Goal: Task Accomplishment & Management: Use online tool/utility

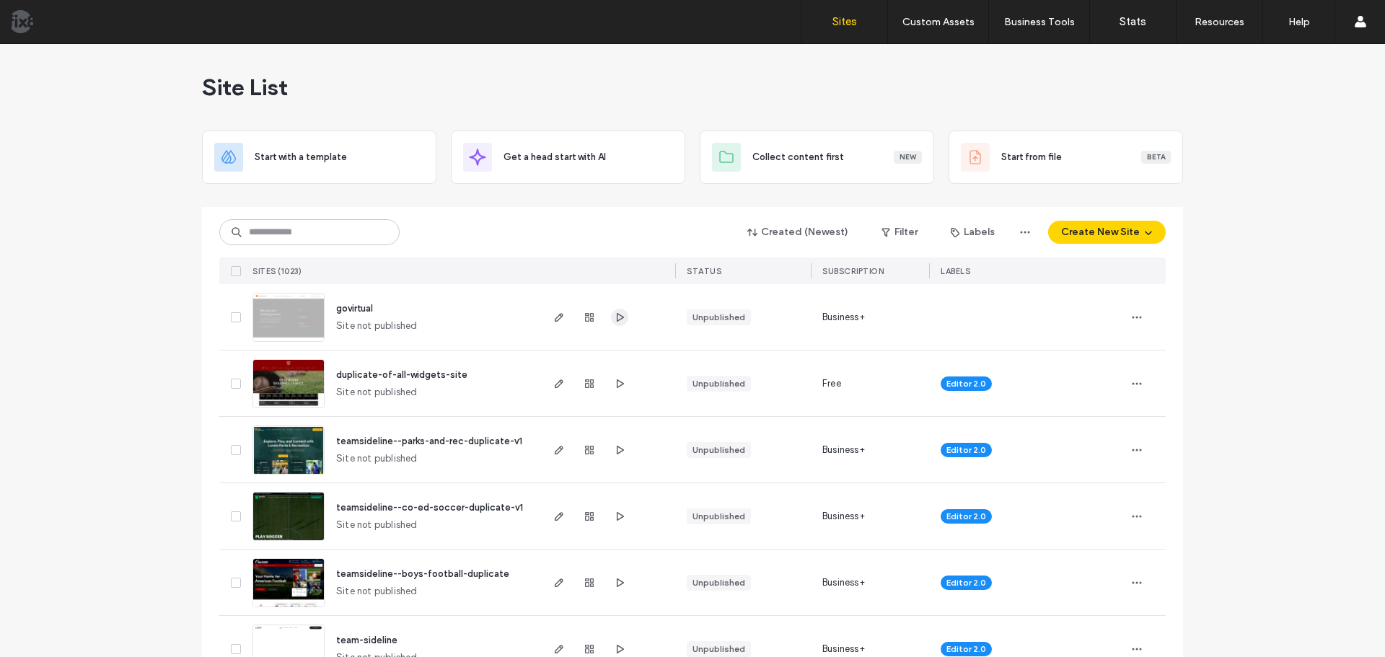
click at [614, 317] on icon "button" at bounding box center [620, 318] width 12 height 12
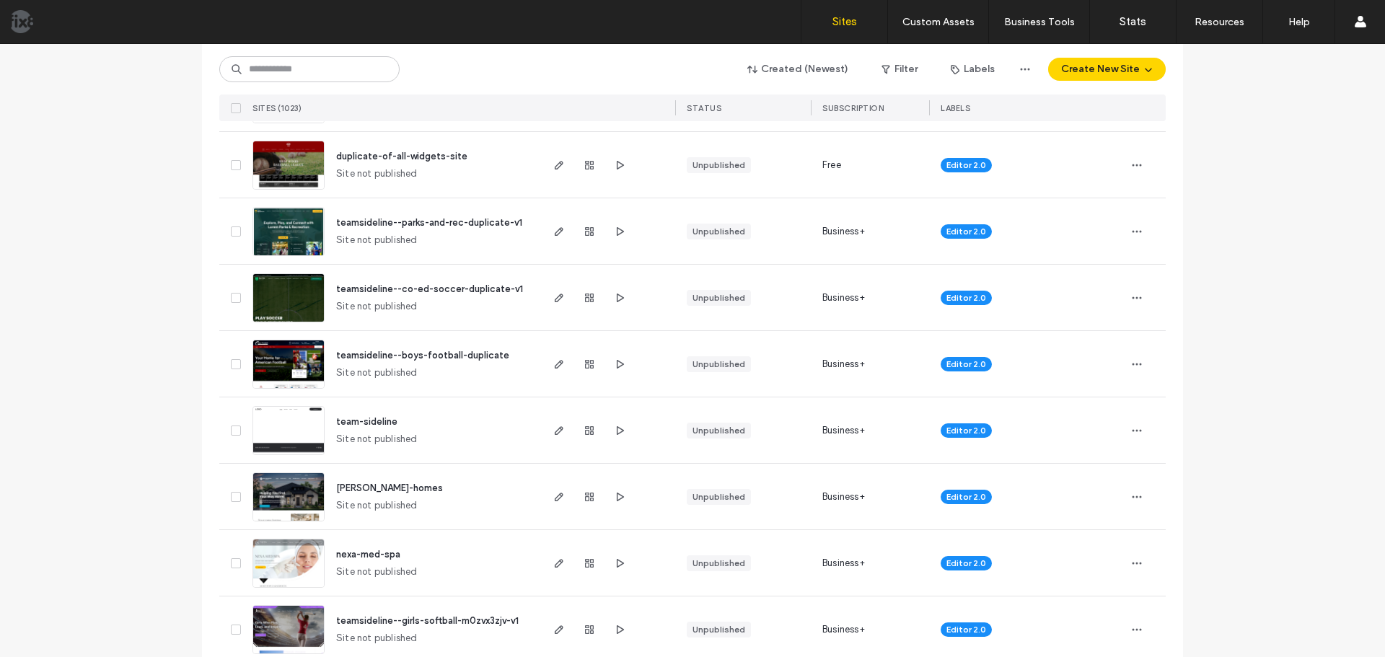
scroll to position [288, 0]
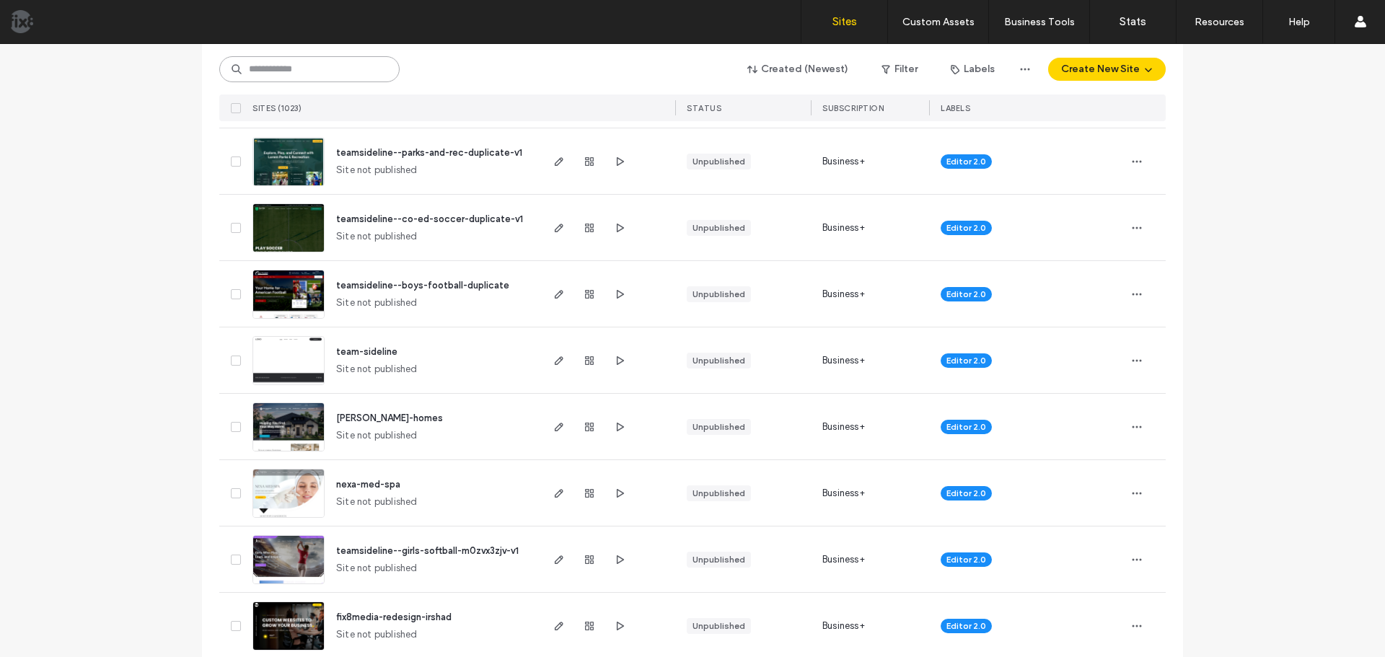
click at [324, 71] on input at bounding box center [309, 69] width 180 height 26
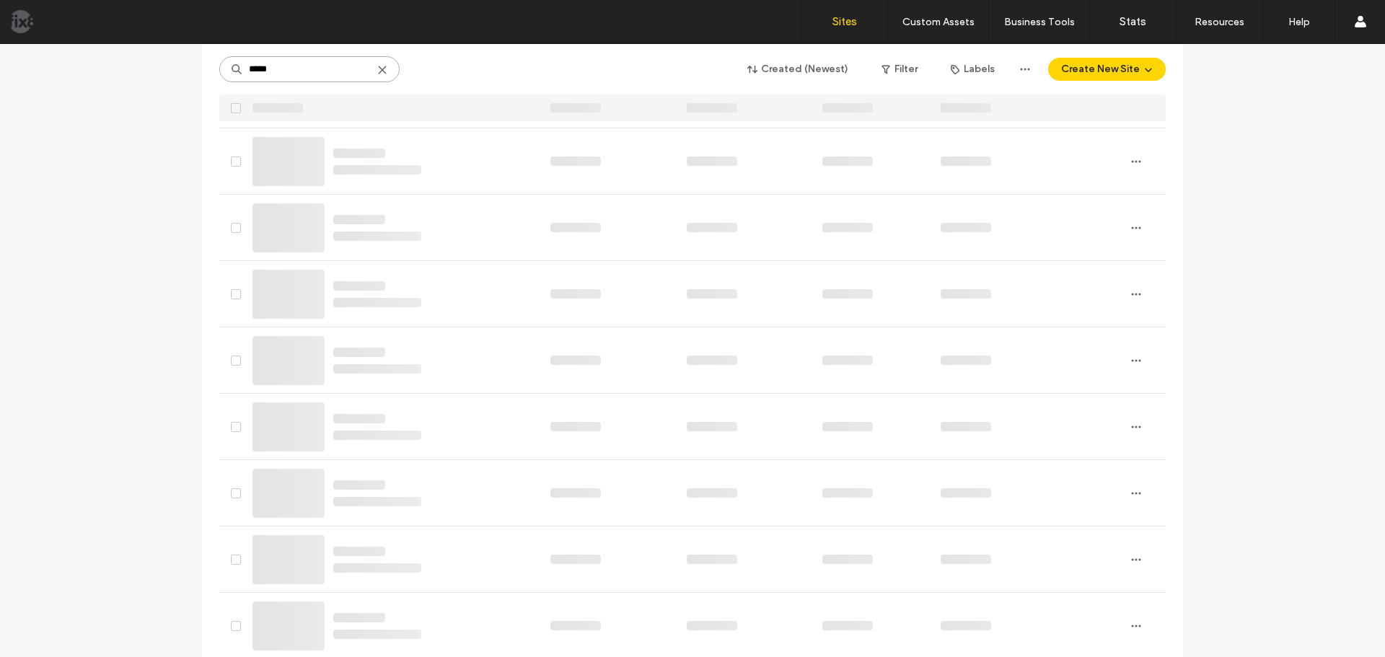
scroll to position [0, 0]
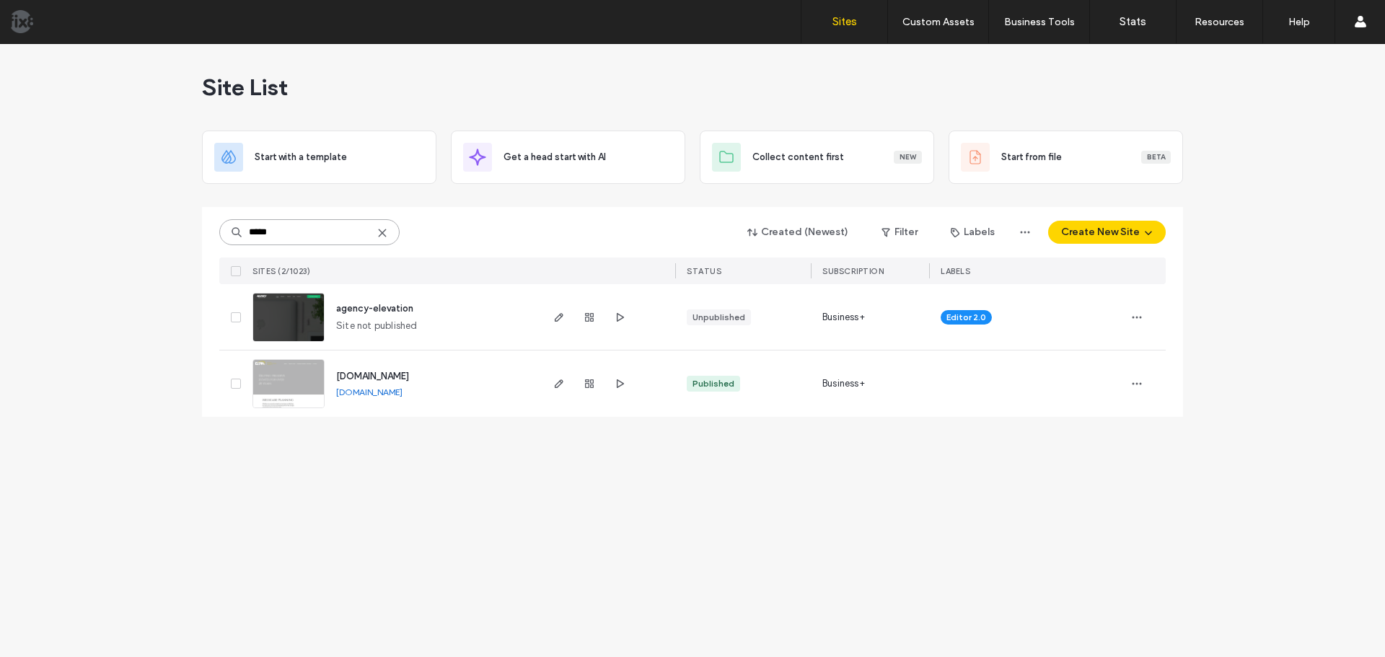
type input "*****"
click at [307, 325] on img at bounding box center [288, 343] width 71 height 98
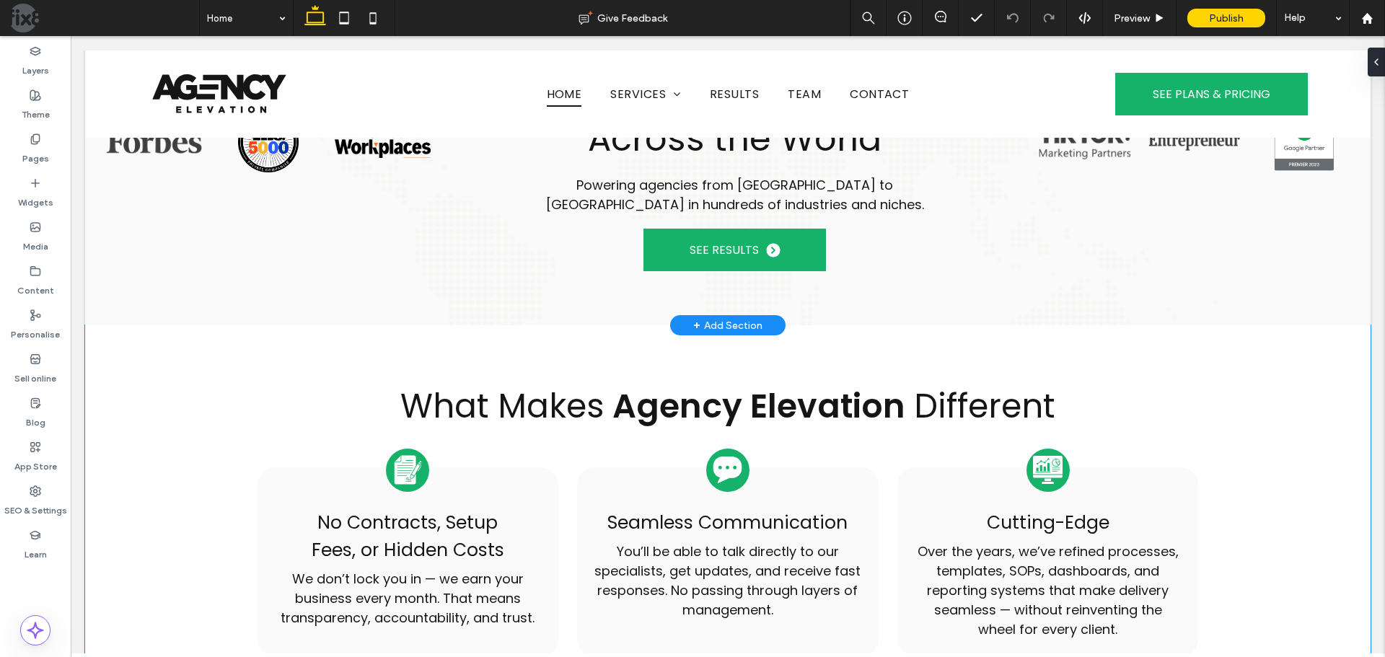
scroll to position [721, 0]
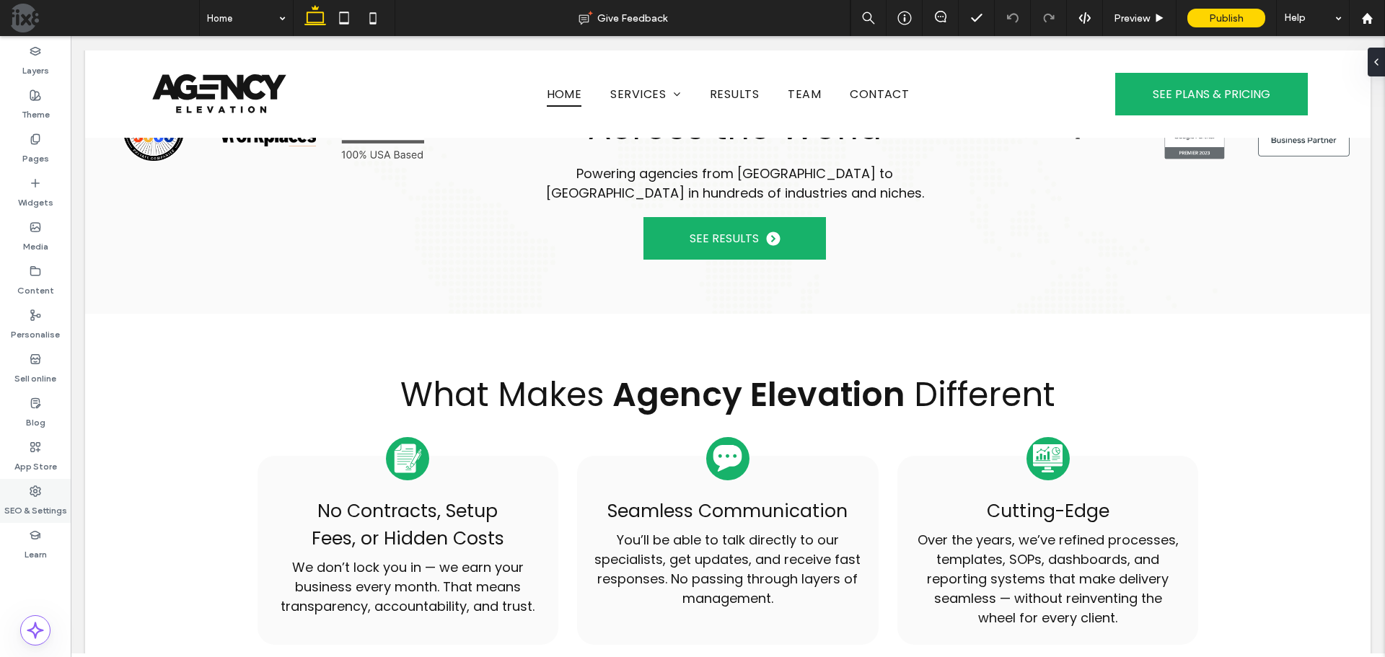
click at [33, 493] on icon at bounding box center [36, 491] width 12 height 12
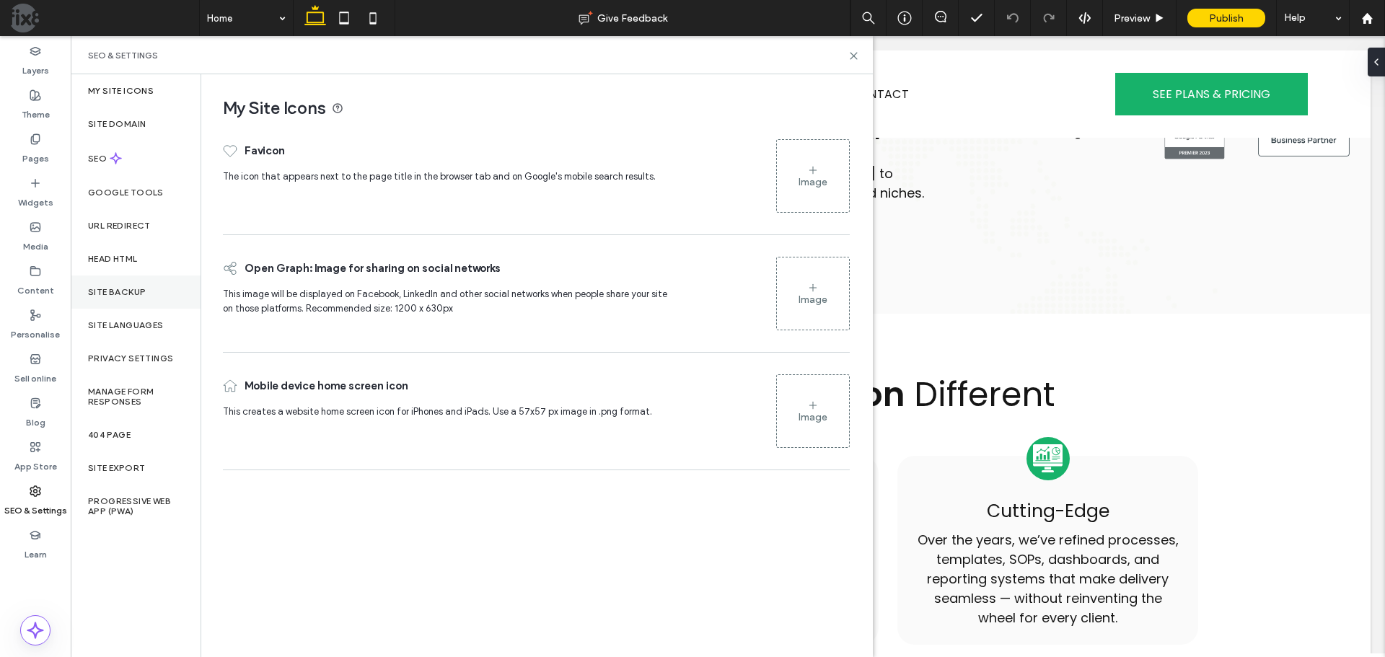
click at [149, 287] on div "Site backup" at bounding box center [136, 292] width 130 height 33
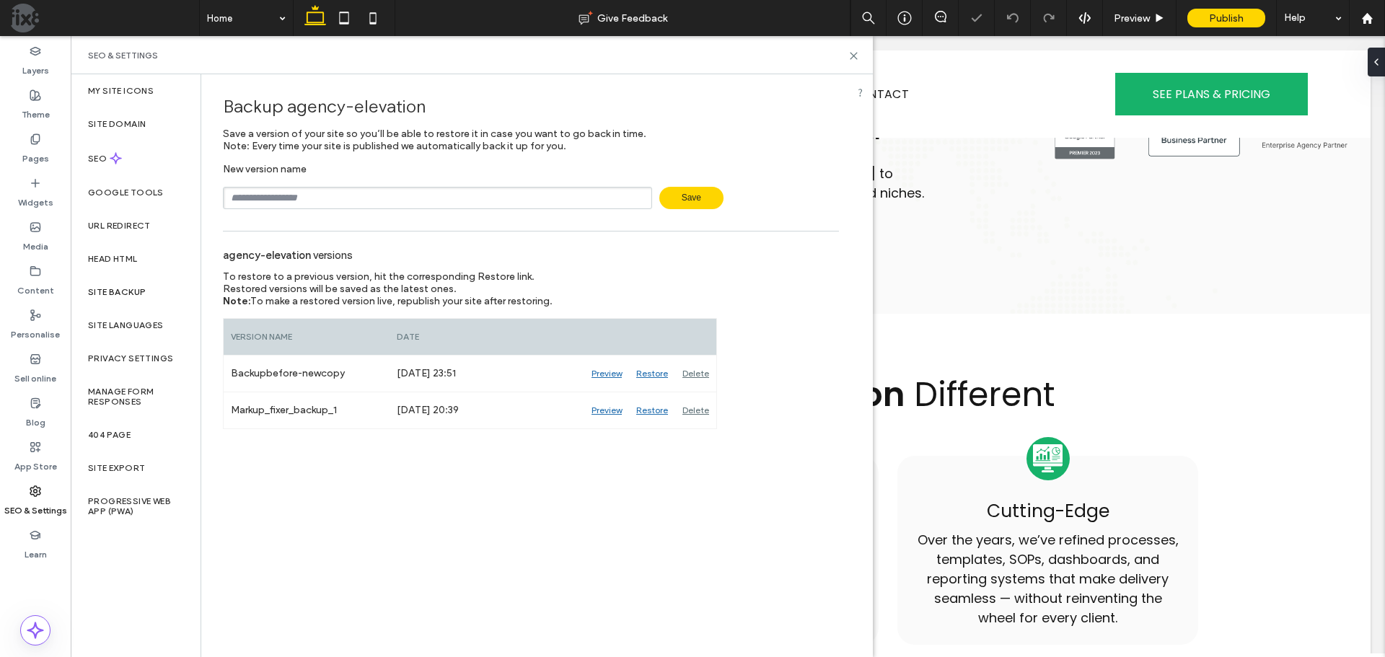
click at [497, 195] on input "text" at bounding box center [437, 198] width 429 height 22
drag, startPoint x: 396, startPoint y: 201, endPoint x: 281, endPoint y: 194, distance: 114.9
click at [268, 198] on input "**********" at bounding box center [437, 198] width 429 height 22
click at [415, 222] on div "**********" at bounding box center [530, 251] width 659 height 355
click at [269, 198] on input "**********" at bounding box center [437, 198] width 429 height 22
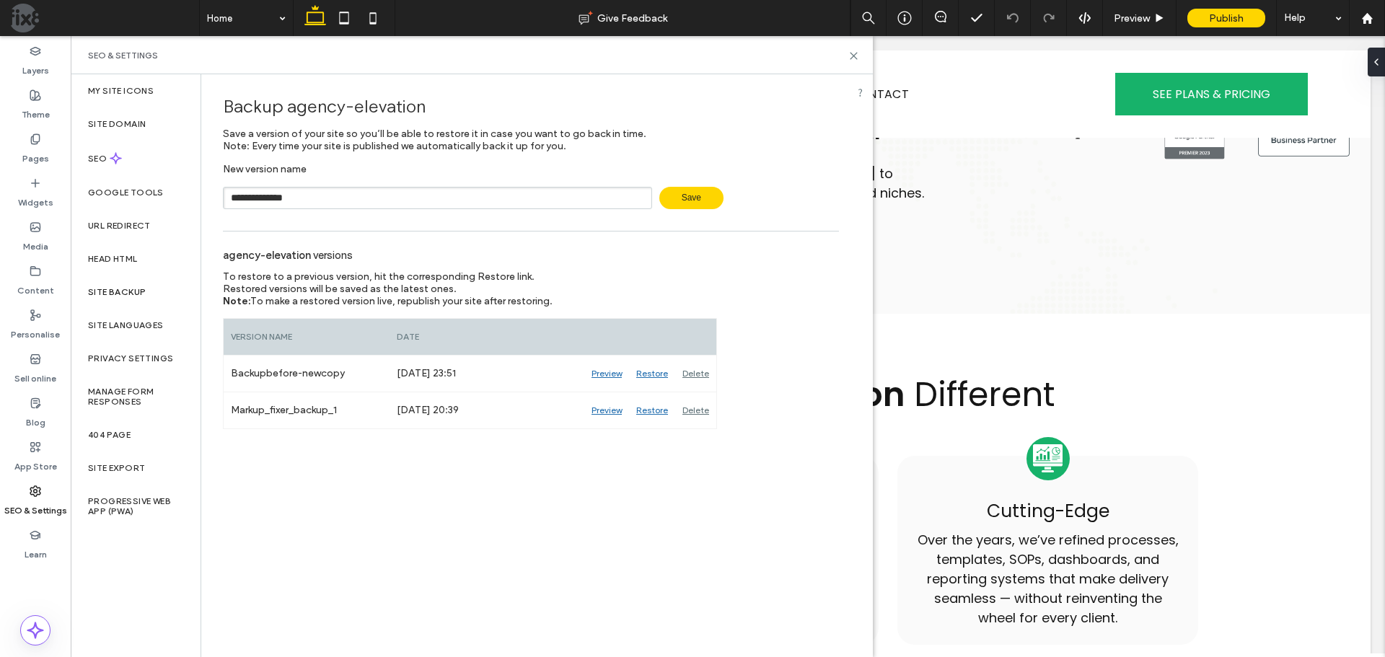
click at [345, 203] on input "**********" at bounding box center [437, 198] width 429 height 22
click at [351, 200] on input "**********" at bounding box center [437, 198] width 429 height 22
click at [365, 198] on input "**********" at bounding box center [437, 198] width 429 height 22
click at [267, 197] on input "**********" at bounding box center [437, 198] width 429 height 22
type input "**********"
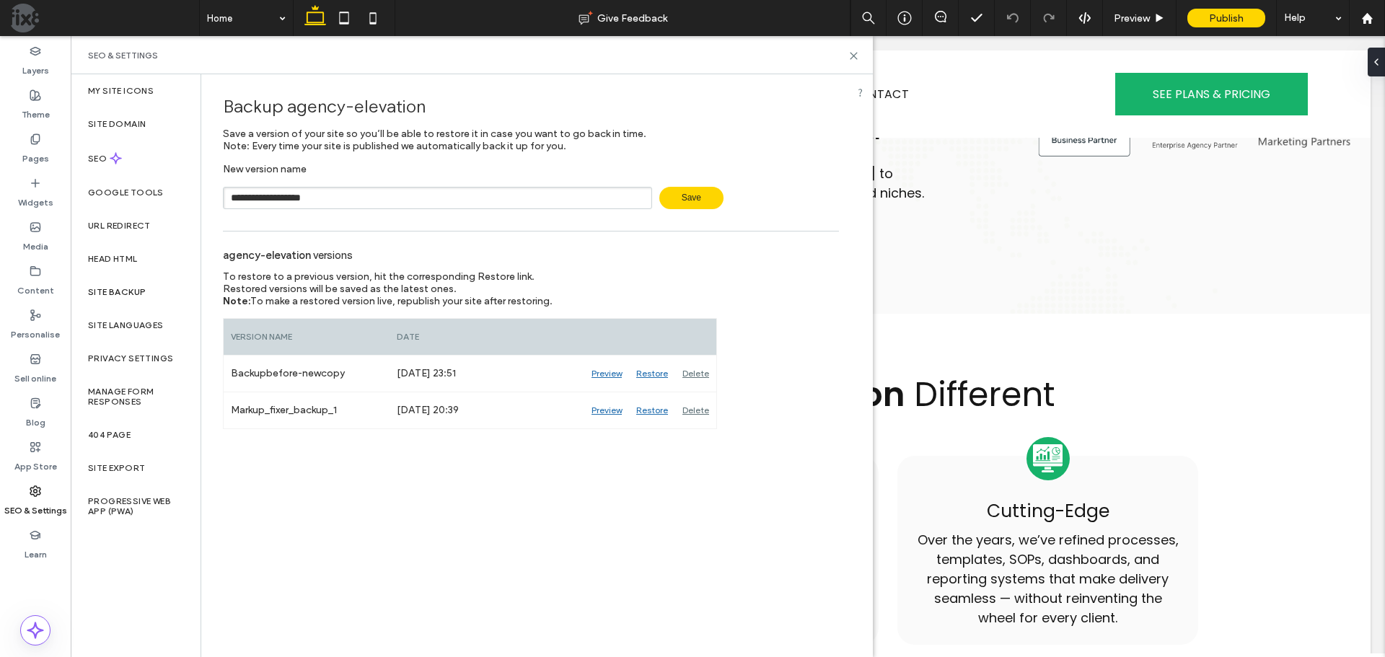
click at [687, 201] on span "Save" at bounding box center [691, 198] width 64 height 22
click at [814, 315] on div "agency-elevation versions To restore to a previous version, hit the correspondi…" at bounding box center [531, 352] width 616 height 227
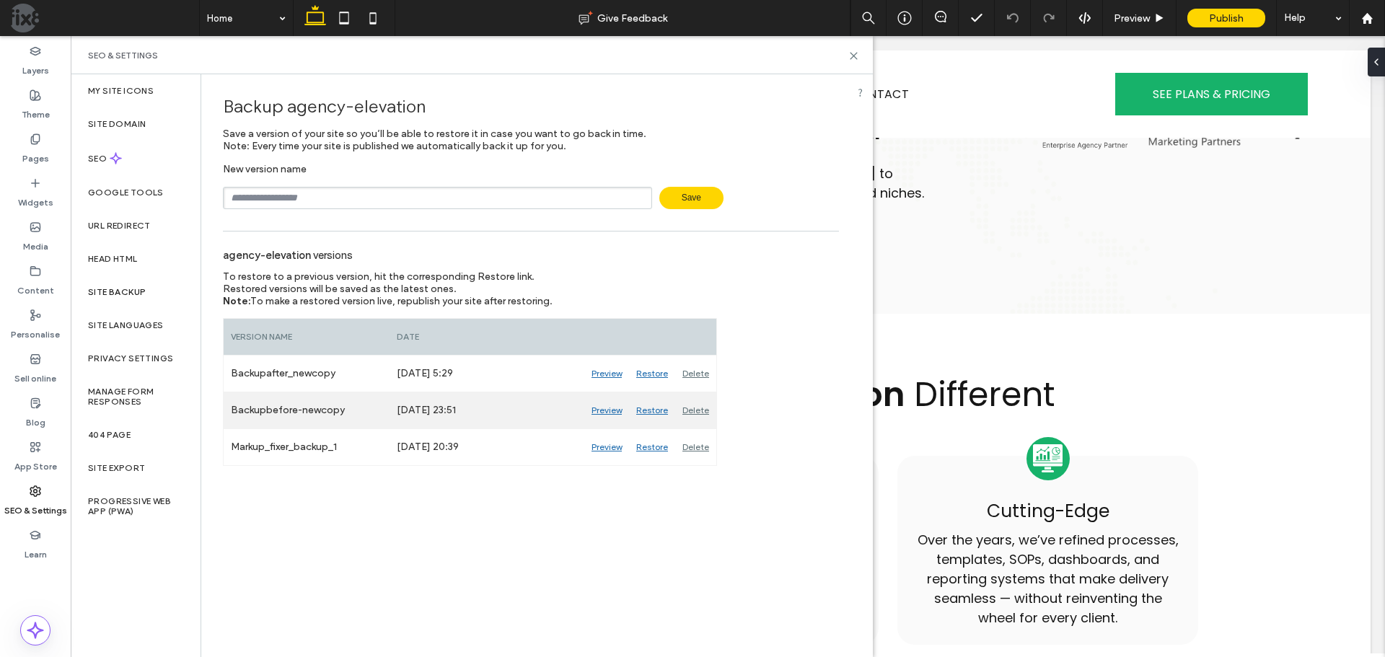
click at [611, 409] on div "Preview" at bounding box center [606, 410] width 45 height 36
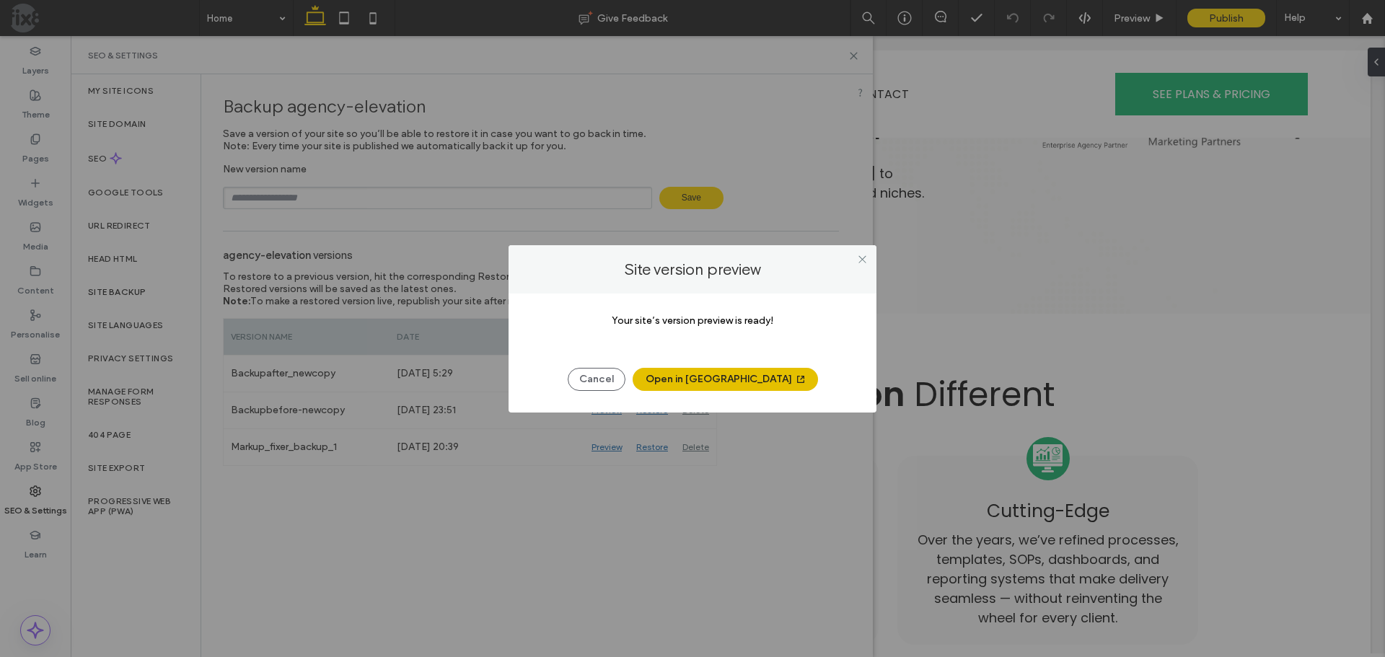
click at [700, 378] on button "Open in New Tab" at bounding box center [725, 379] width 185 height 23
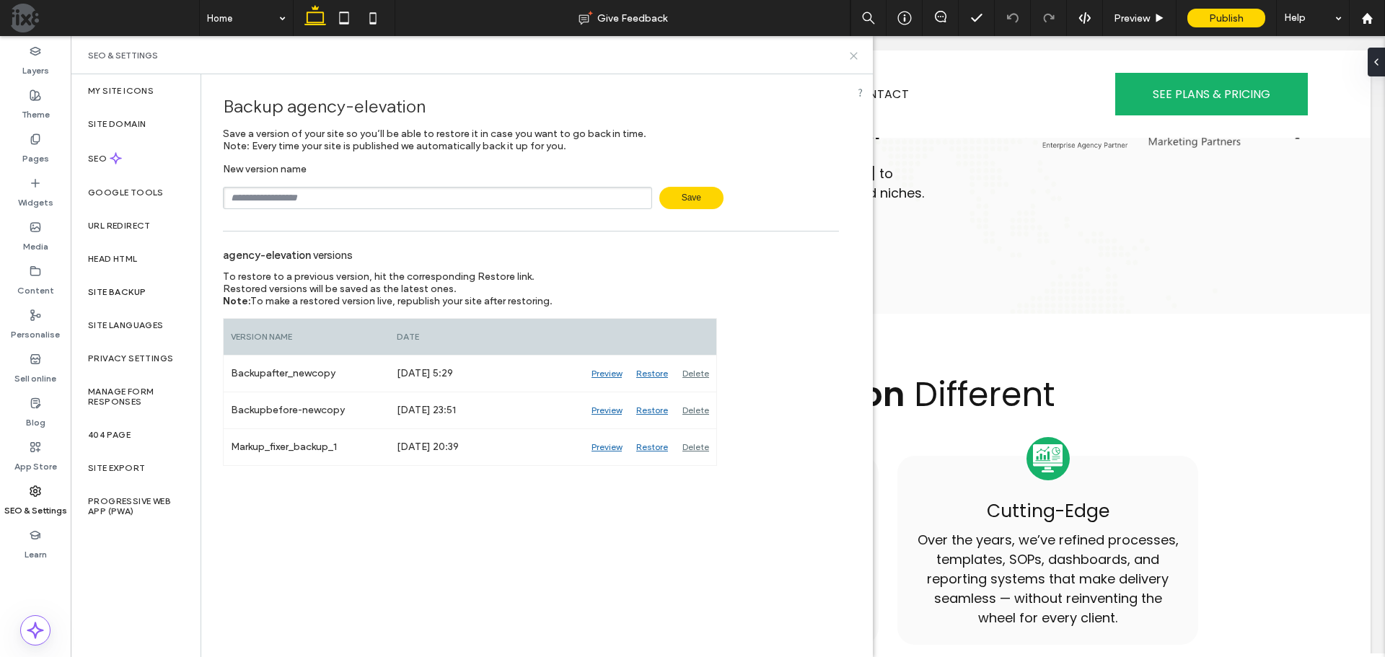
click at [853, 53] on icon at bounding box center [853, 55] width 11 height 11
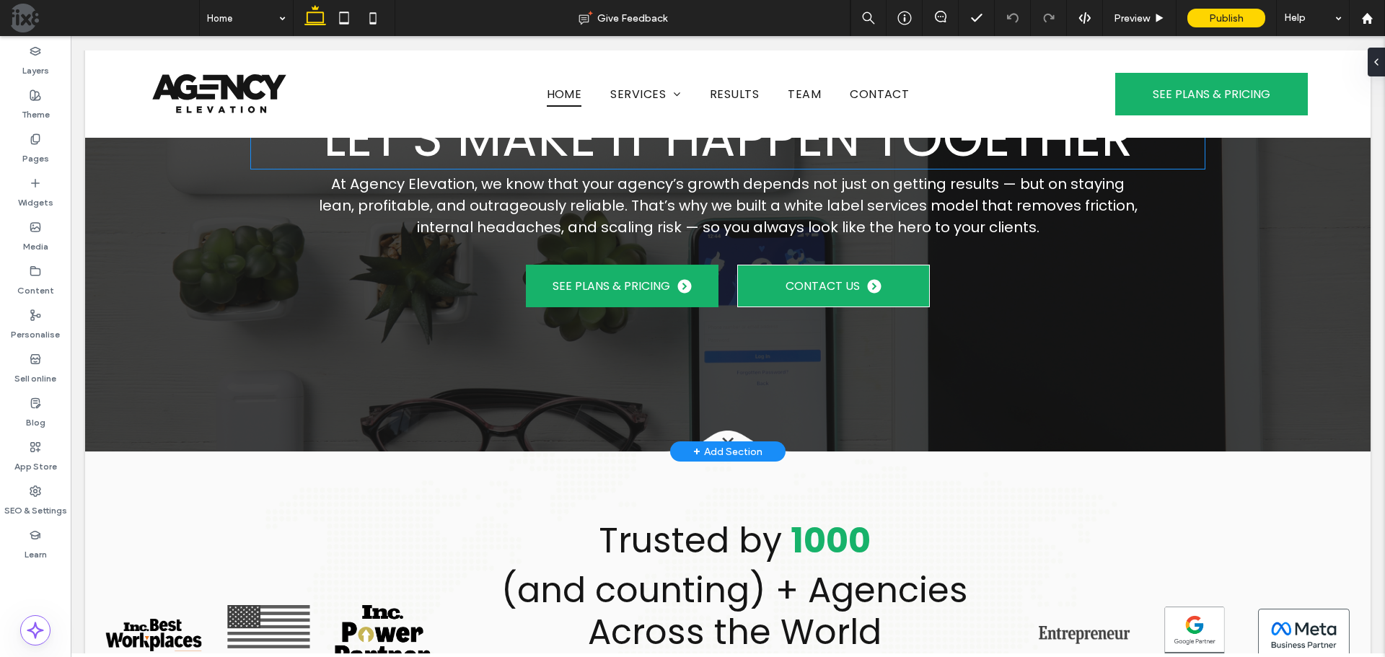
scroll to position [0, 0]
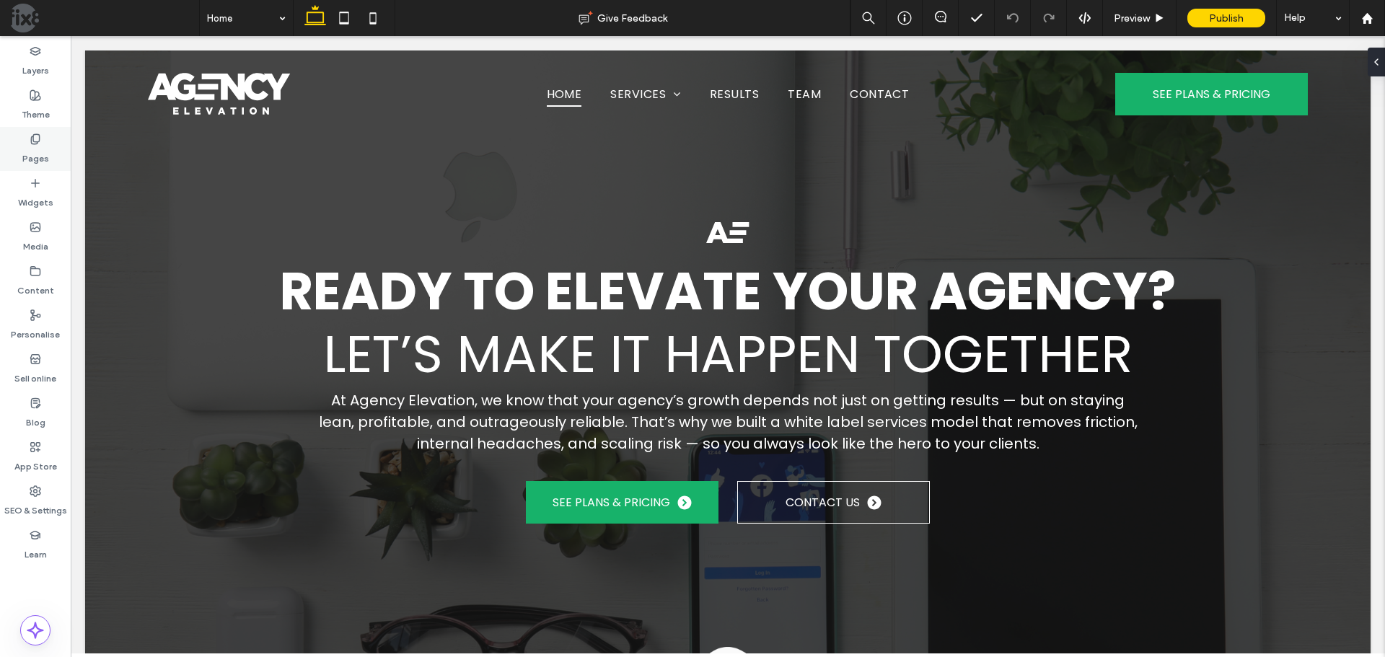
click at [36, 144] on use at bounding box center [35, 138] width 8 height 9
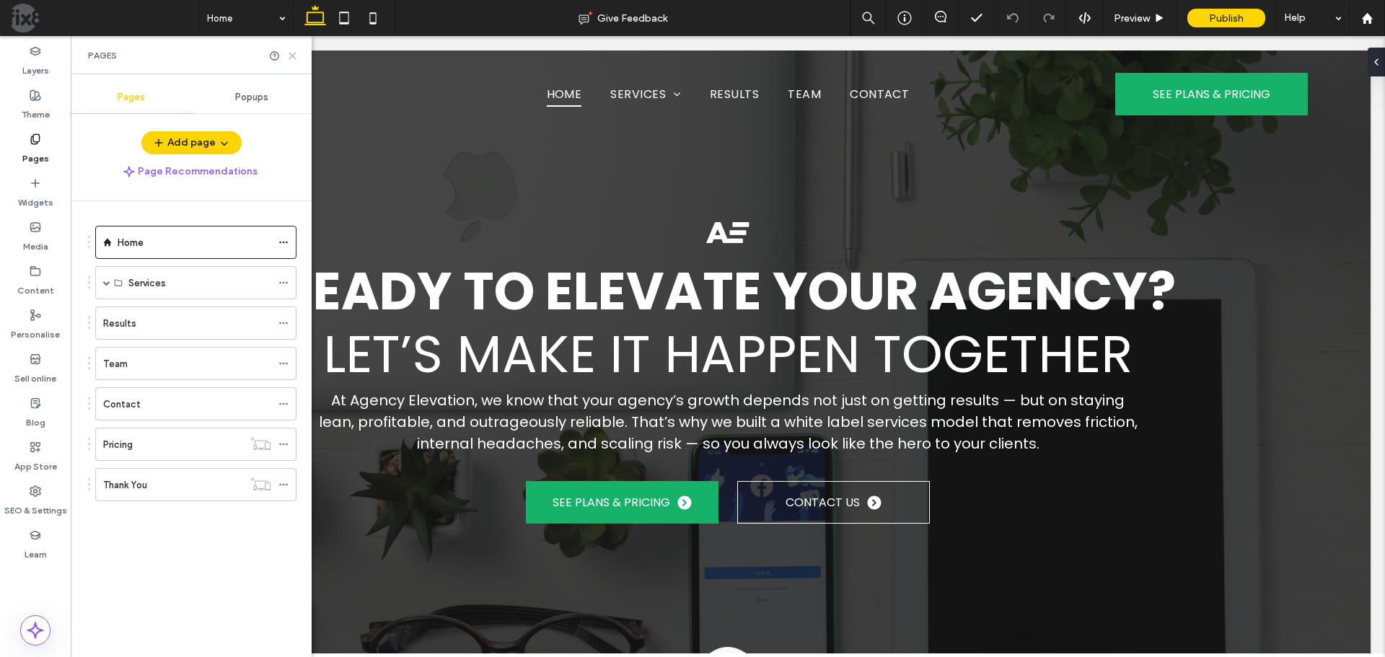
drag, startPoint x: 296, startPoint y: 57, endPoint x: 225, endPoint y: 20, distance: 79.7
click at [296, 57] on icon at bounding box center [292, 55] width 11 height 11
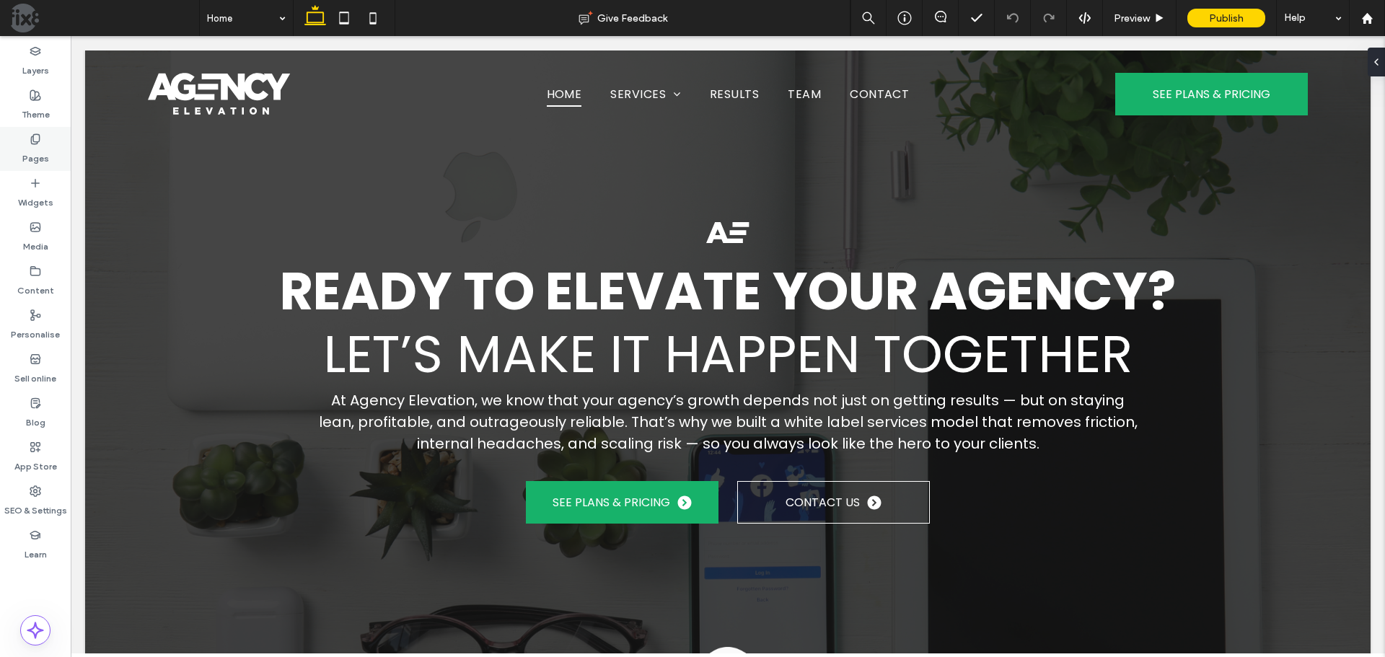
click at [30, 134] on icon at bounding box center [36, 139] width 12 height 12
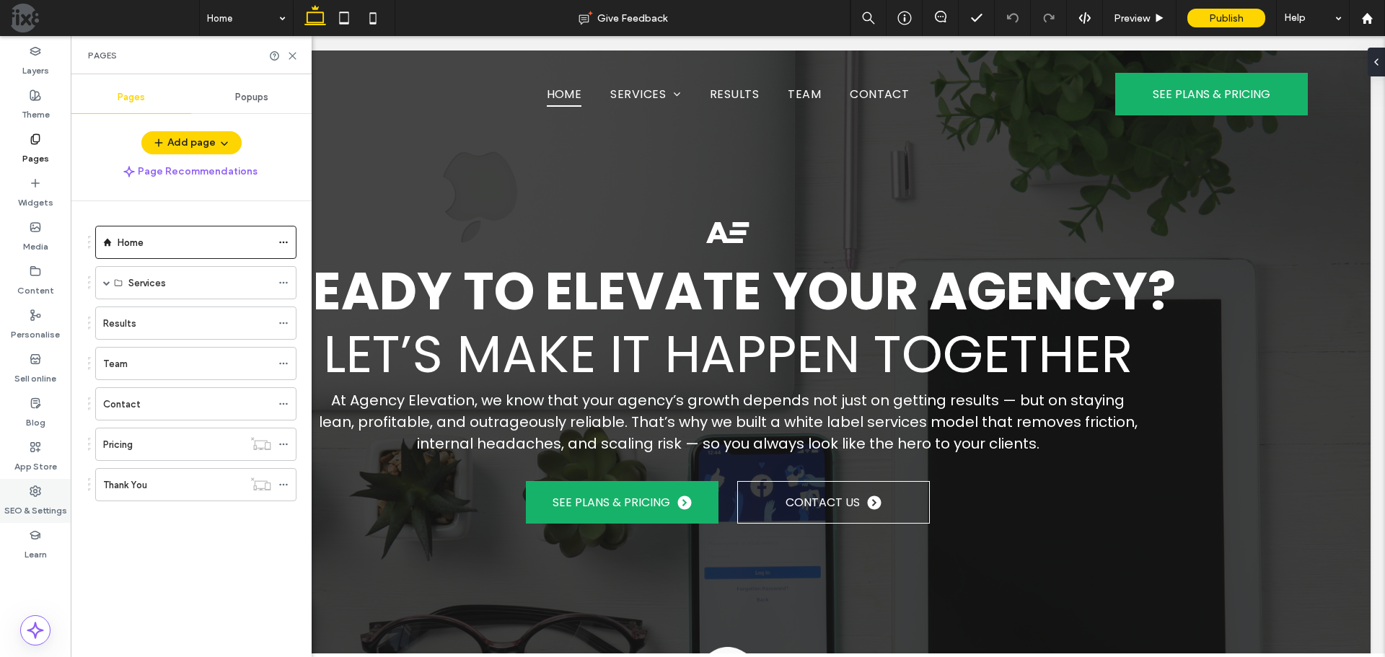
click at [40, 506] on label "SEO & Settings" at bounding box center [35, 507] width 63 height 20
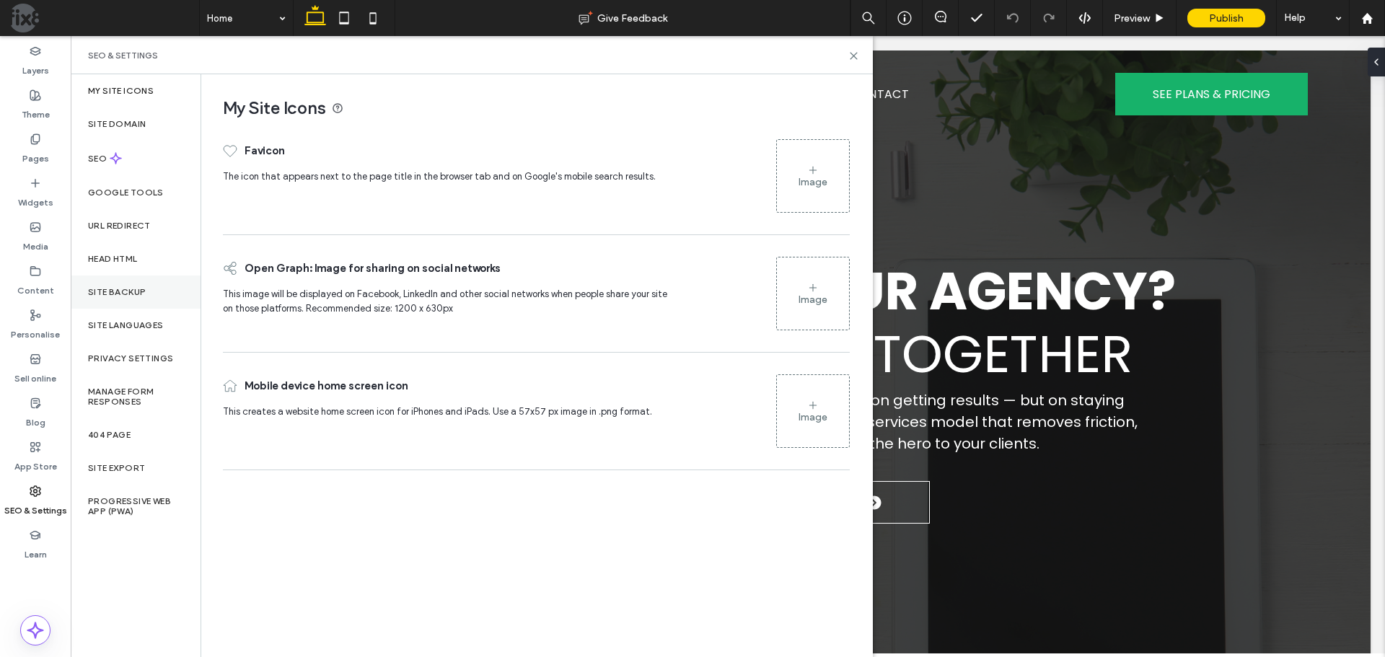
click at [121, 288] on label "Site backup" at bounding box center [117, 292] width 58 height 10
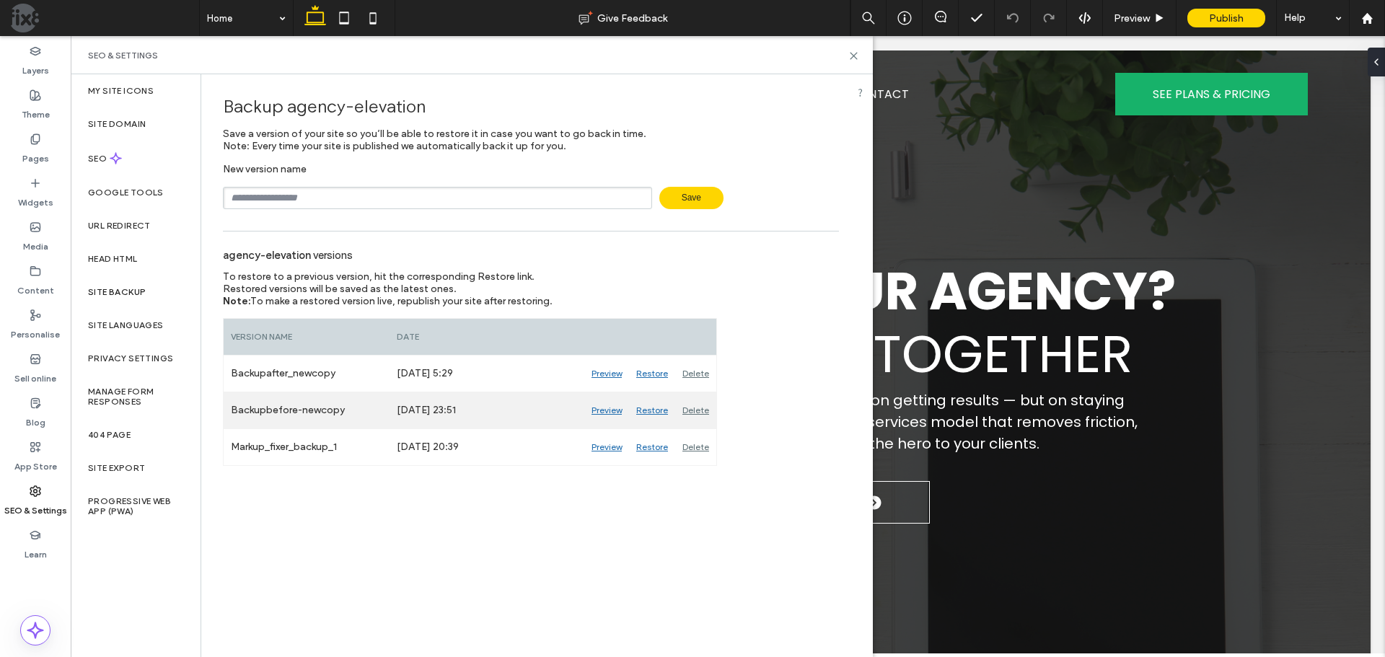
click at [657, 408] on div "Restore" at bounding box center [652, 410] width 46 height 36
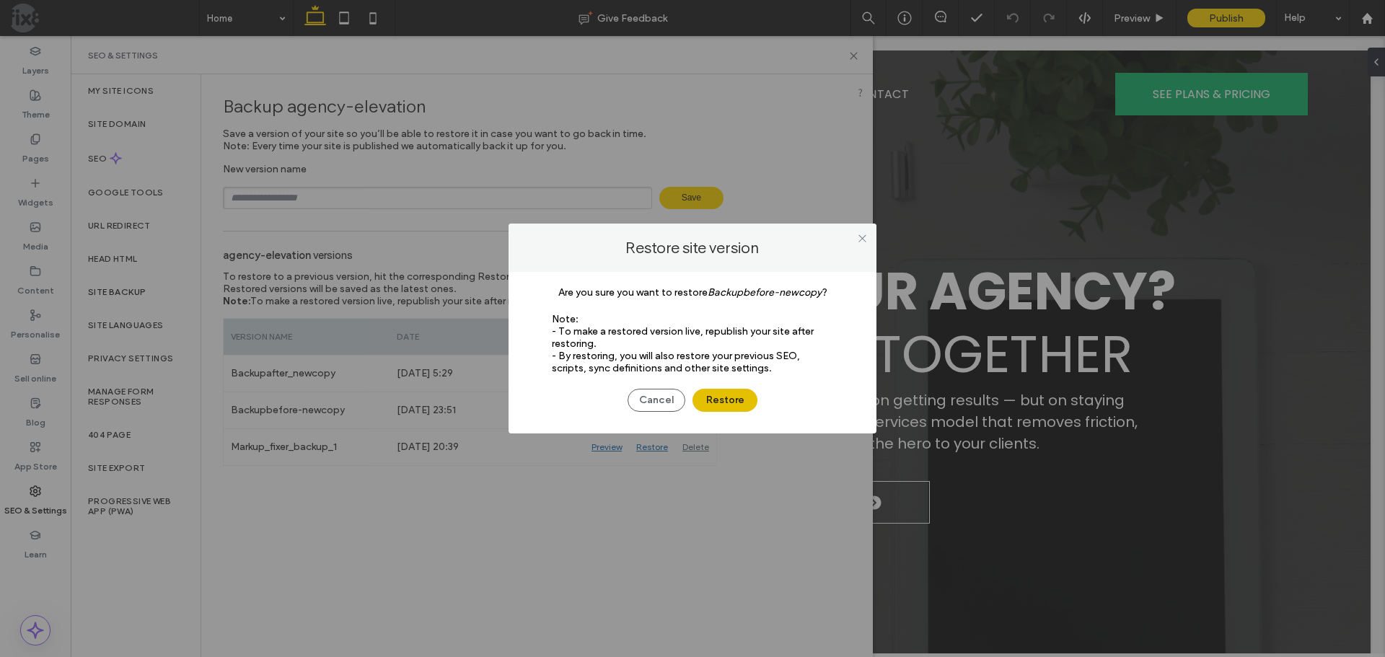
click at [739, 404] on button "Restore" at bounding box center [724, 400] width 65 height 23
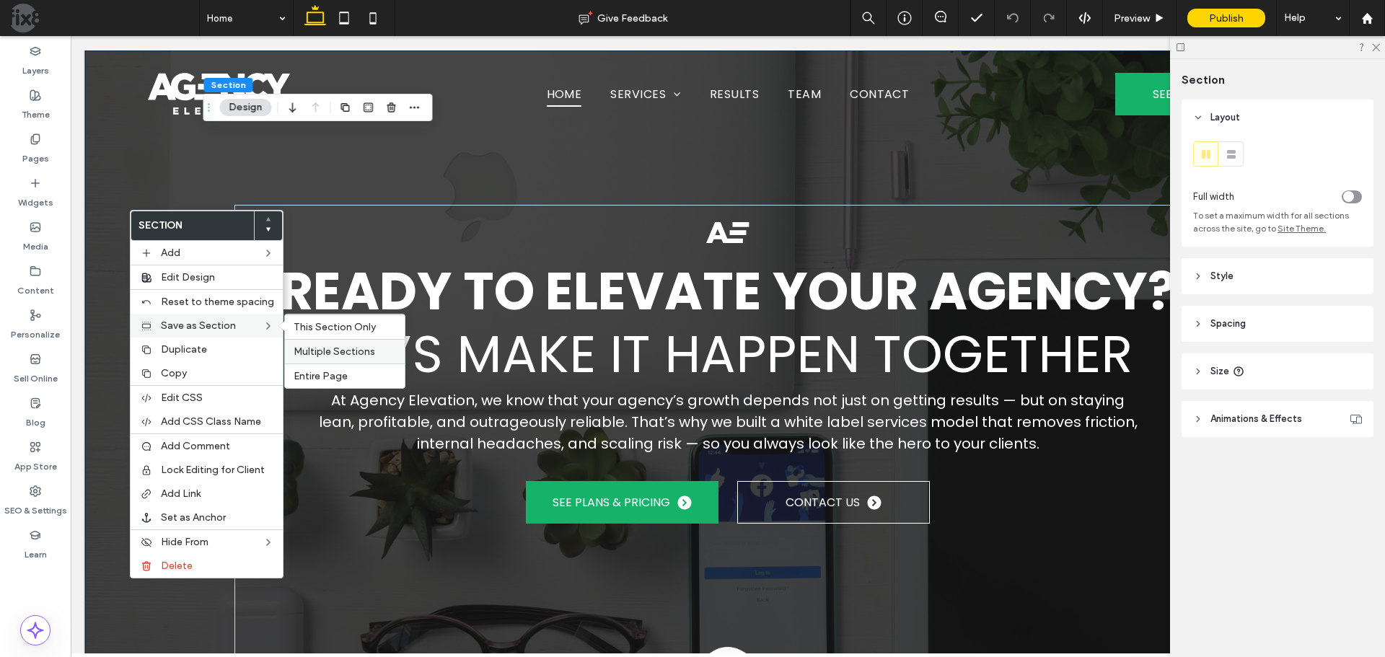
click at [353, 350] on span "Multiple Sections" at bounding box center [335, 351] width 82 height 12
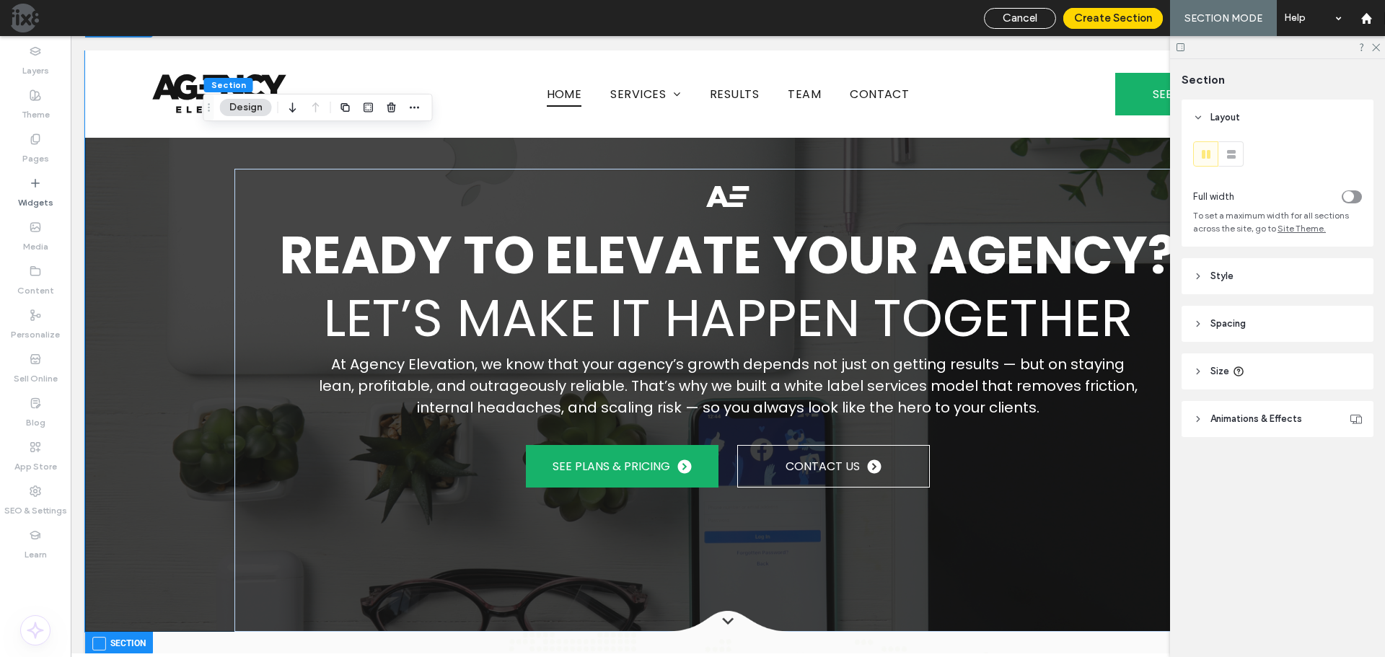
scroll to position [433, 0]
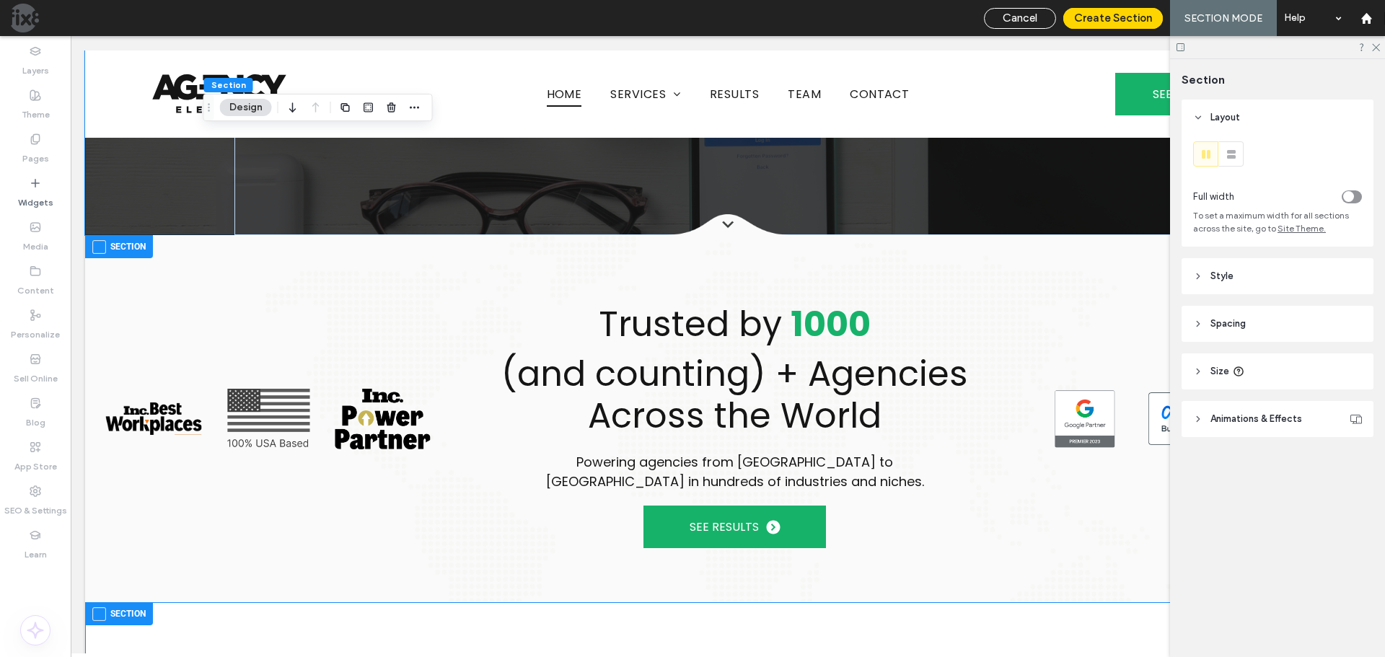
click at [99, 240] on span at bounding box center [99, 247] width 14 height 14
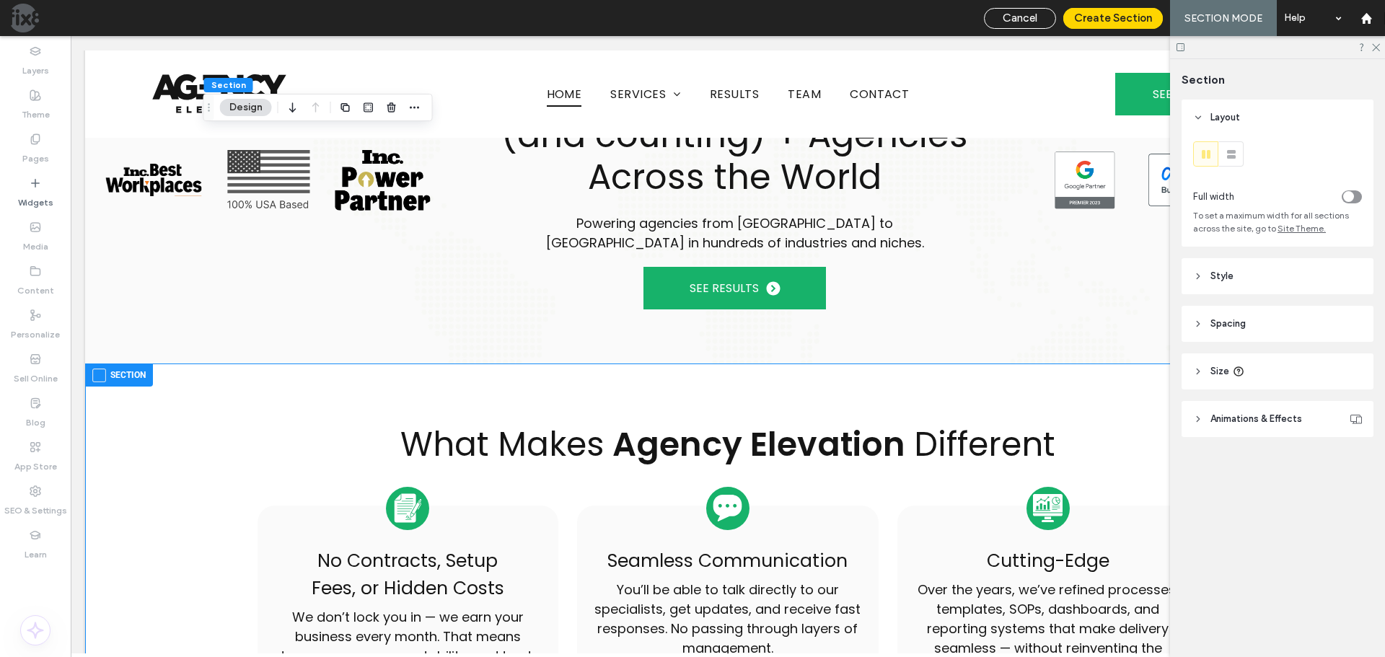
scroll to position [721, 0]
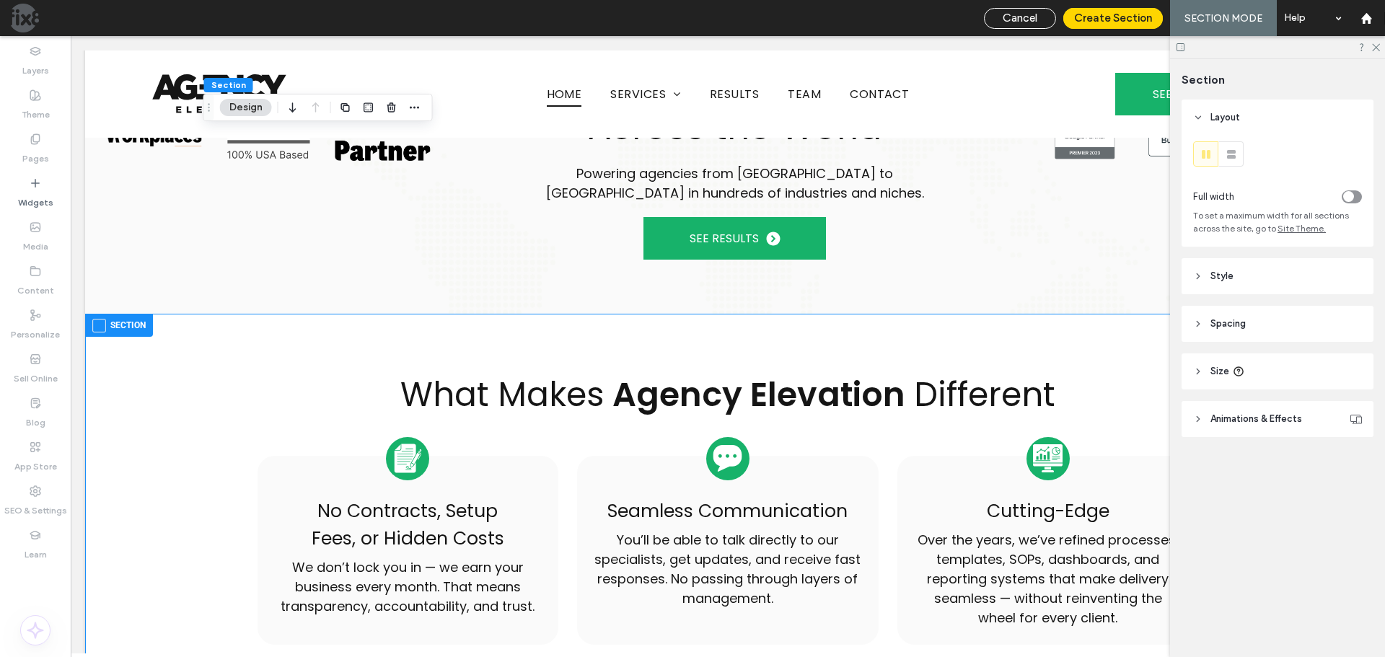
click at [95, 319] on span at bounding box center [99, 326] width 14 height 14
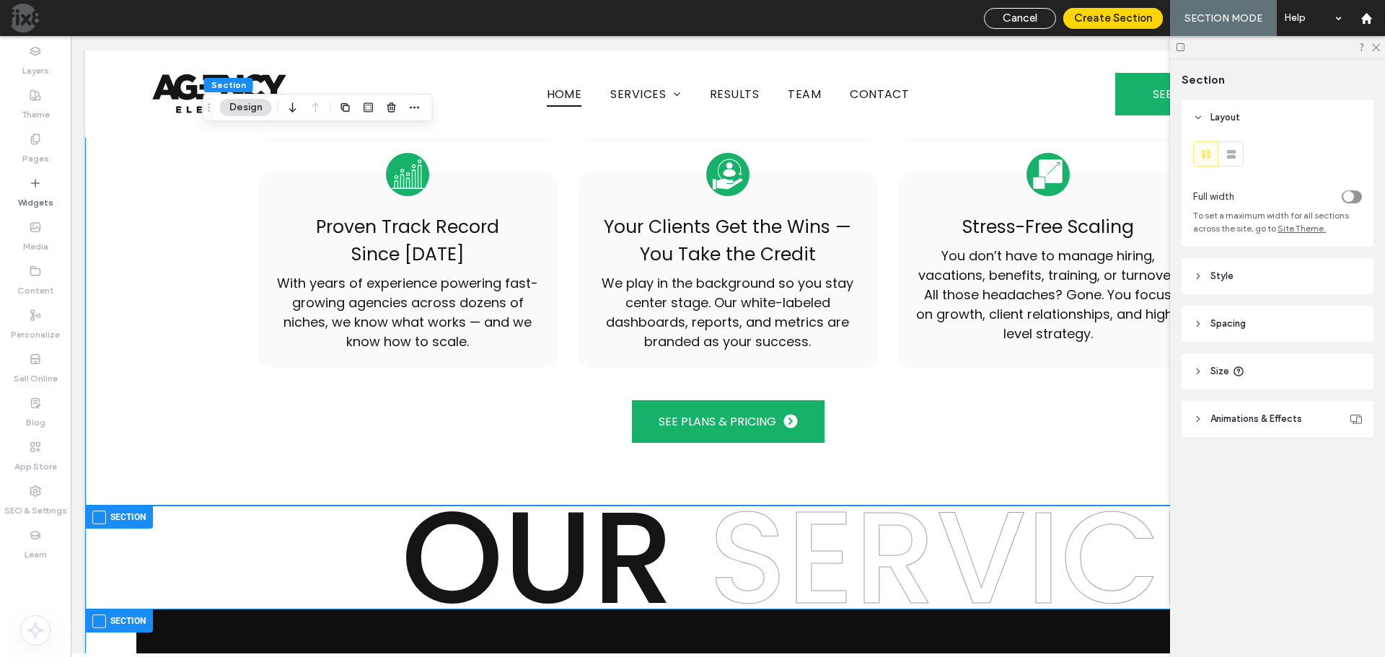
scroll to position [1442, 0]
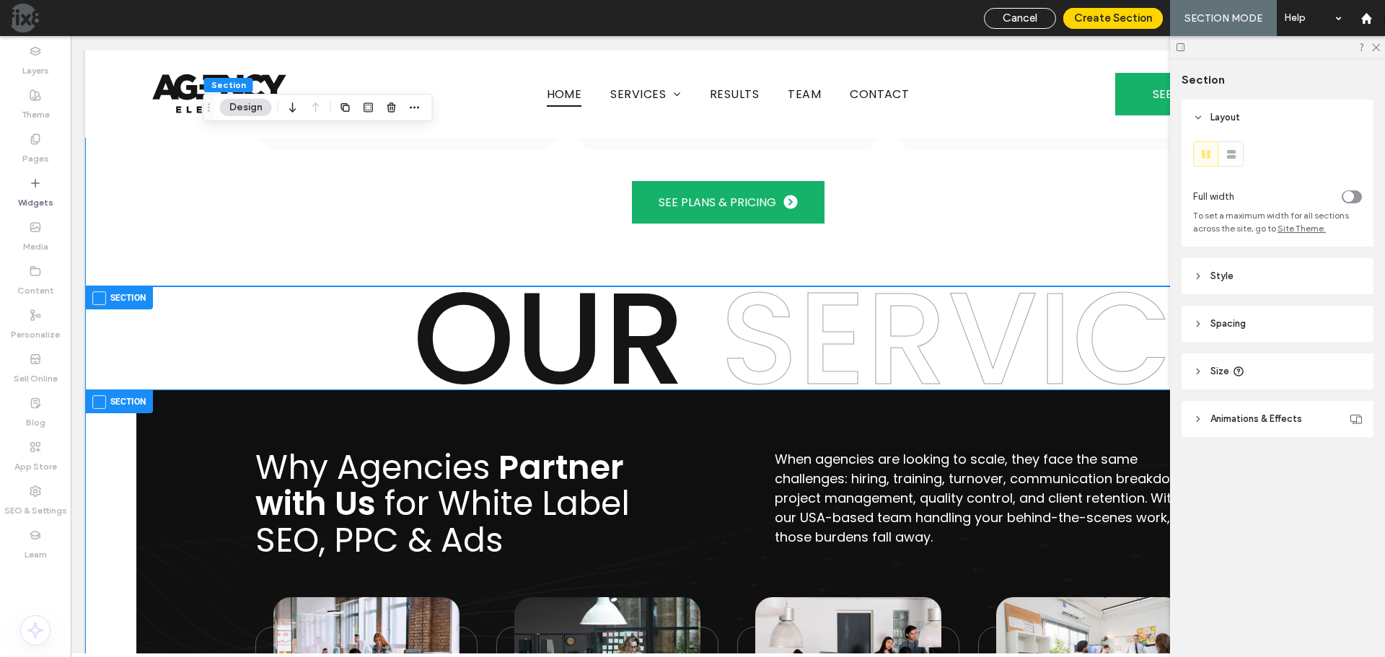
click at [97, 291] on span at bounding box center [99, 298] width 14 height 14
click at [94, 395] on span at bounding box center [99, 402] width 14 height 14
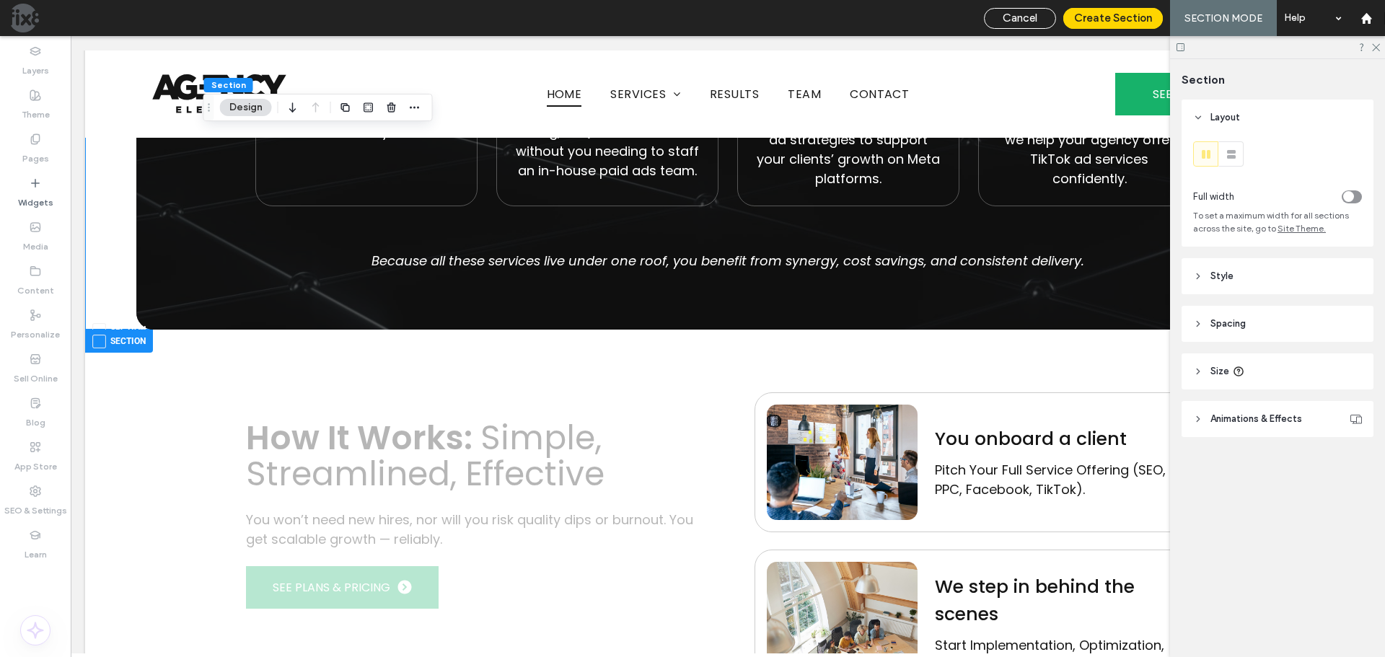
scroll to position [2308, 0]
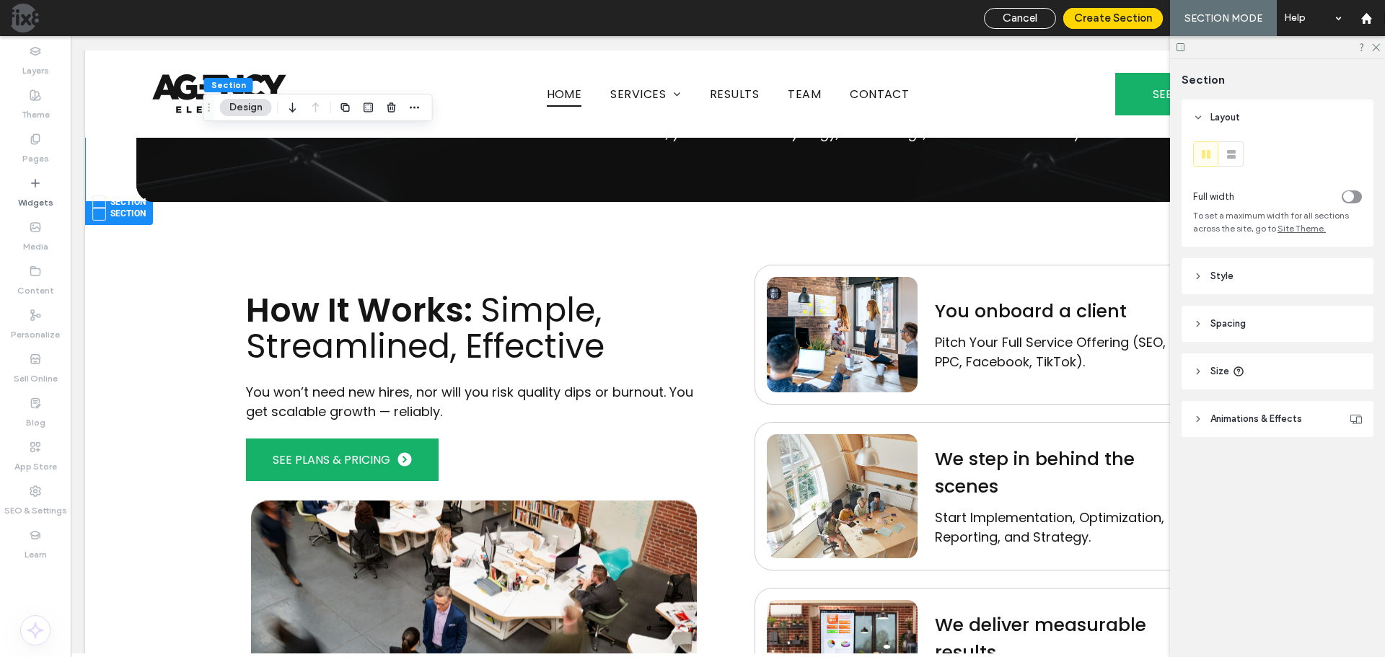
click at [95, 207] on span at bounding box center [99, 214] width 14 height 14
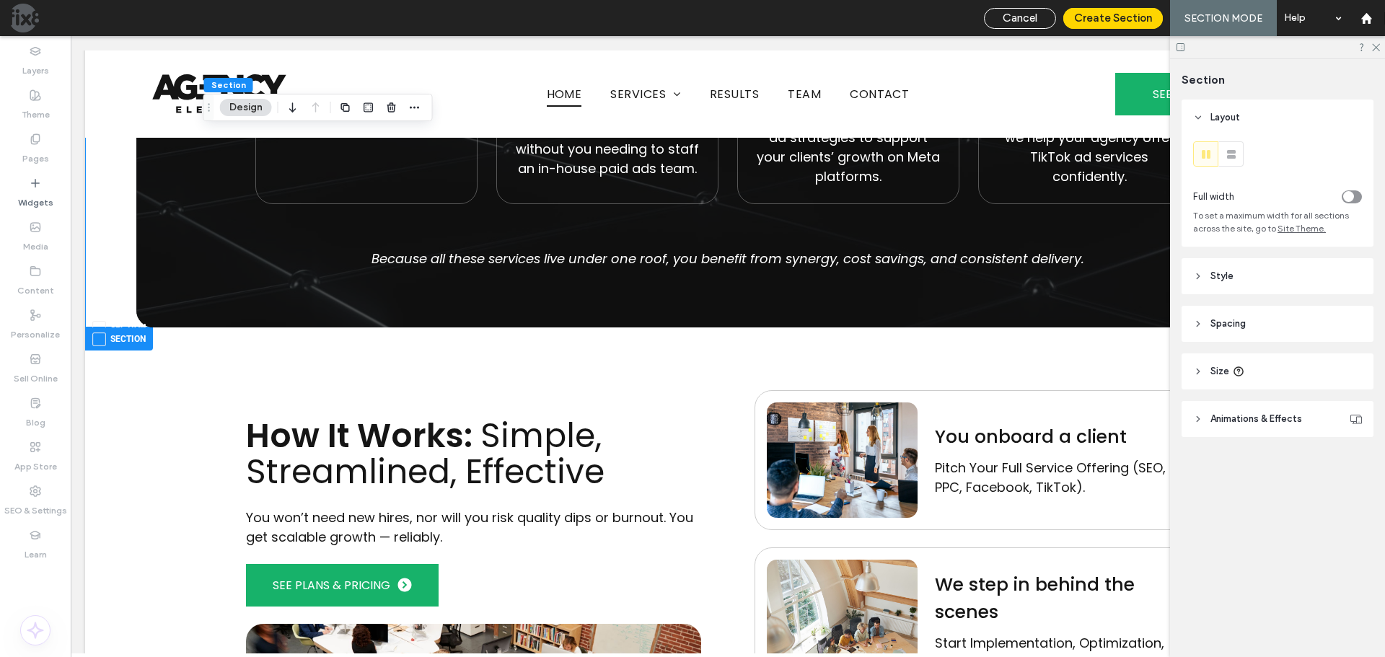
scroll to position [2164, 0]
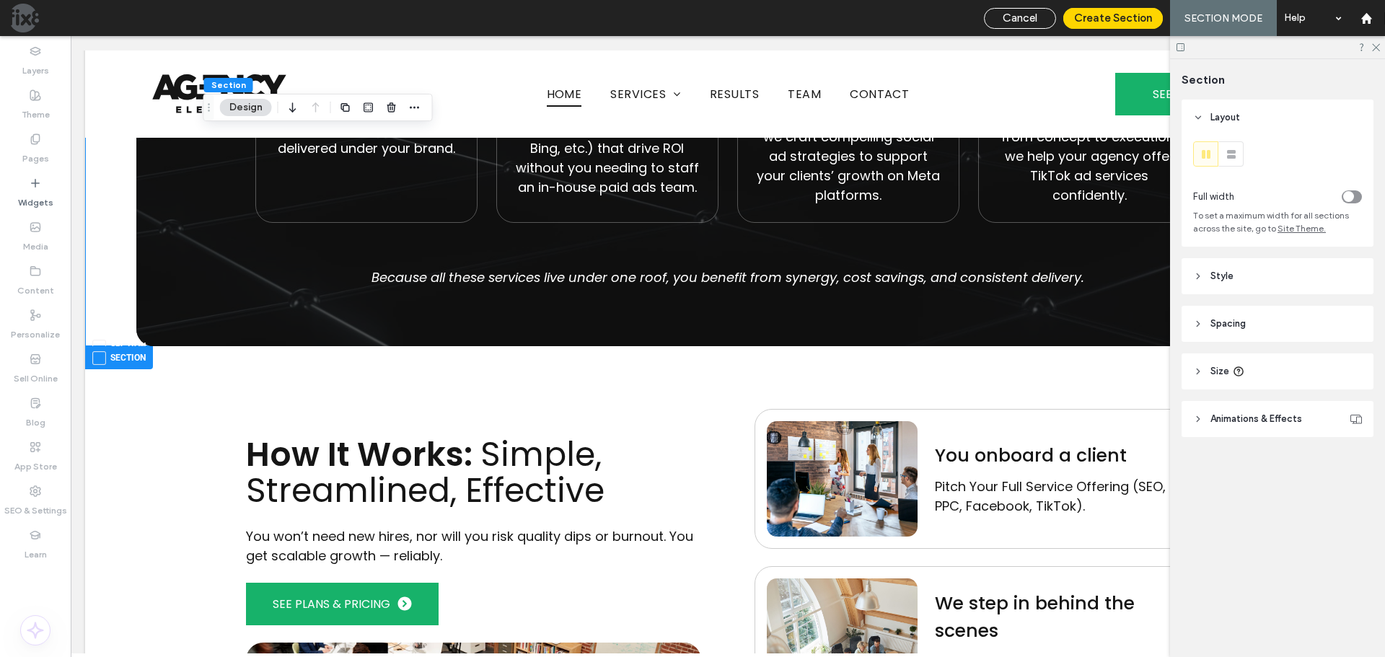
click at [100, 335] on div "Ready to Elevate Your Agency? Let’s Make It Happen Together At Agency Elevation…" at bounding box center [727, 386] width 1285 height 4998
click at [100, 340] on span at bounding box center [99, 347] width 14 height 14
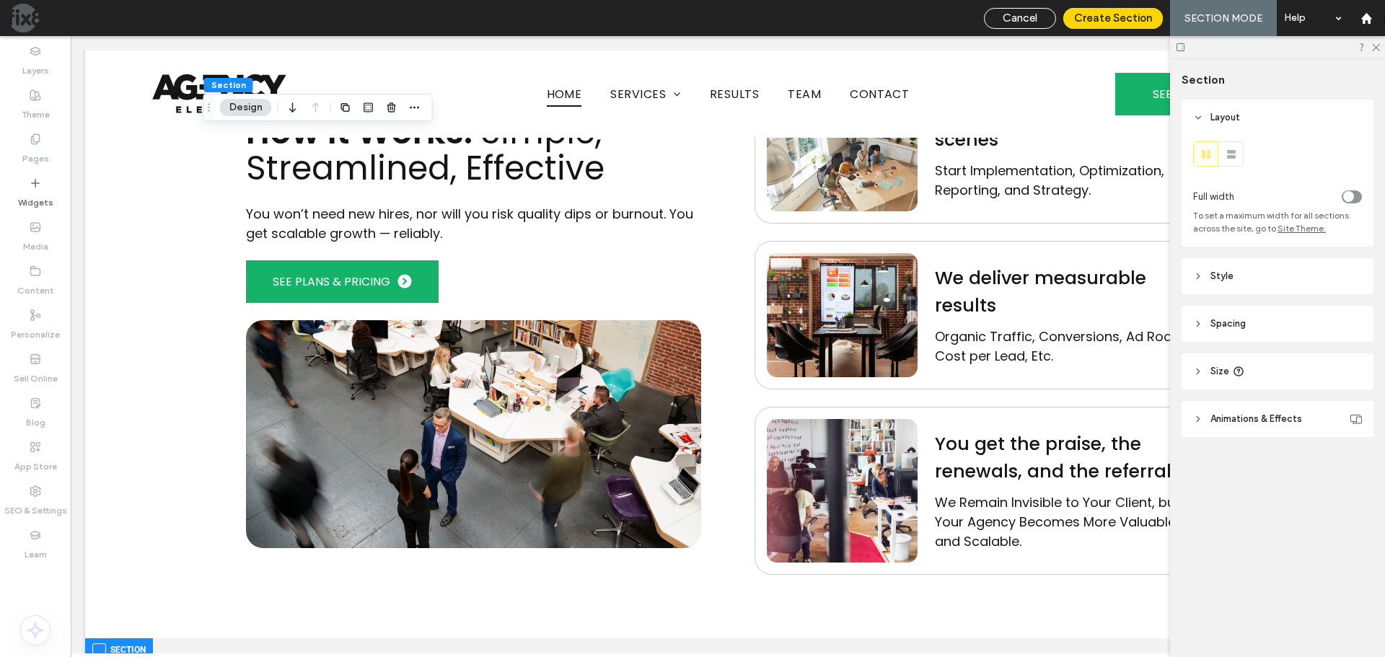
scroll to position [2885, 0]
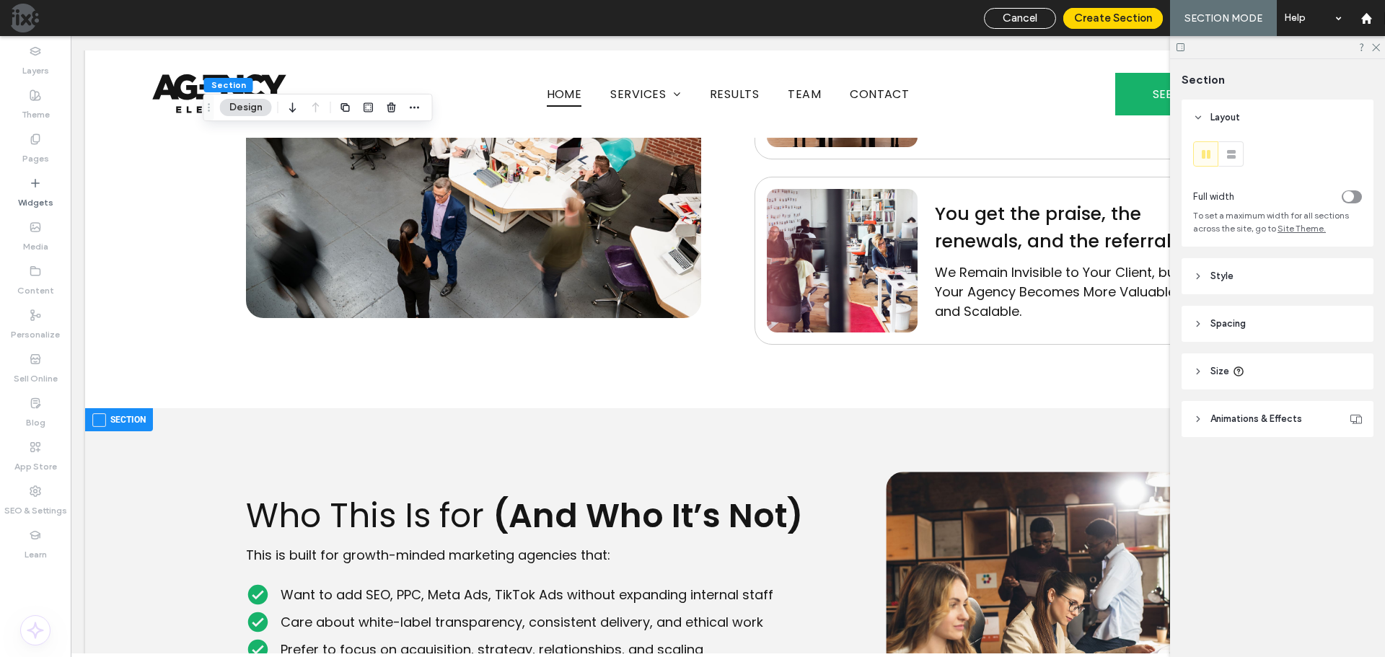
click at [98, 413] on span at bounding box center [99, 420] width 14 height 14
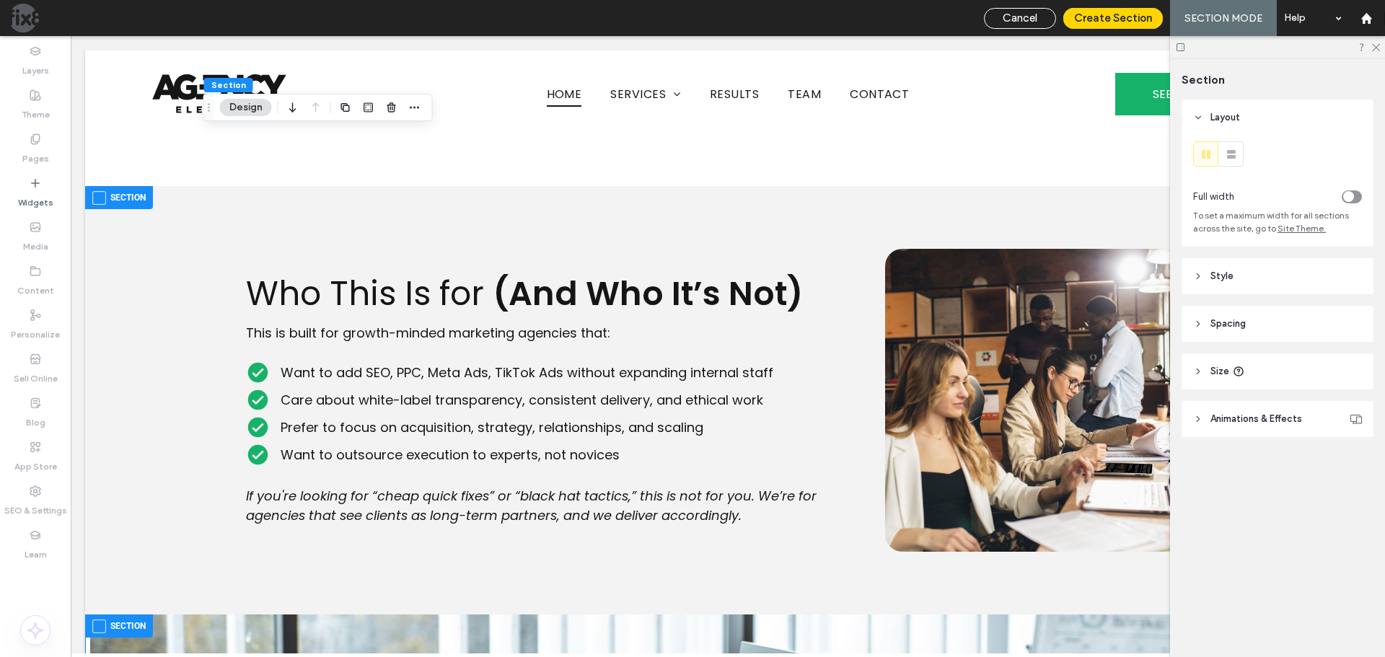
scroll to position [3390, 0]
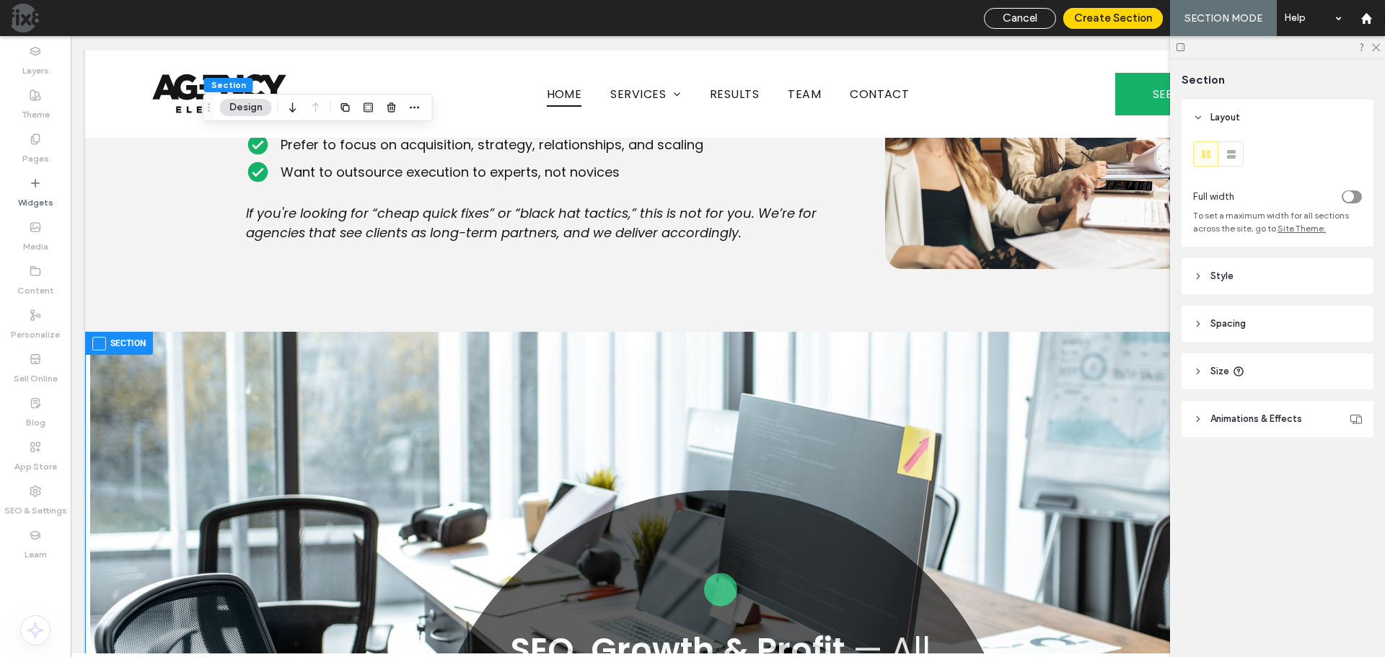
click at [101, 337] on span at bounding box center [99, 344] width 14 height 14
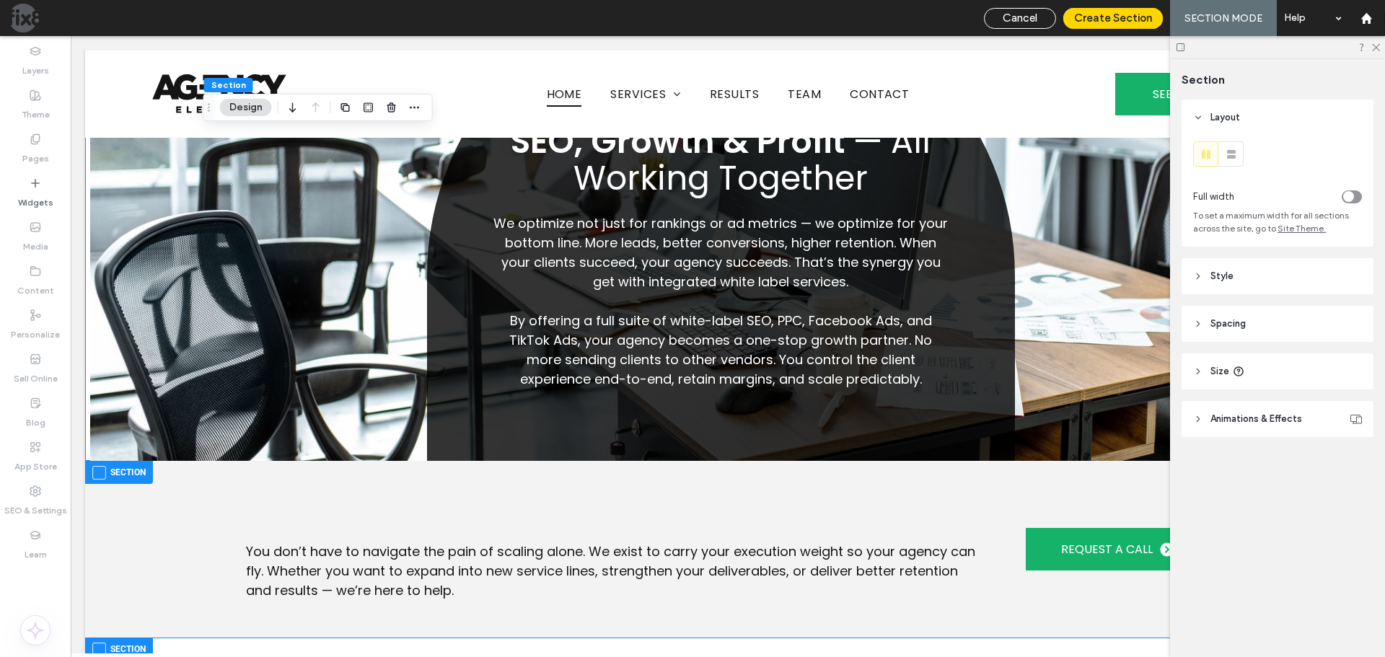
scroll to position [3895, 0]
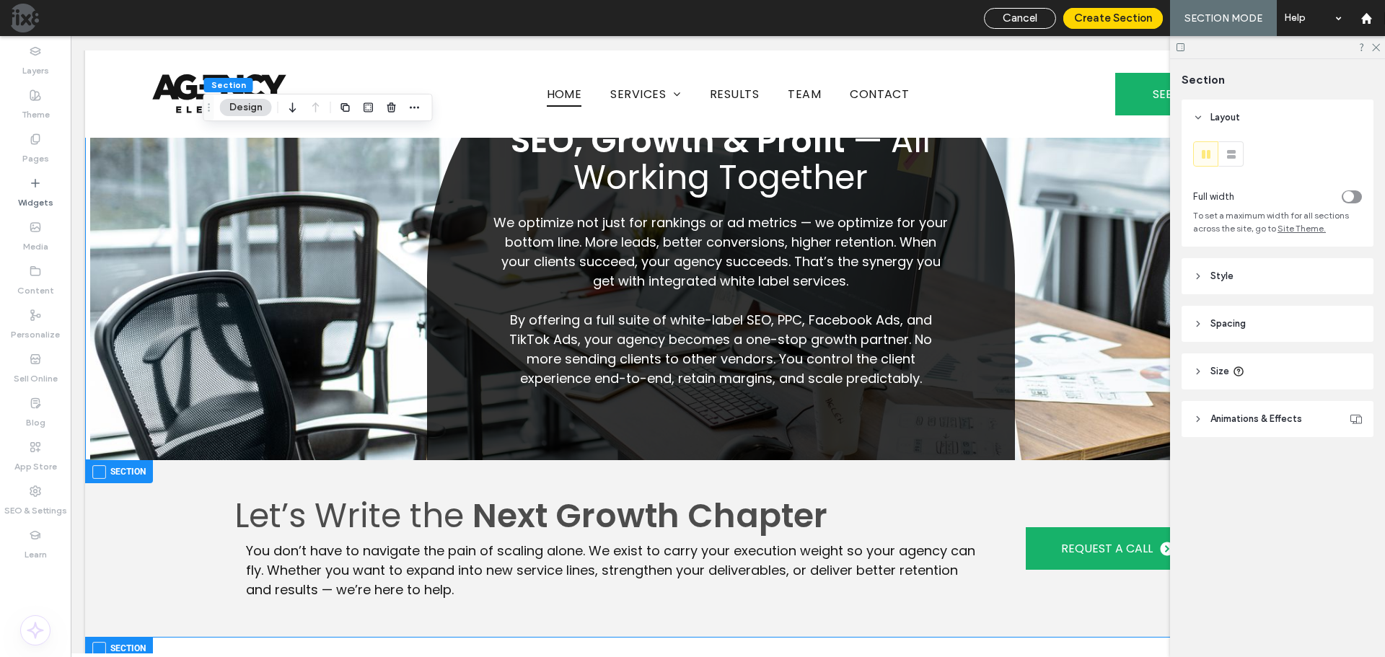
click at [94, 465] on span at bounding box center [99, 472] width 14 height 14
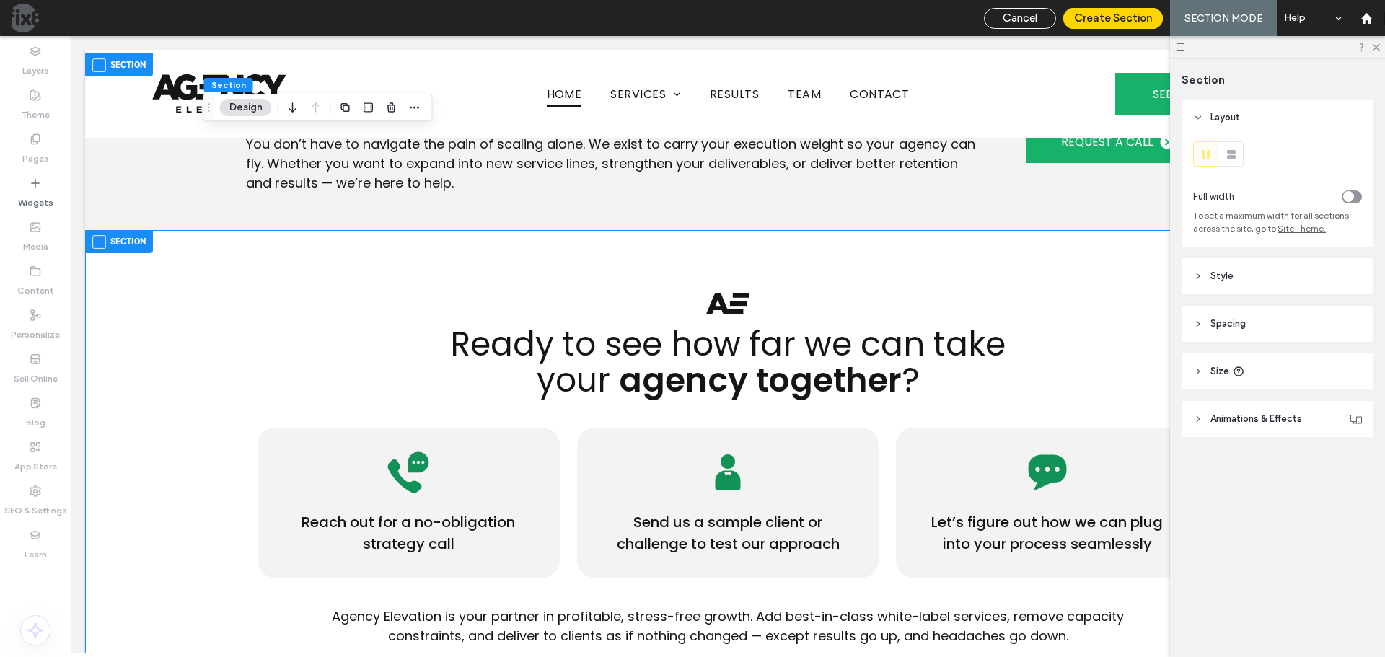
scroll to position [4327, 0]
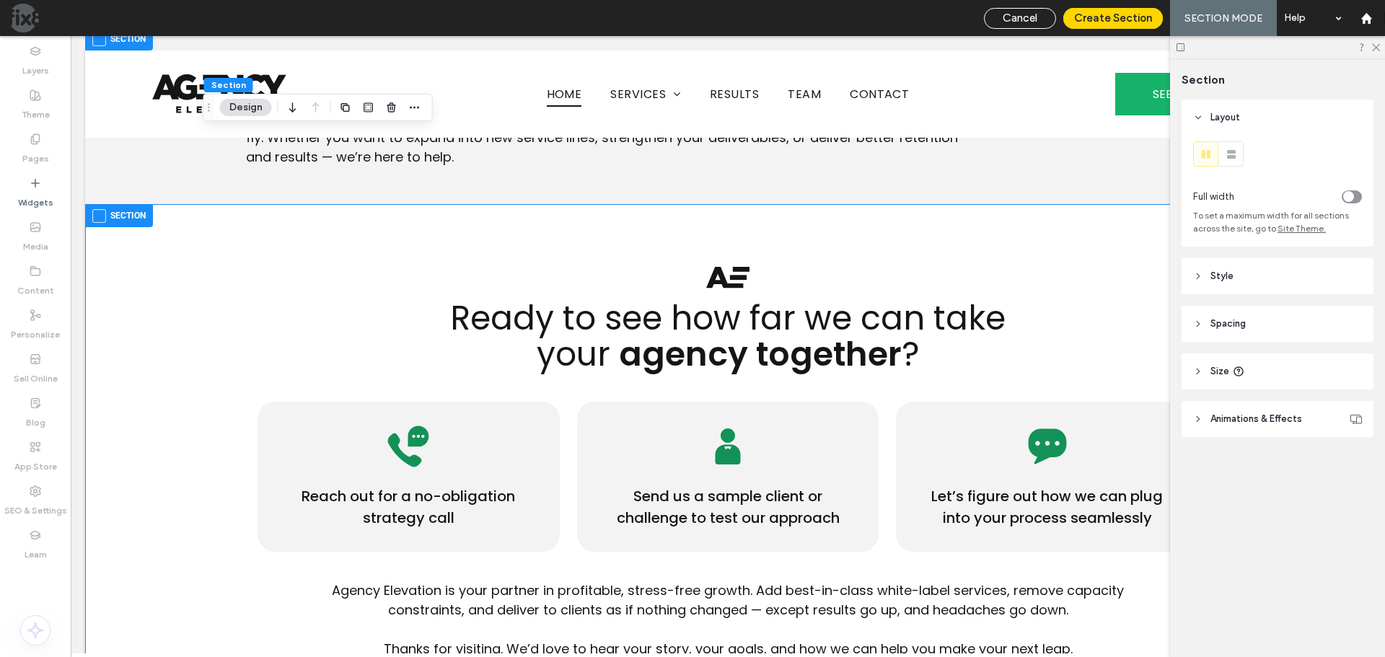
click at [97, 209] on span at bounding box center [99, 216] width 14 height 14
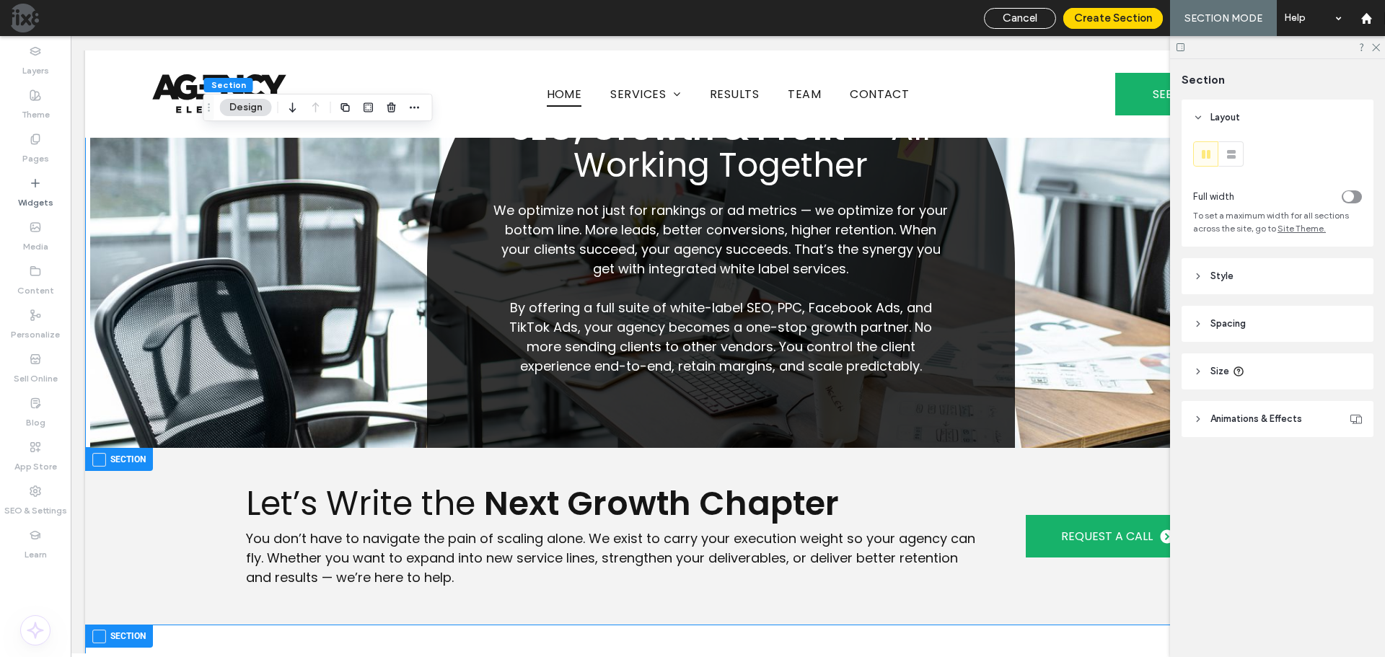
scroll to position [3895, 0]
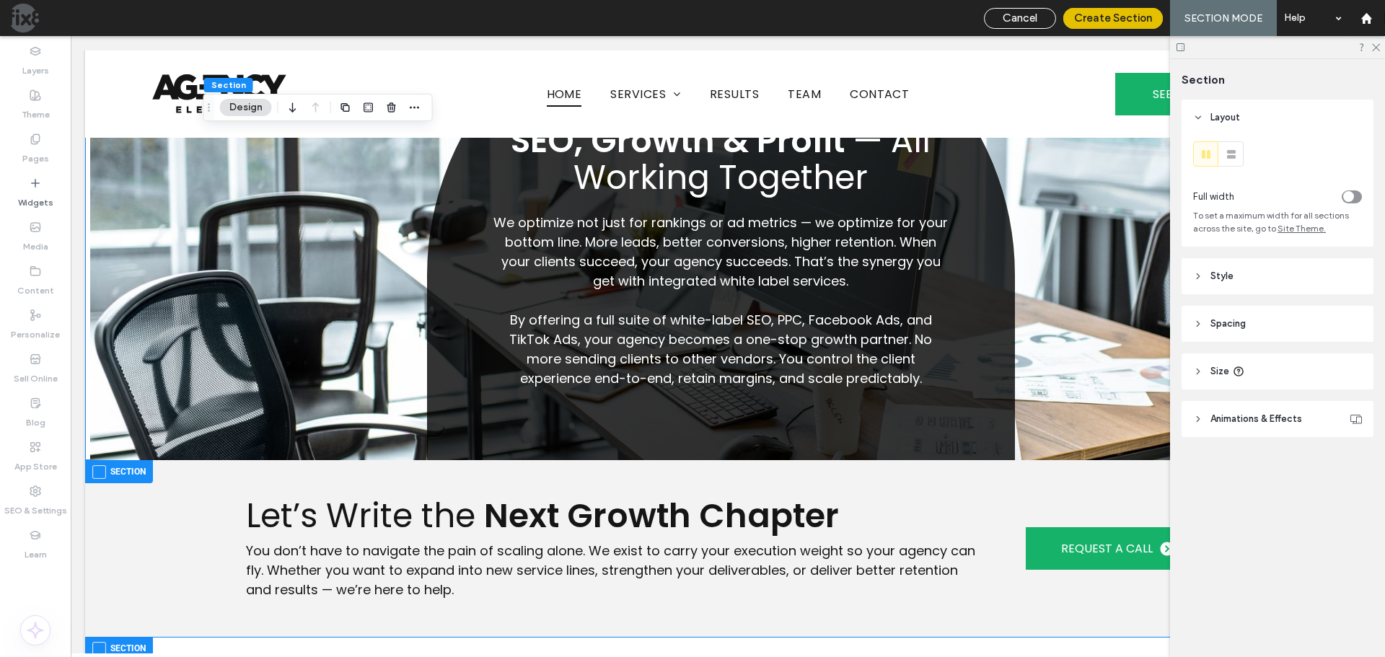
click at [1136, 19] on button "Create Section" at bounding box center [1113, 18] width 100 height 21
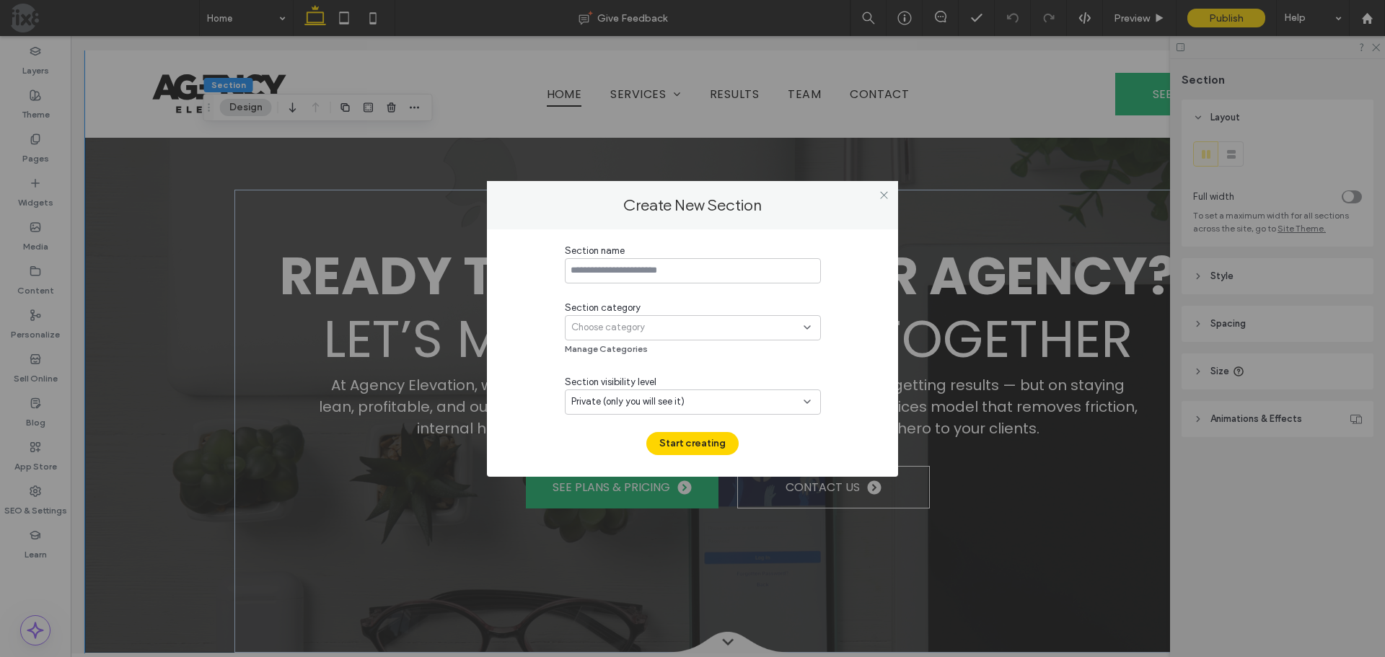
click at [643, 275] on input at bounding box center [693, 270] width 256 height 25
type input "**********"
click at [628, 330] on span "Choose category" at bounding box center [608, 327] width 74 height 14
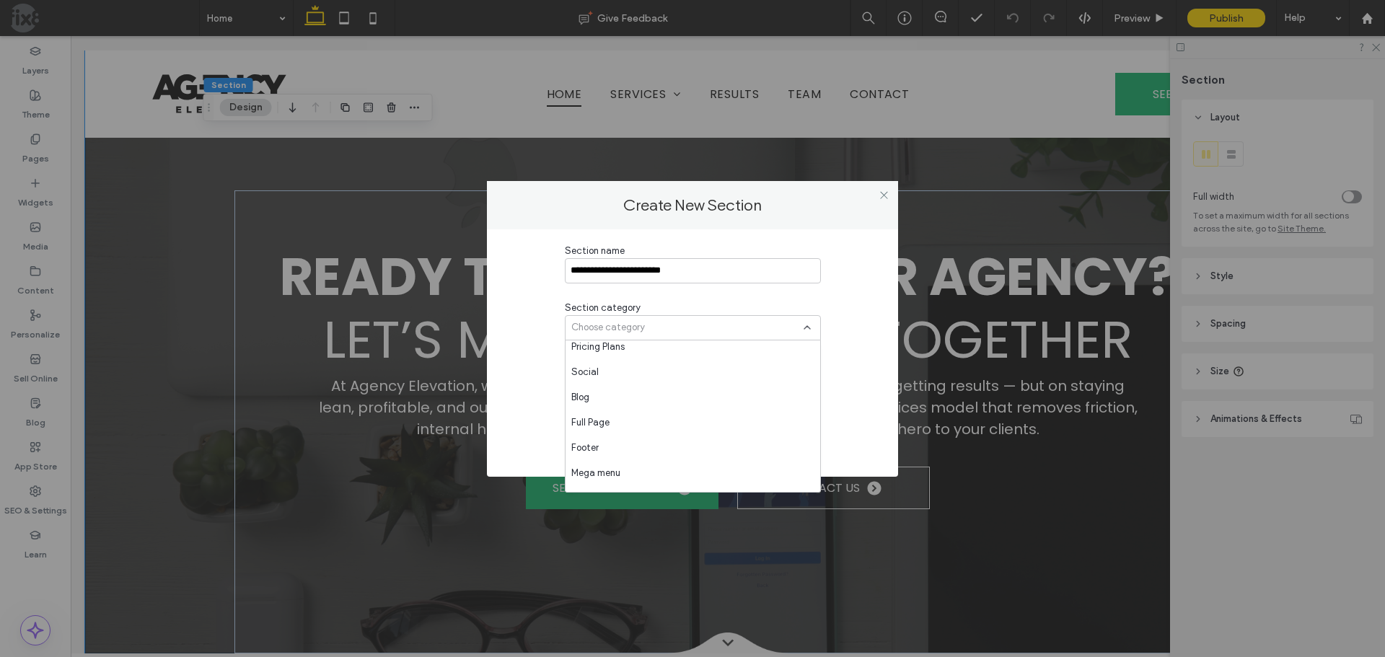
scroll to position [721, 0]
click at [661, 414] on div "Full Page" at bounding box center [692, 414] width 255 height 25
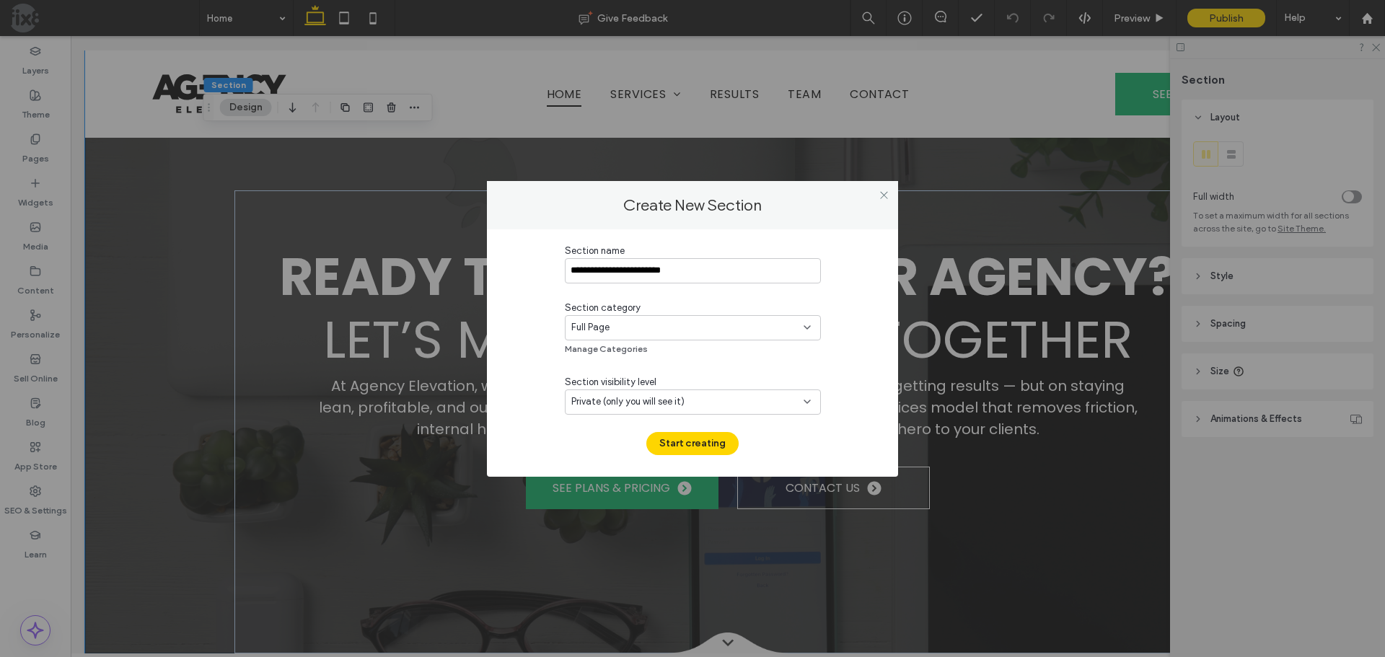
click at [761, 406] on div "Private (only you will see it)" at bounding box center [687, 402] width 232 height 14
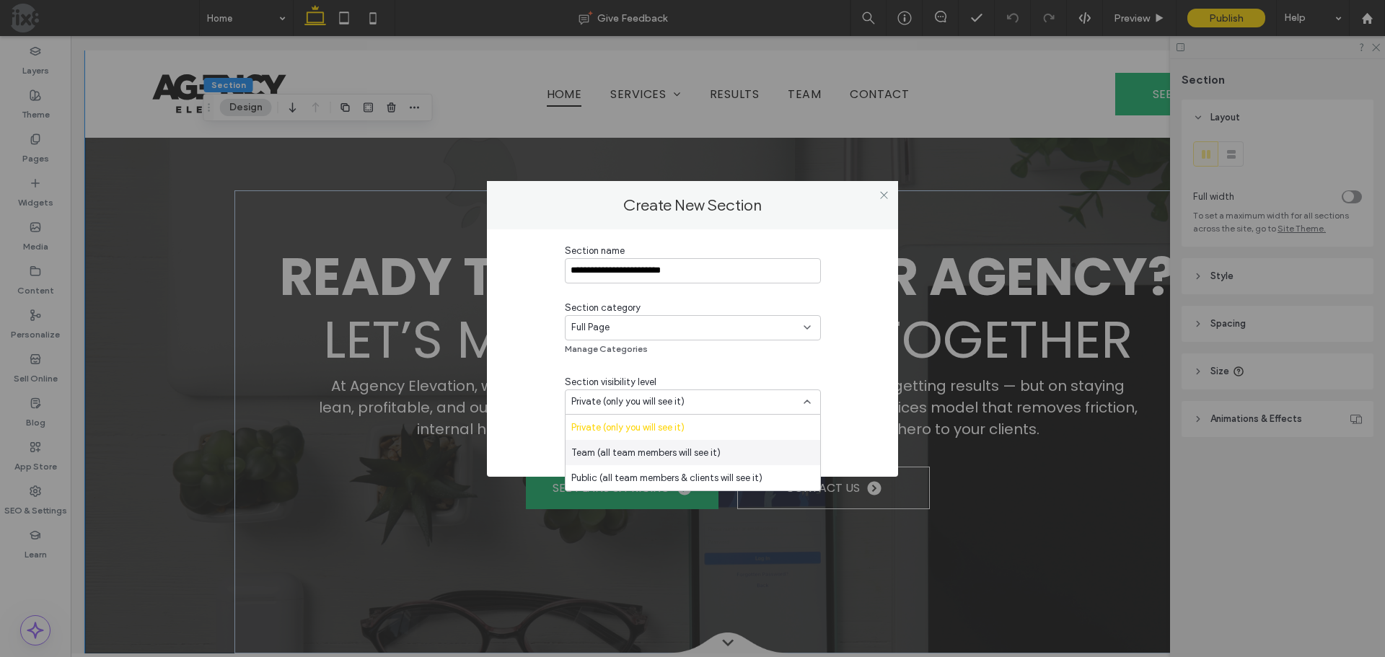
click at [731, 452] on div "Team (all team members will see it)" at bounding box center [692, 452] width 255 height 25
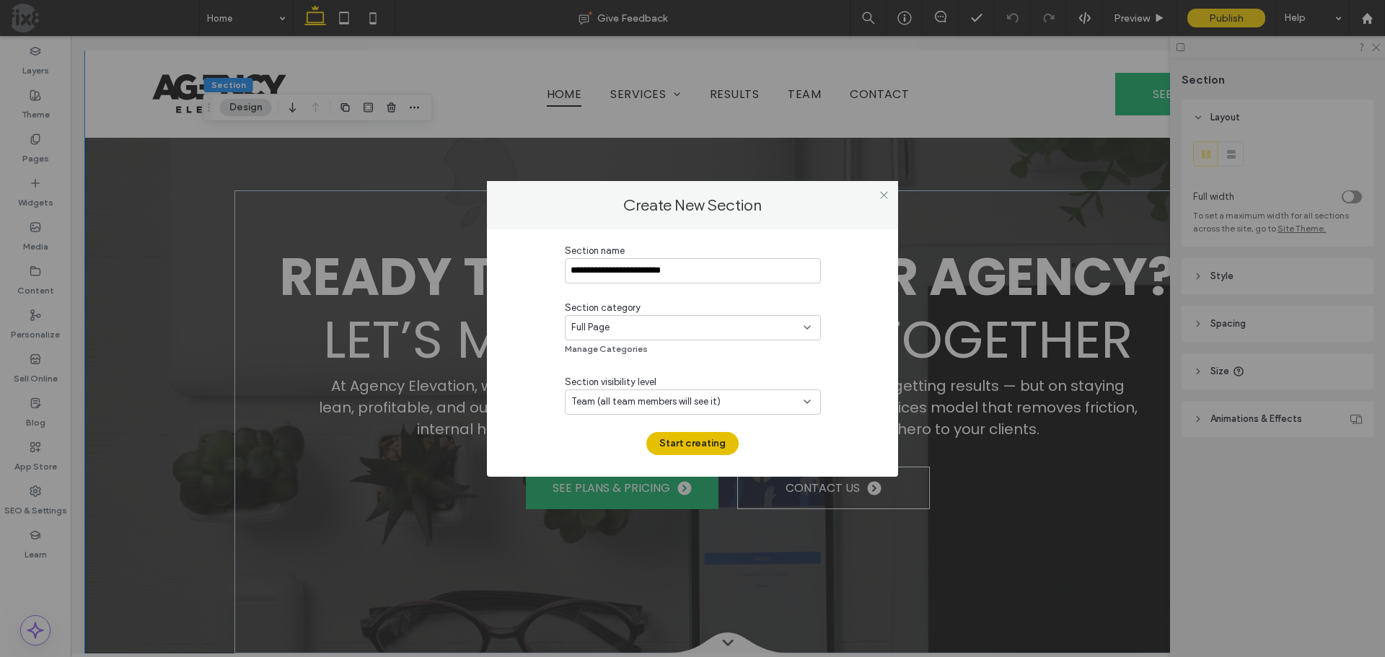
click at [706, 441] on button "Start creating" at bounding box center [692, 443] width 92 height 23
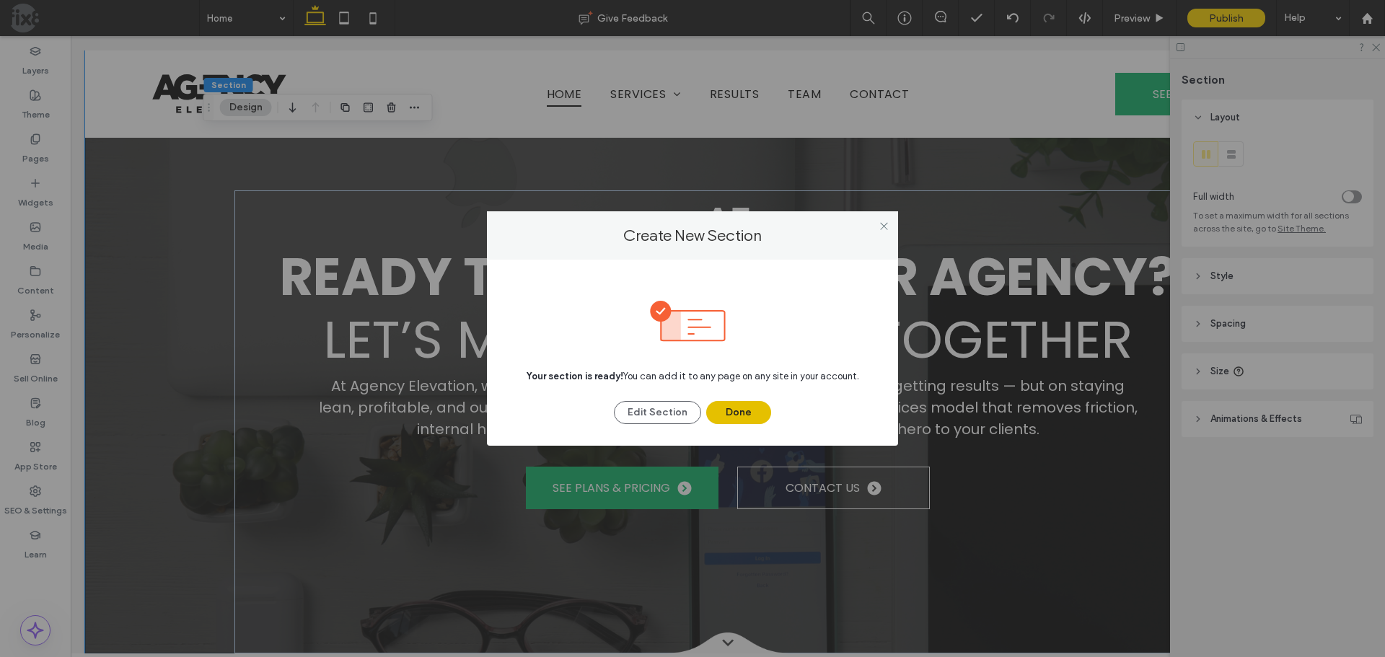
click at [747, 411] on button "Done" at bounding box center [738, 412] width 65 height 23
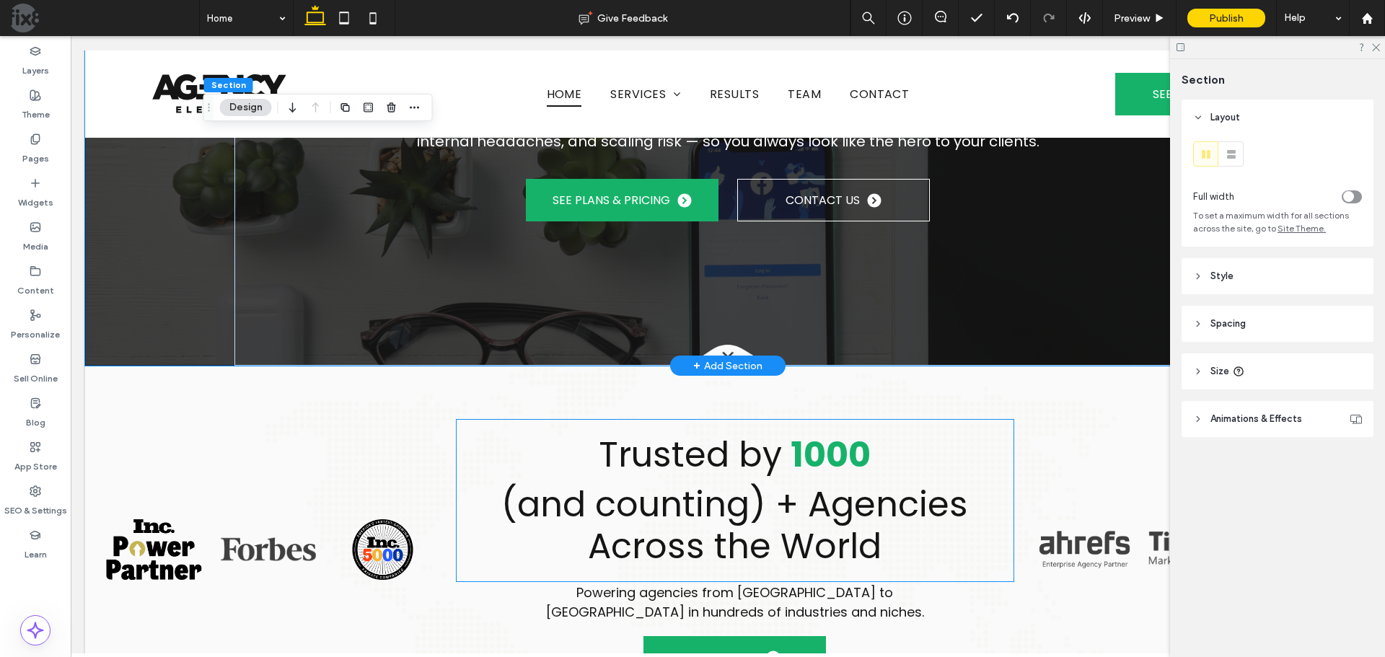
scroll to position [0, 0]
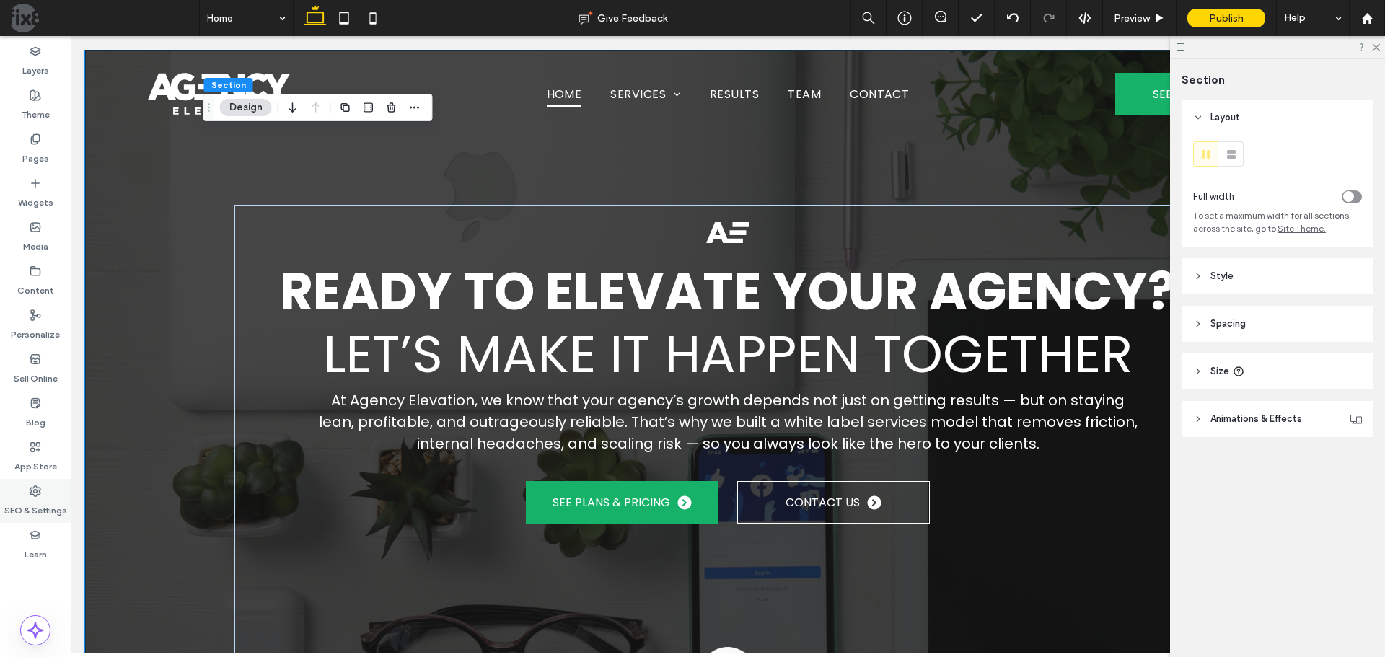
click at [38, 499] on label "SEO & Settings" at bounding box center [35, 507] width 63 height 20
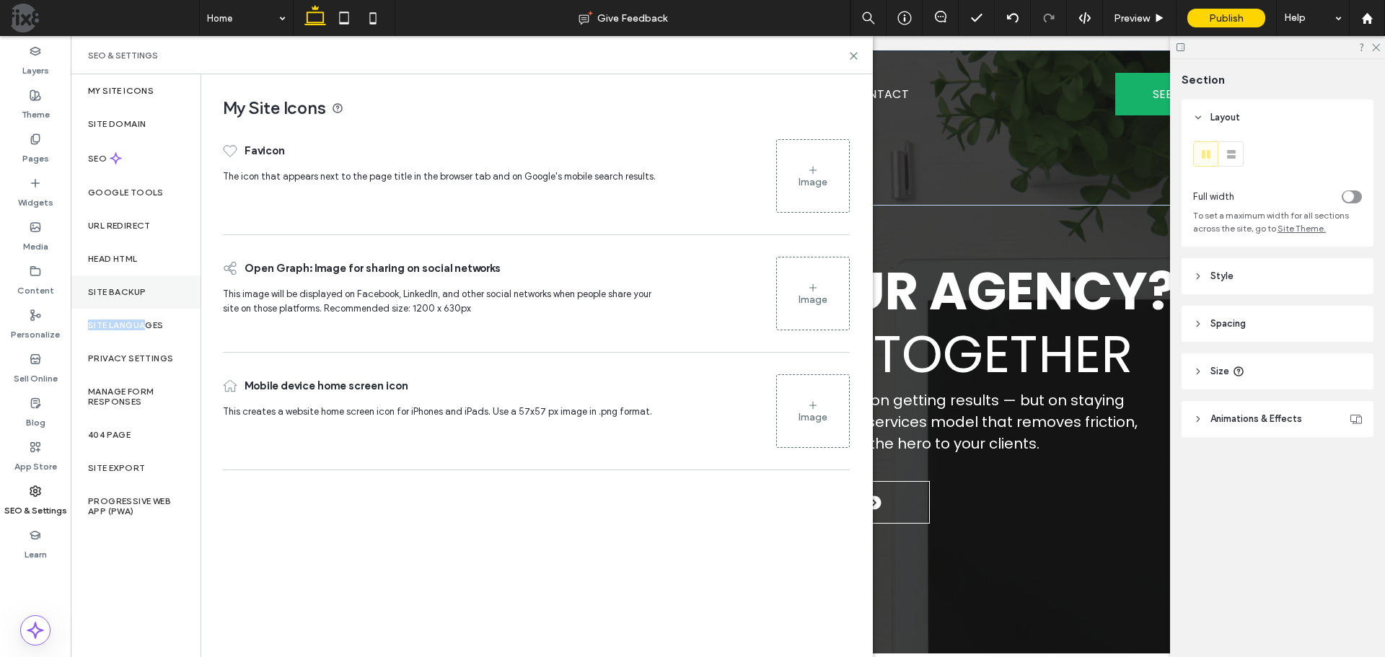
drag, startPoint x: 148, startPoint y: 325, endPoint x: 148, endPoint y: 294, distance: 31.0
click at [148, 294] on div "My Site Icons Site Domain SEO Google Tools URL Redirect Head HTML Site Backup S…" at bounding box center [136, 365] width 130 height 583
click at [148, 294] on div "Site Backup" at bounding box center [136, 292] width 130 height 33
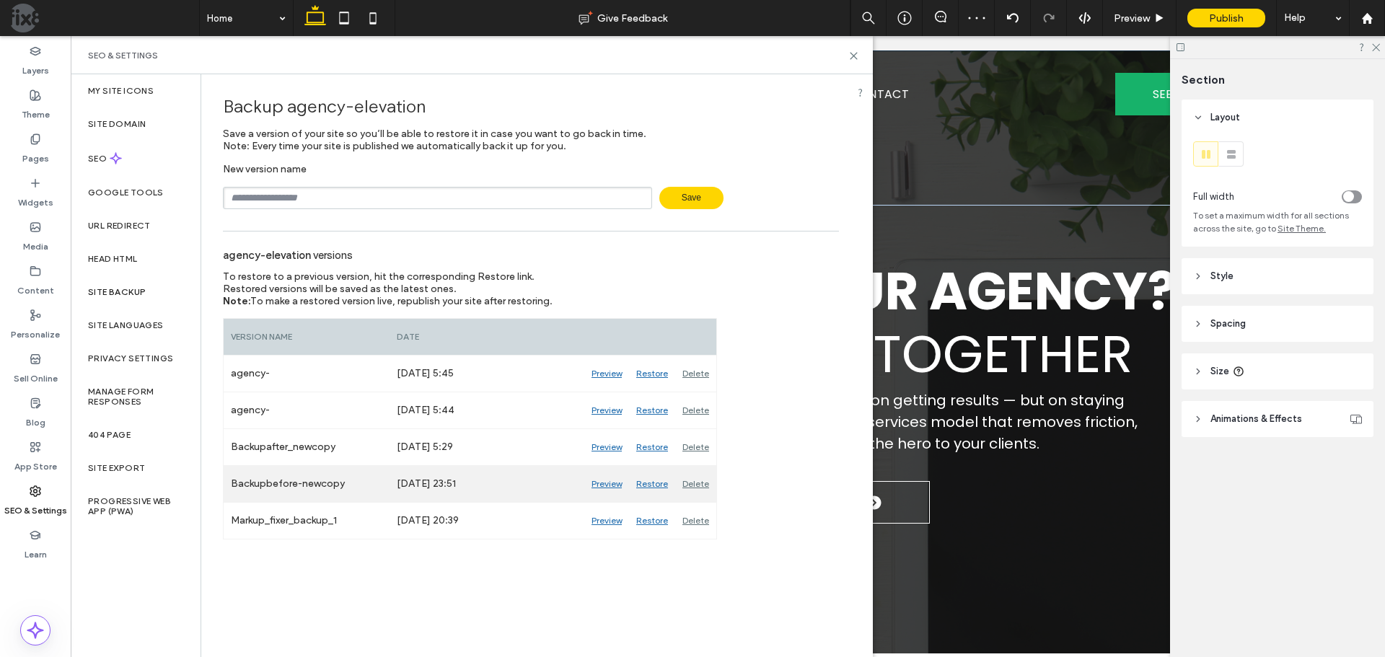
click at [653, 483] on div "Restore" at bounding box center [652, 484] width 46 height 36
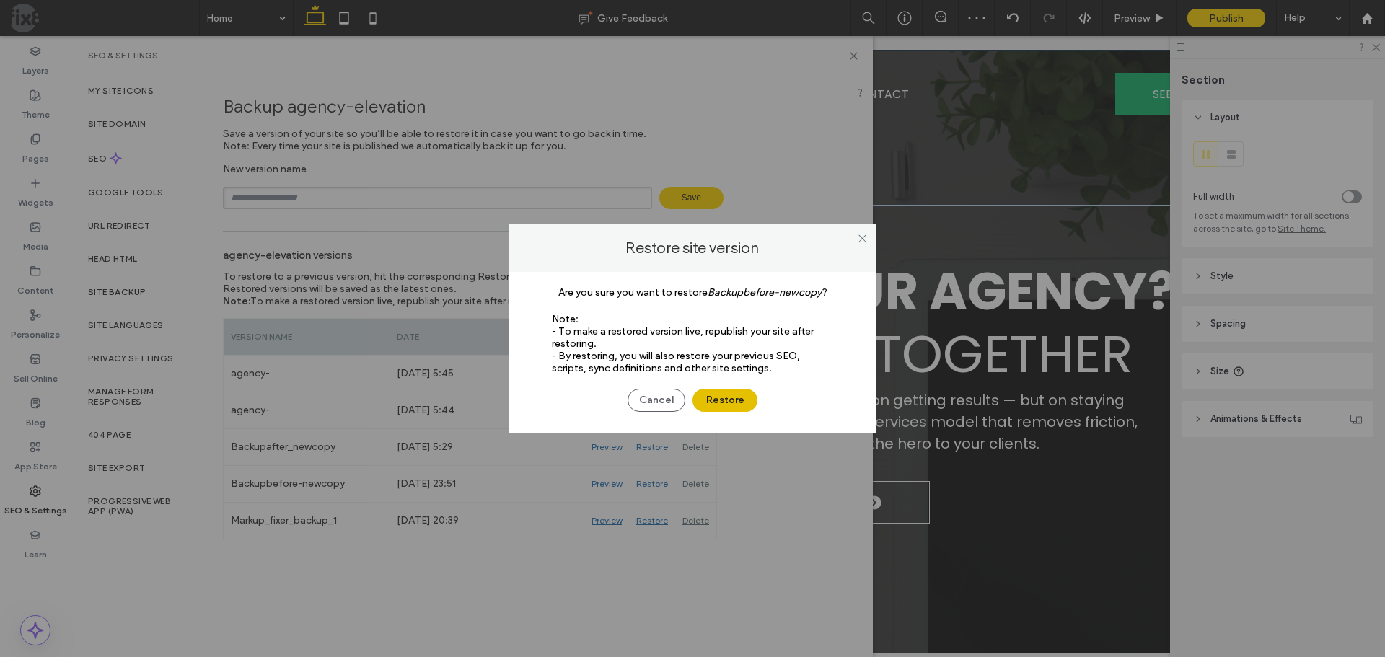
click at [739, 398] on button "Restore" at bounding box center [724, 400] width 65 height 23
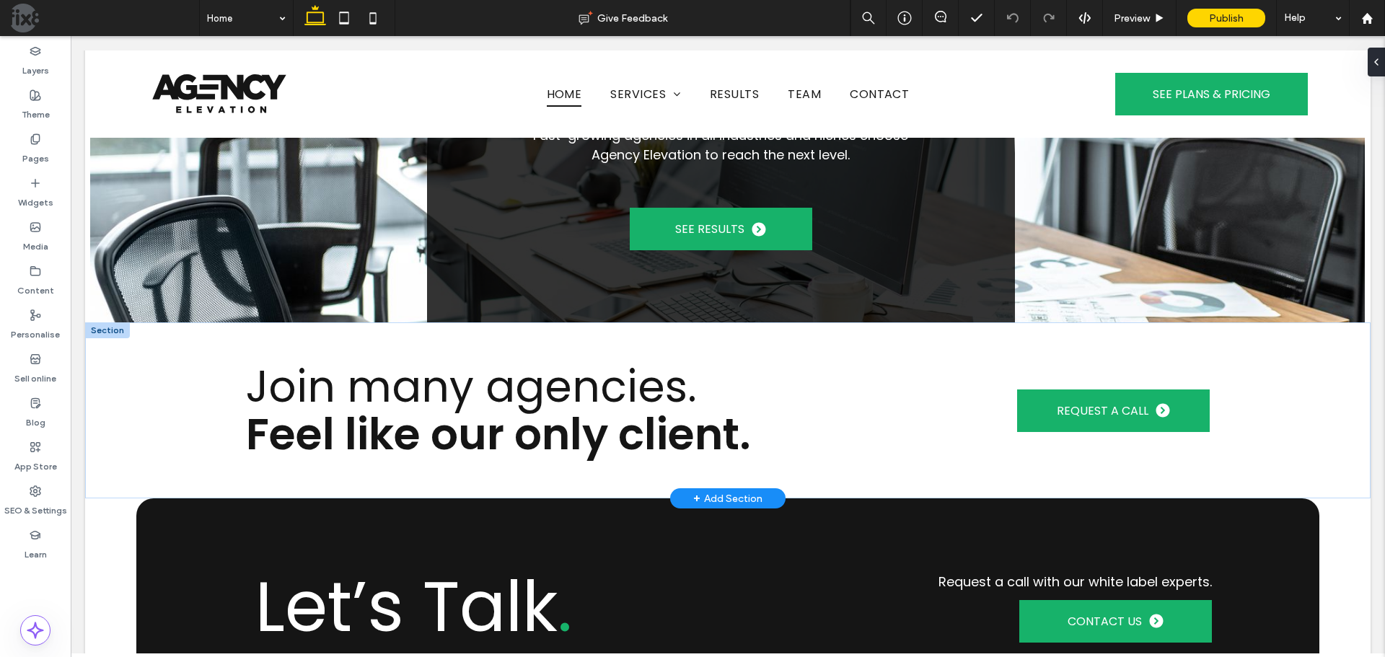
scroll to position [3462, 0]
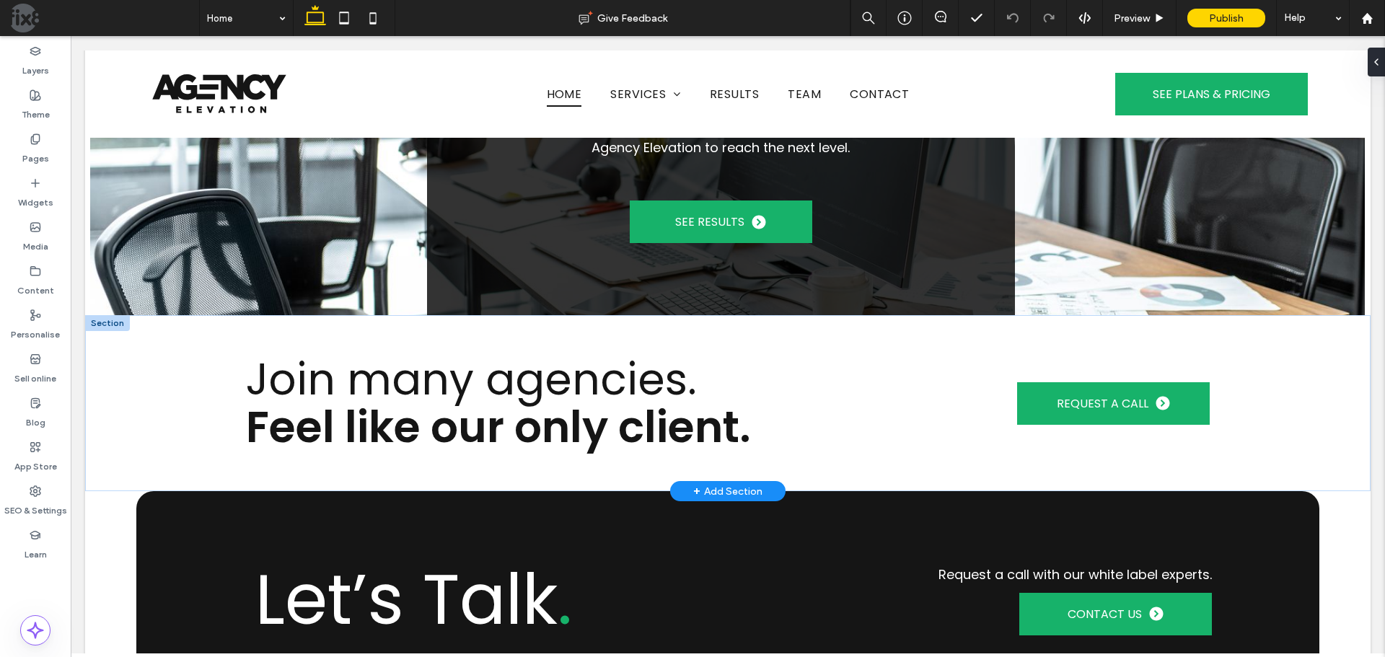
click at [735, 483] on div "+ Add Section" at bounding box center [727, 491] width 69 height 16
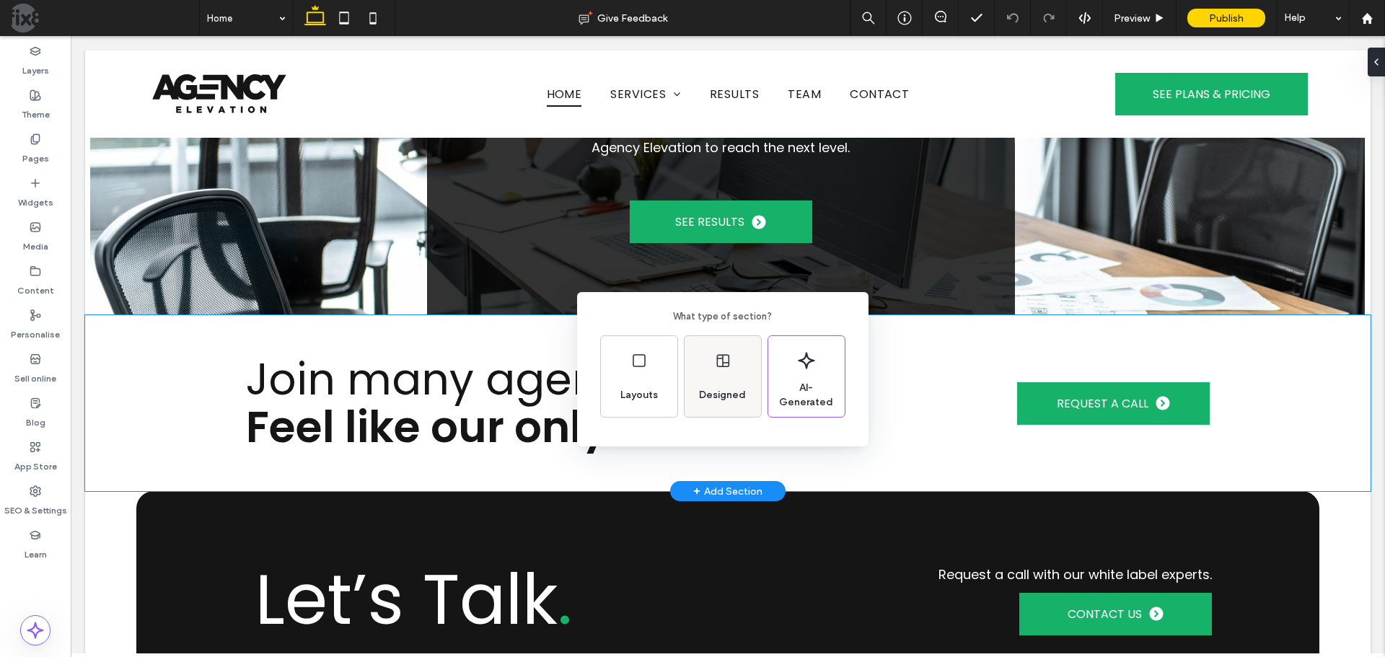
click at [708, 368] on div "Designed" at bounding box center [722, 376] width 76 height 81
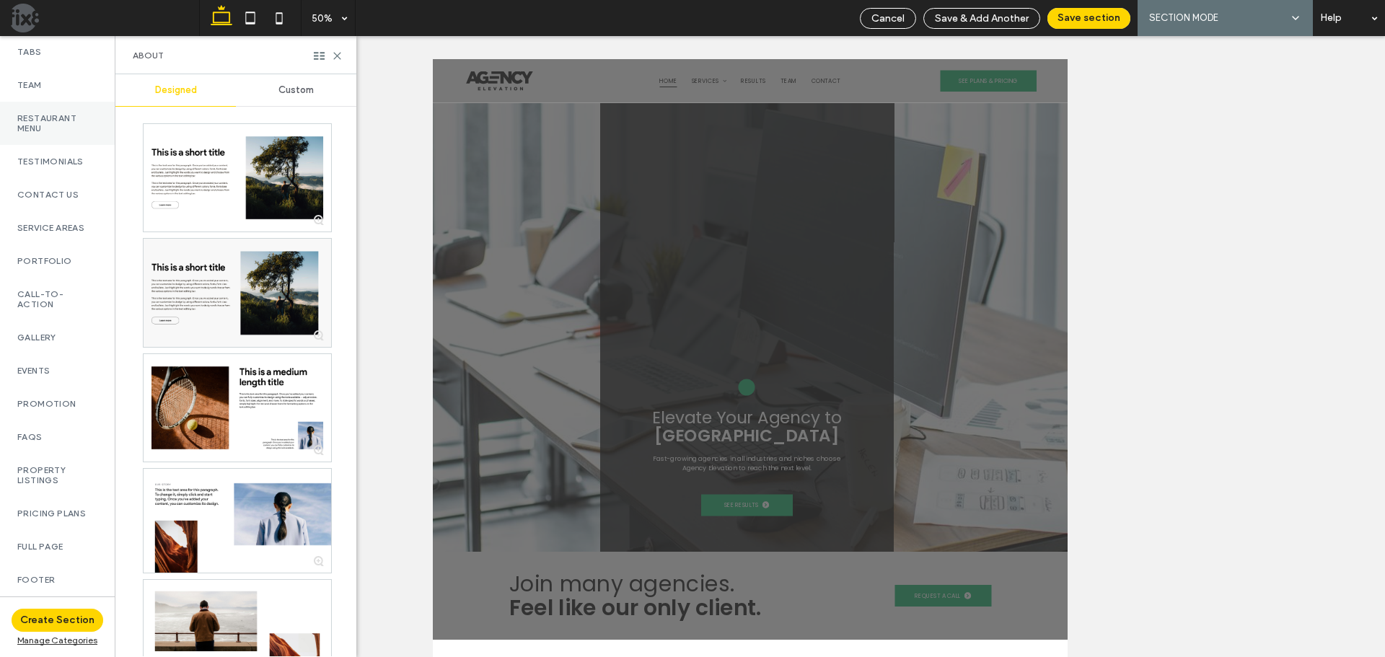
scroll to position [575, 0]
click at [49, 480] on label "Full Page" at bounding box center [57, 475] width 80 height 10
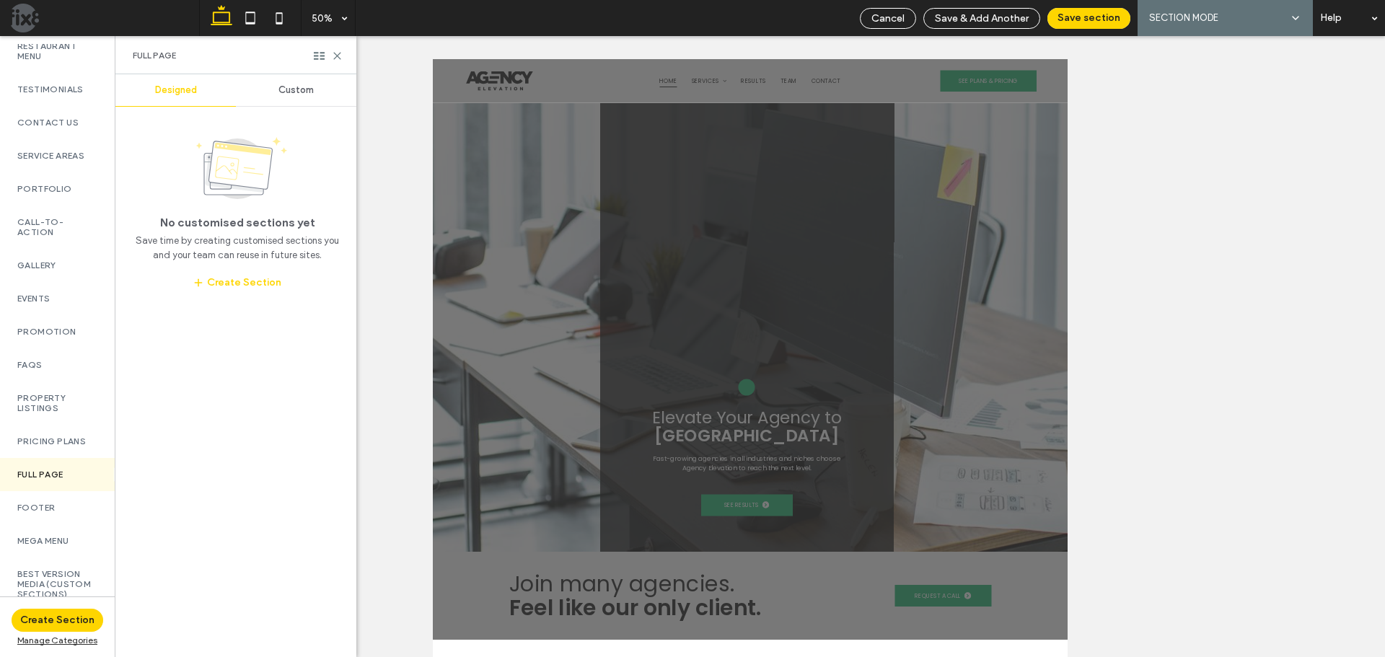
click at [301, 92] on span "Custom" at bounding box center [295, 90] width 35 height 12
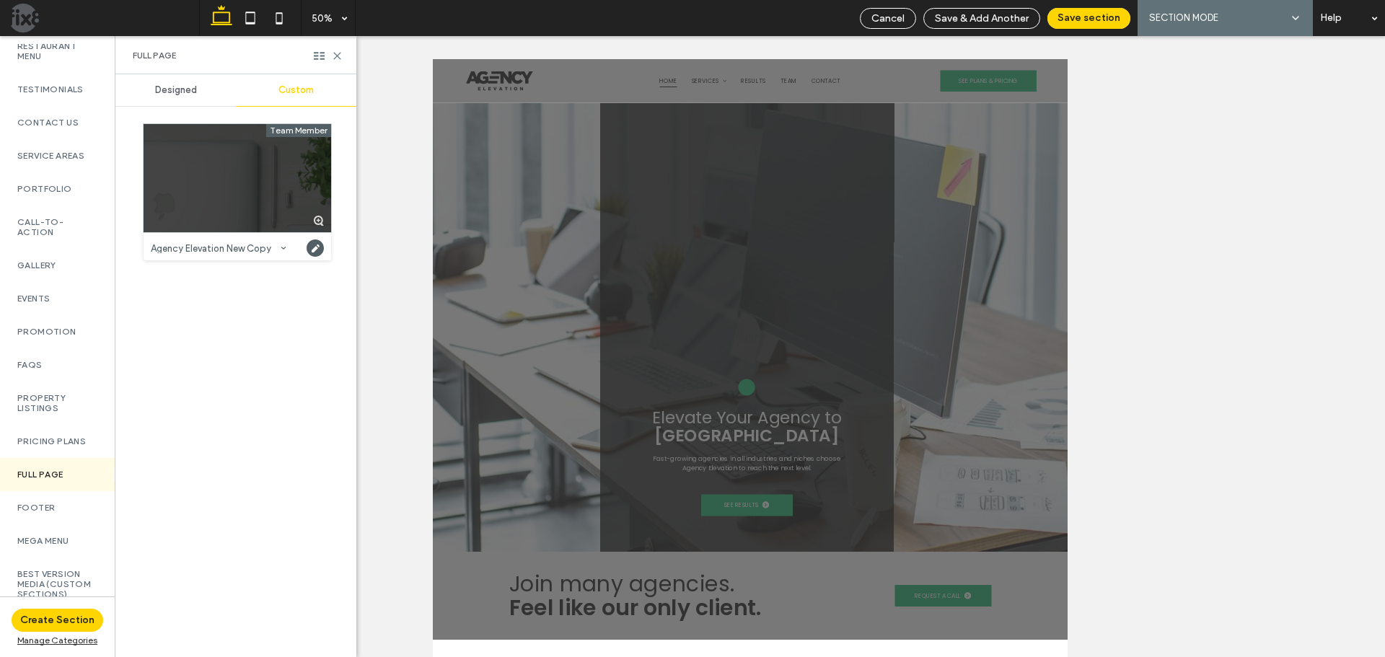
click at [260, 179] on div at bounding box center [238, 178] width 188 height 108
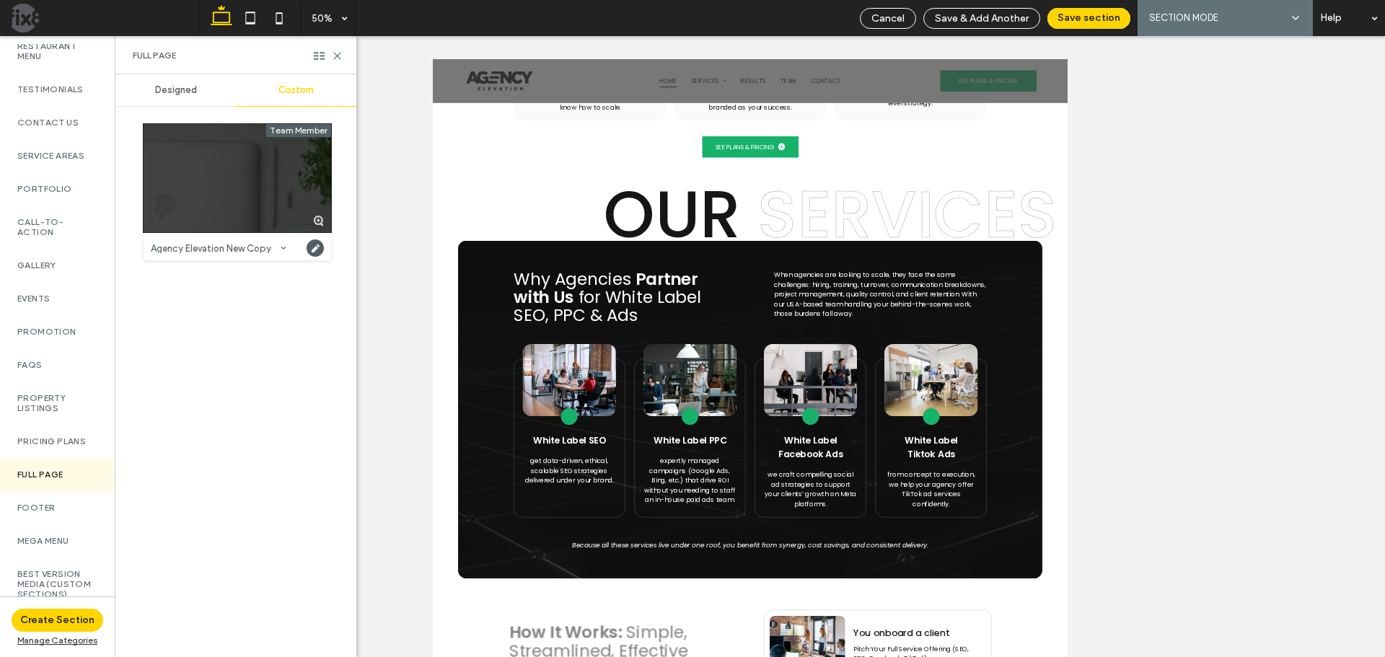
scroll to position [9585, 0]
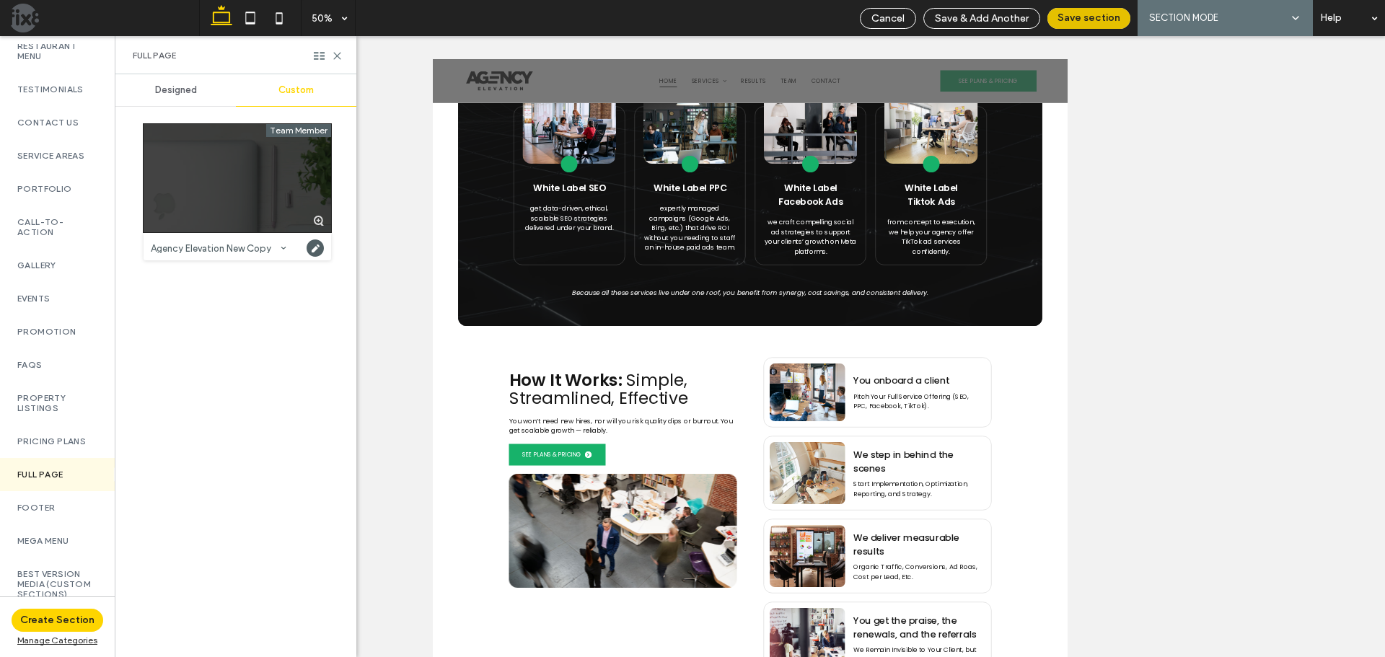
click at [1104, 18] on button "Save section" at bounding box center [1088, 18] width 83 height 21
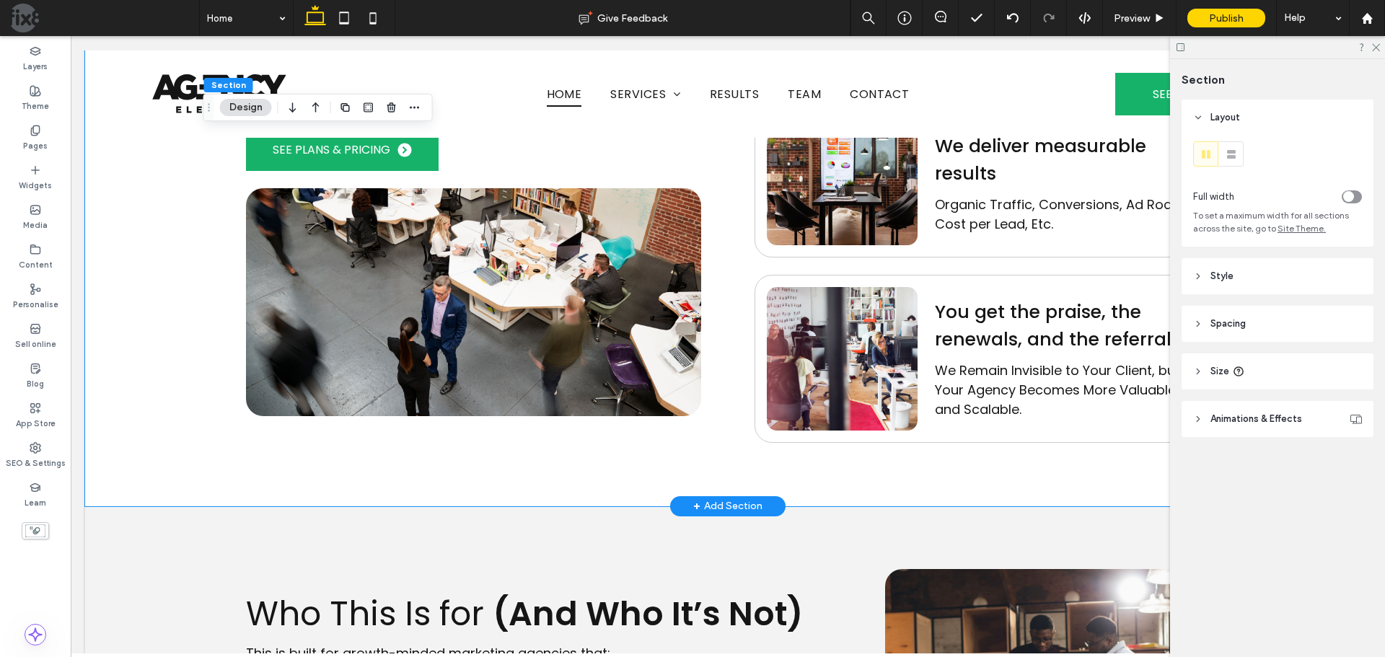
scroll to position [6768, 0]
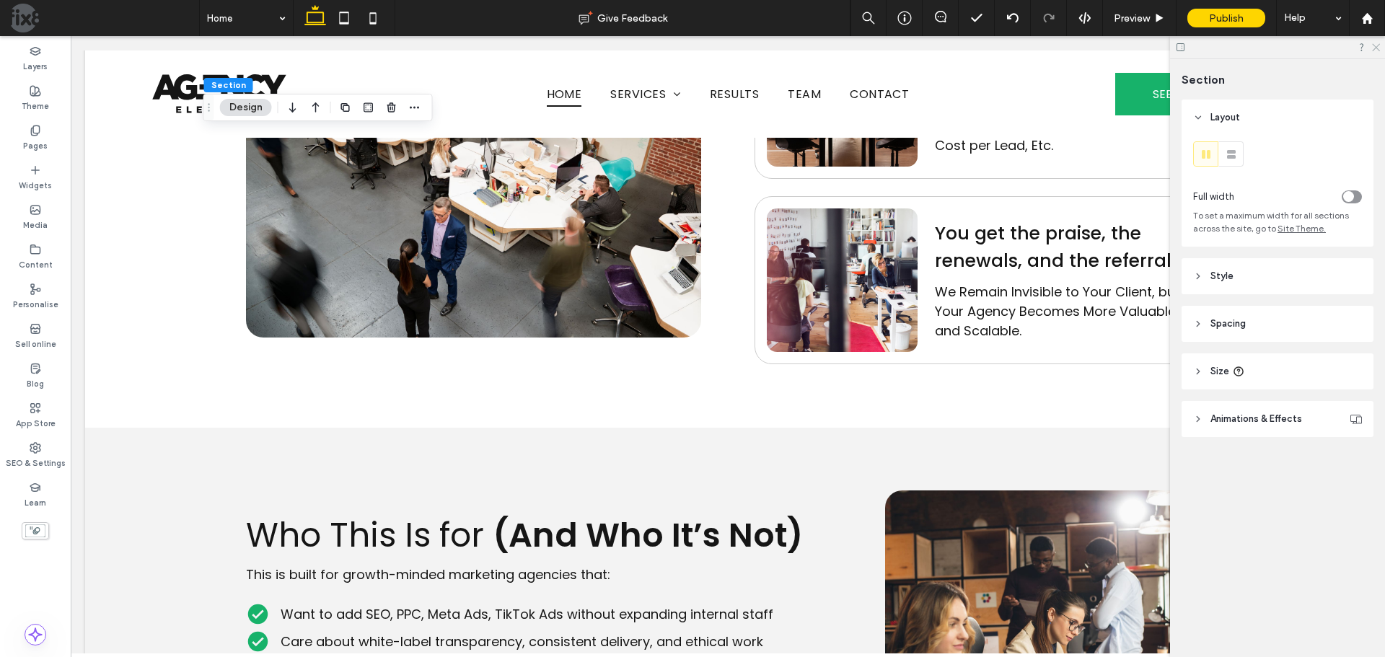
drag, startPoint x: 1379, startPoint y: 47, endPoint x: 1307, endPoint y: 11, distance: 80.6
click at [1379, 47] on icon at bounding box center [1374, 46] width 9 height 9
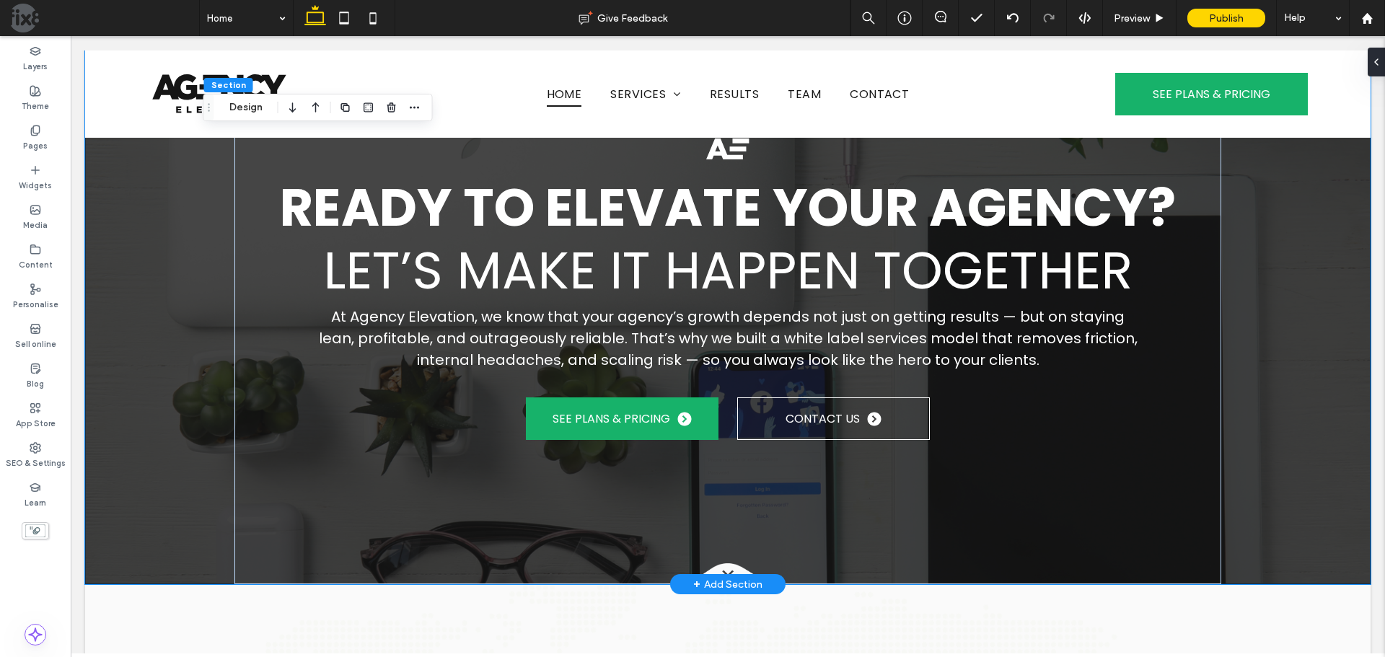
scroll to position [4144, 0]
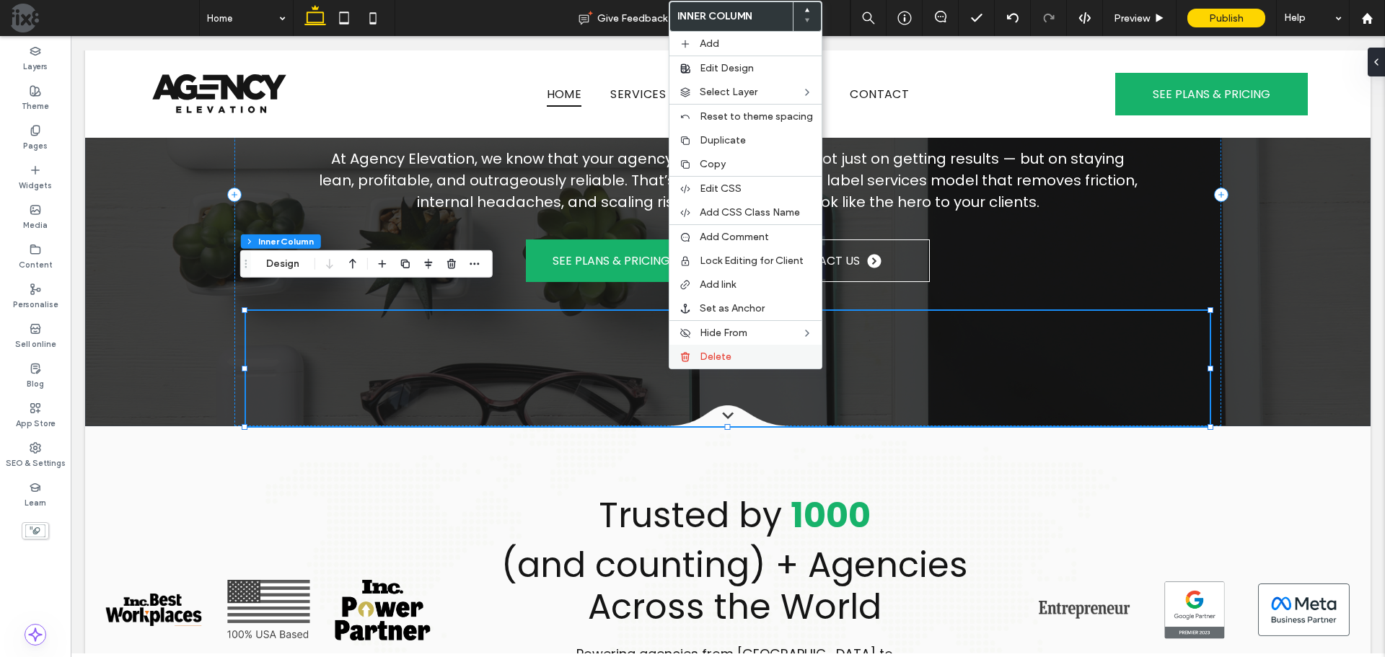
click at [702, 356] on span "Delete" at bounding box center [716, 357] width 32 height 12
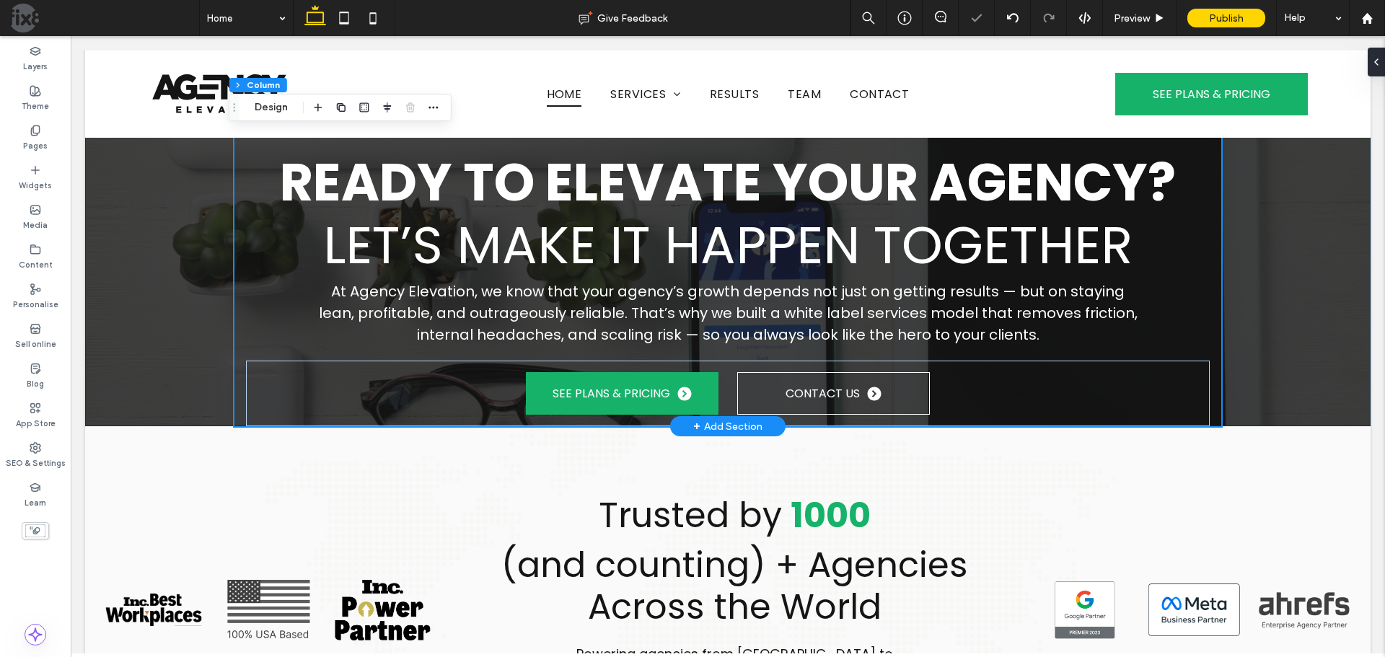
scroll to position [3928, 0]
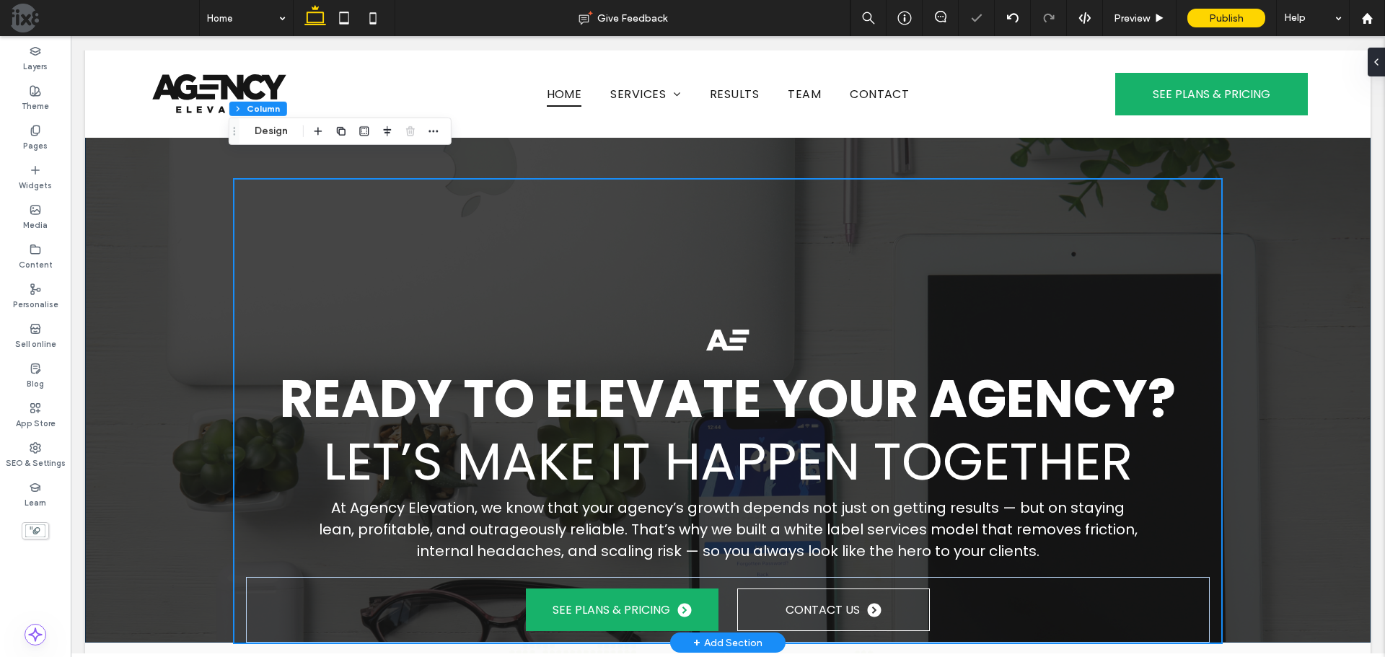
drag, startPoint x: 1277, startPoint y: 330, endPoint x: 1287, endPoint y: 328, distance: 10.2
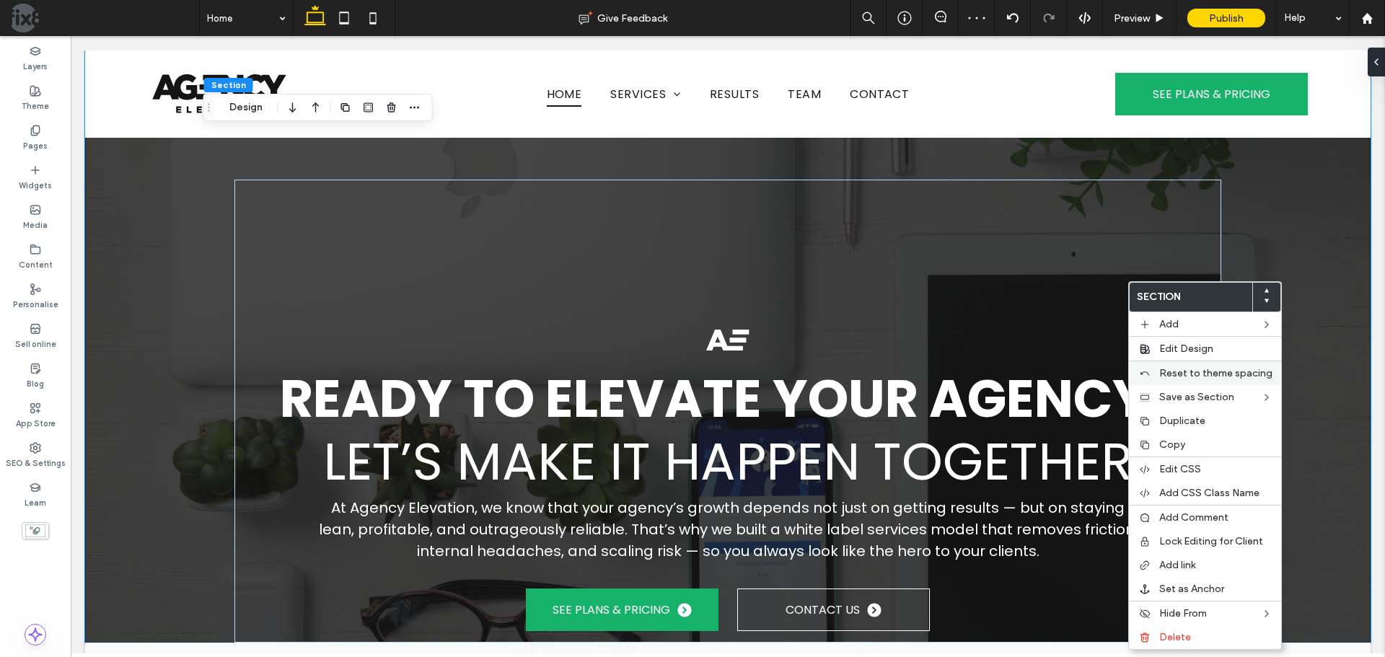
click at [1223, 373] on span "Reset to theme spacing" at bounding box center [1215, 373] width 113 height 12
type input "*"
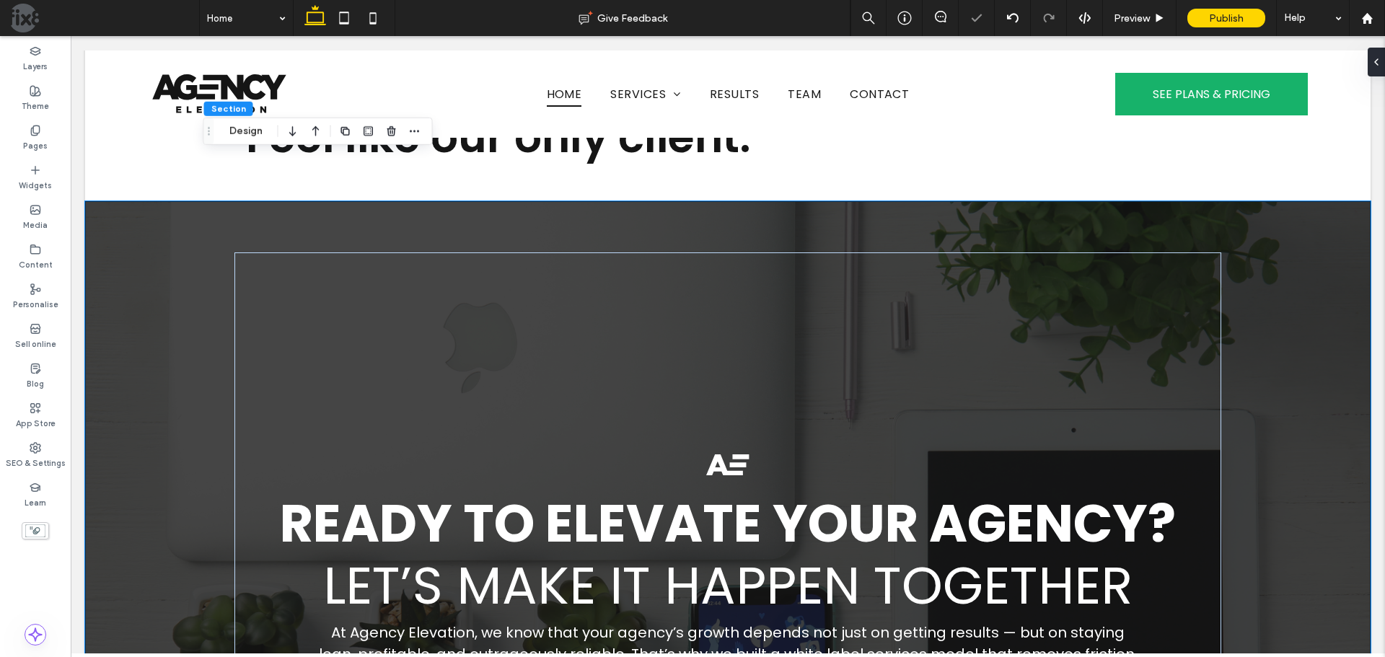
scroll to position [3784, 0]
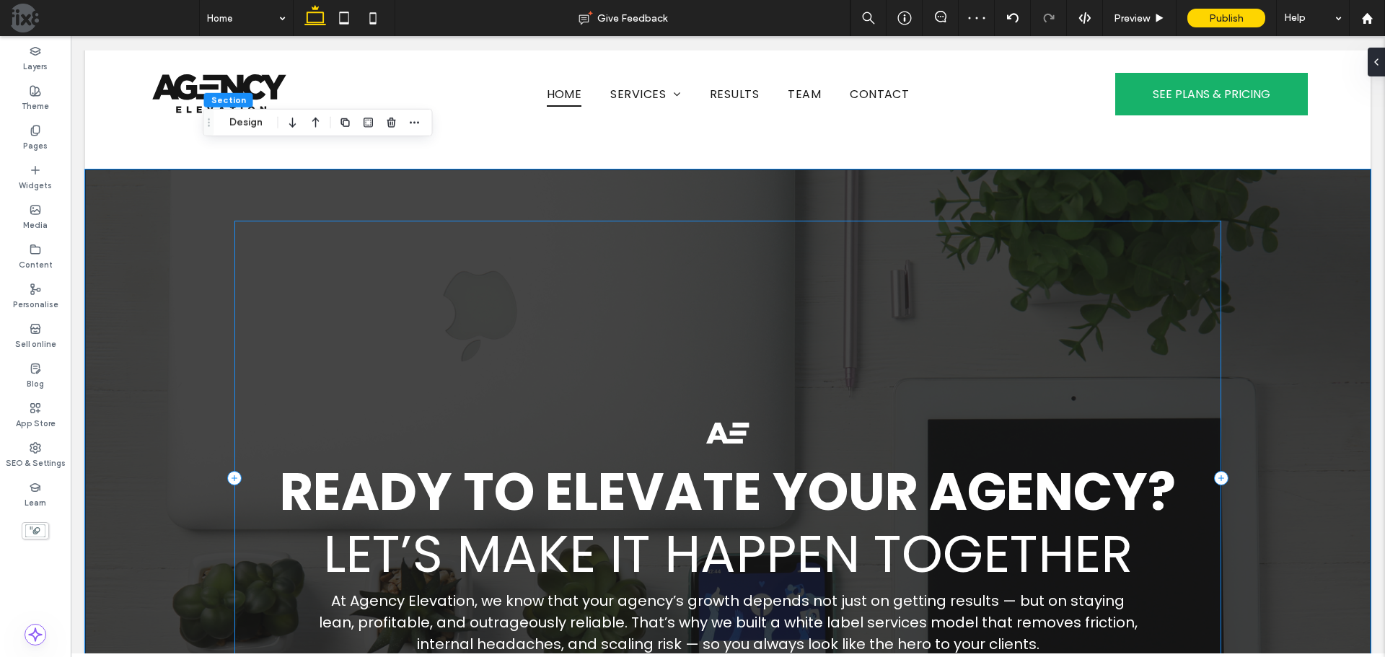
click at [786, 335] on div "Ready to Elevate Your Agency? Let’s Make It Happen Together At Agency Elevation…" at bounding box center [727, 478] width 987 height 514
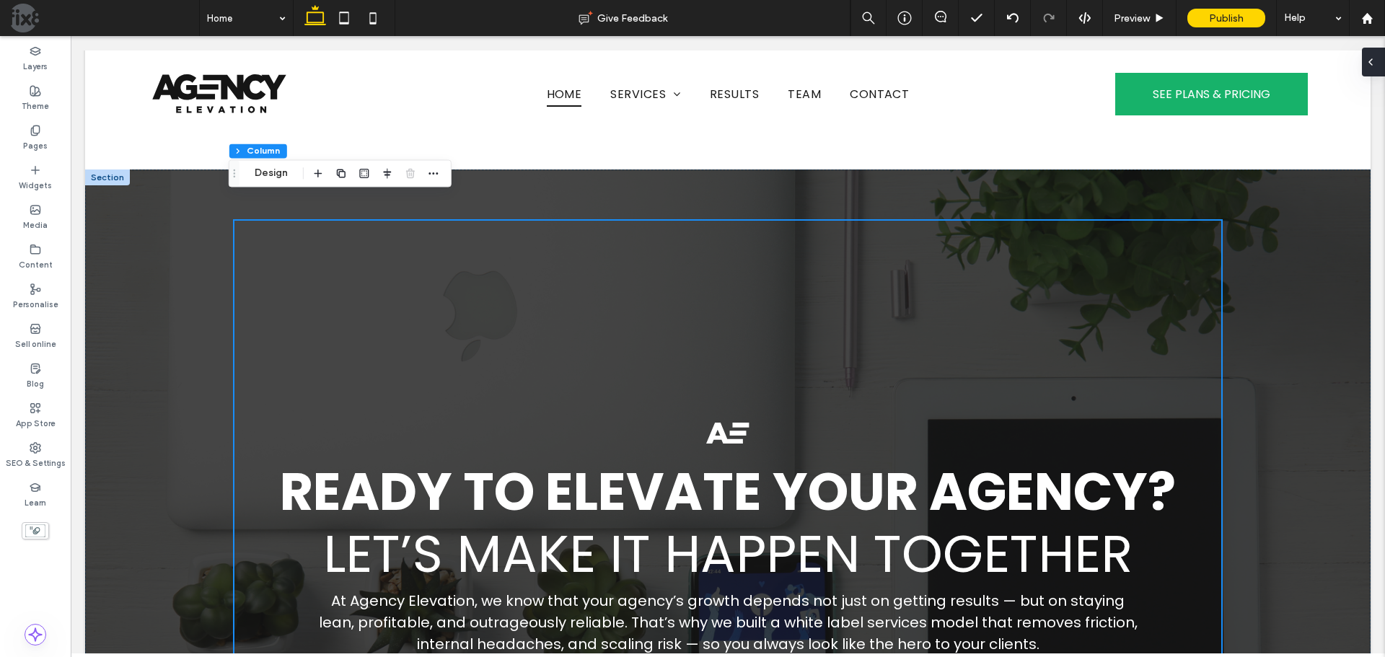
click at [1372, 62] on icon at bounding box center [1371, 62] width 12 height 12
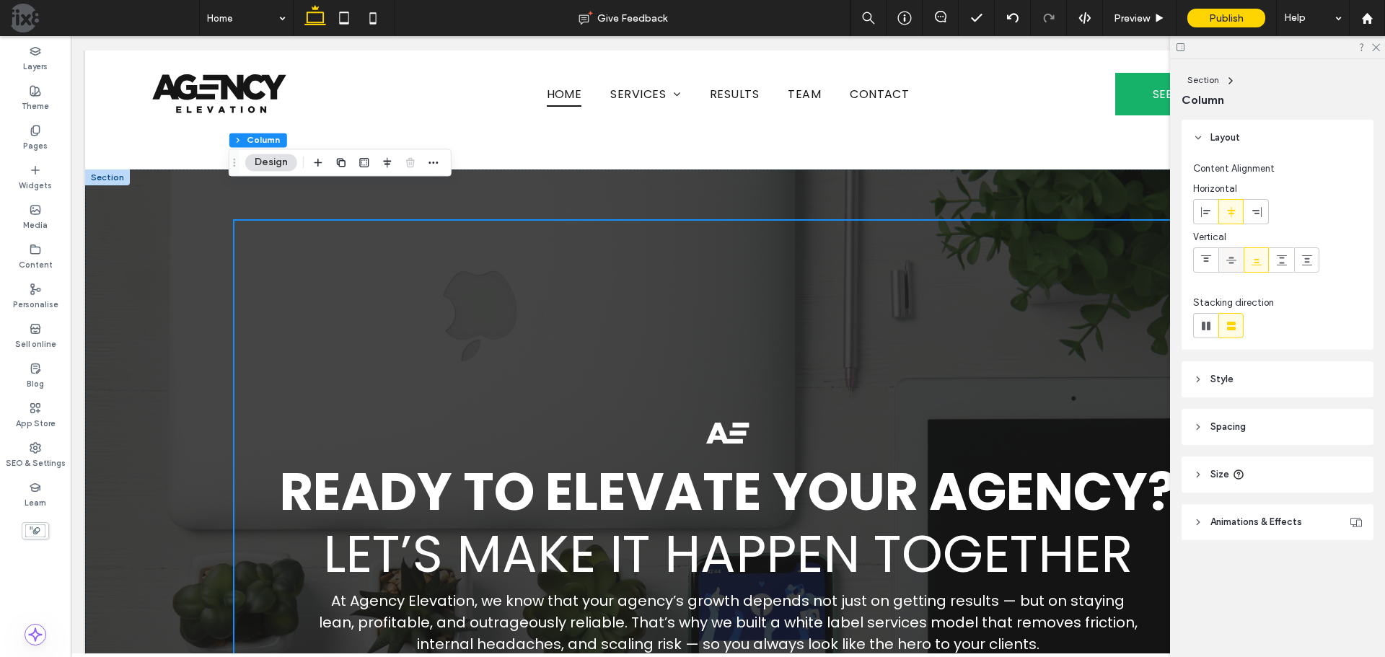
click at [1234, 263] on icon at bounding box center [1231, 261] width 12 height 12
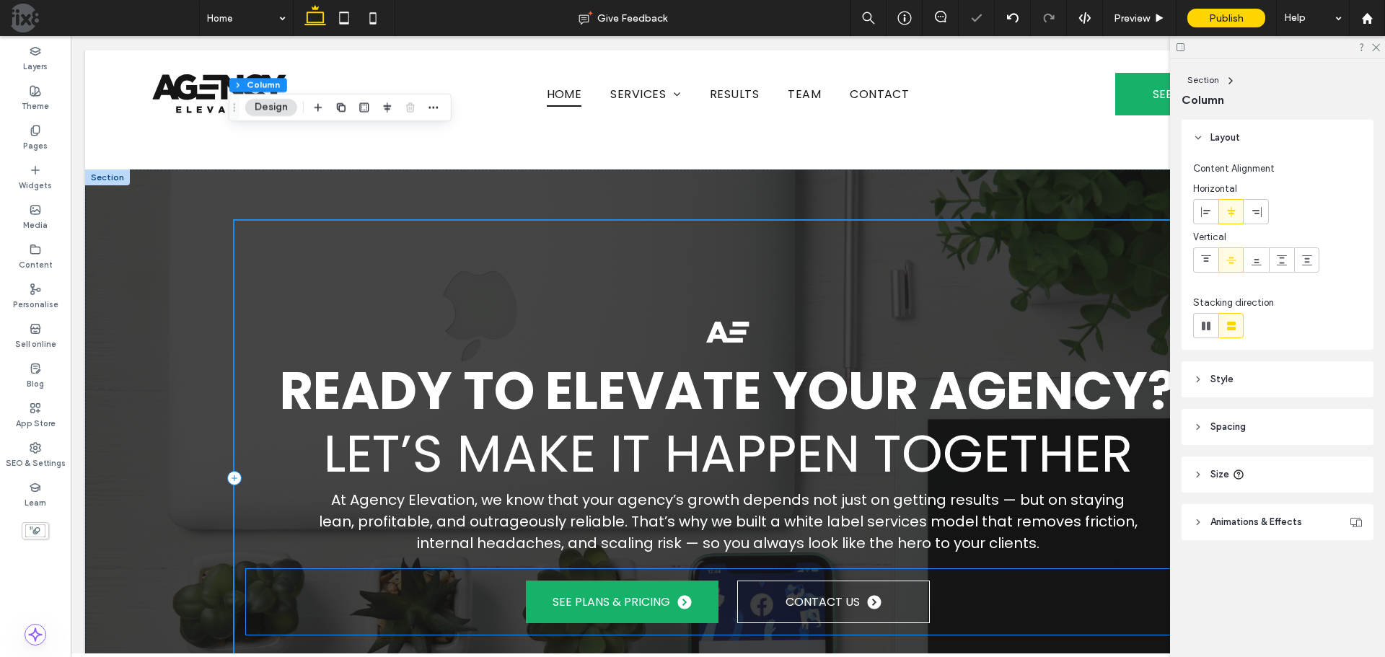
scroll to position [4000, 0]
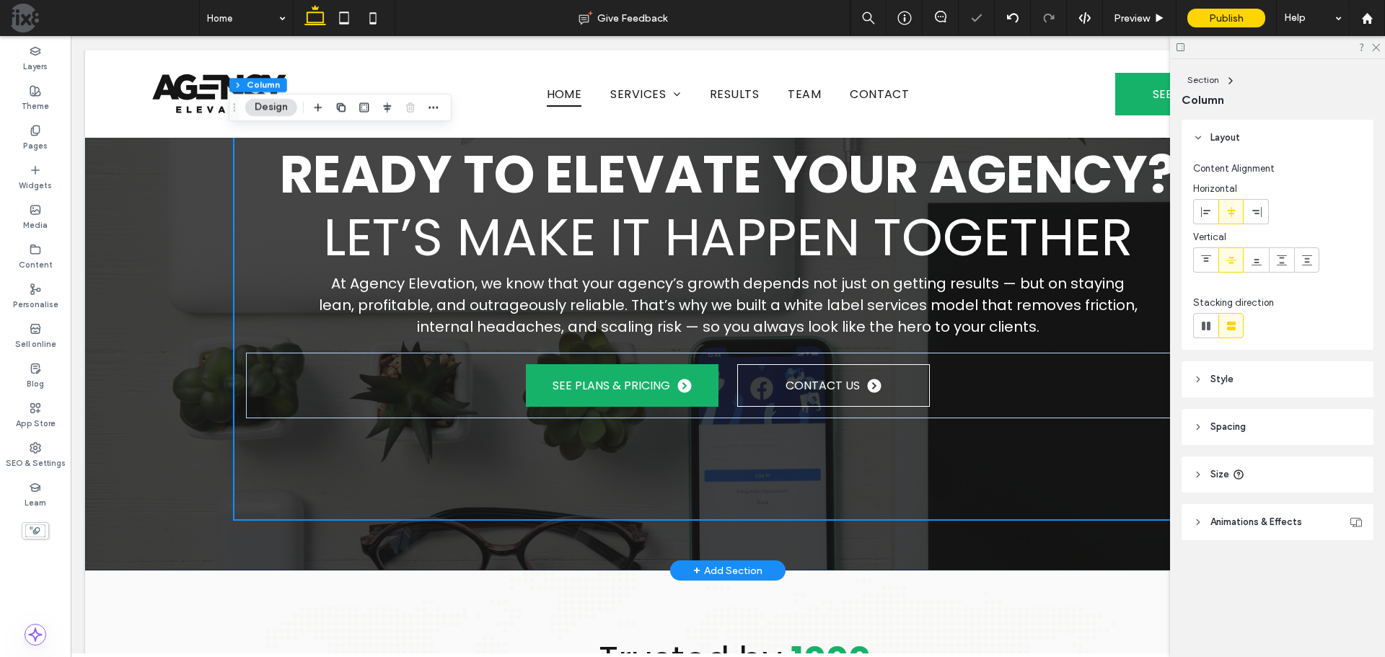
click at [978, 489] on div "Ready to Elevate Your Agency? Let’s Make It Happen Together At Agency Elevation…" at bounding box center [727, 261] width 1039 height 617
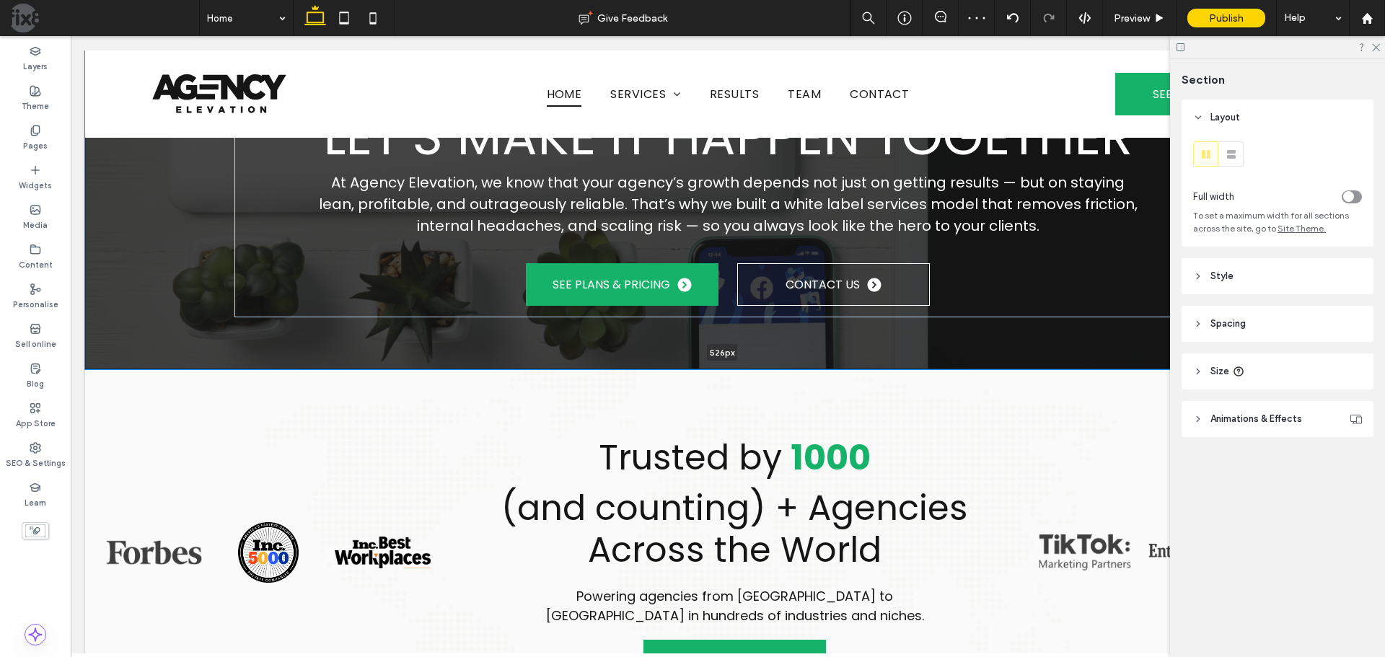
drag, startPoint x: 915, startPoint y: 525, endPoint x: 931, endPoint y: 298, distance: 227.7
click at [931, 298] on div "Ready to Elevate Your Agency? Let’s Make It Happen Together At Agency Elevation…" at bounding box center [727, 161] width 1285 height 416
type input "***"
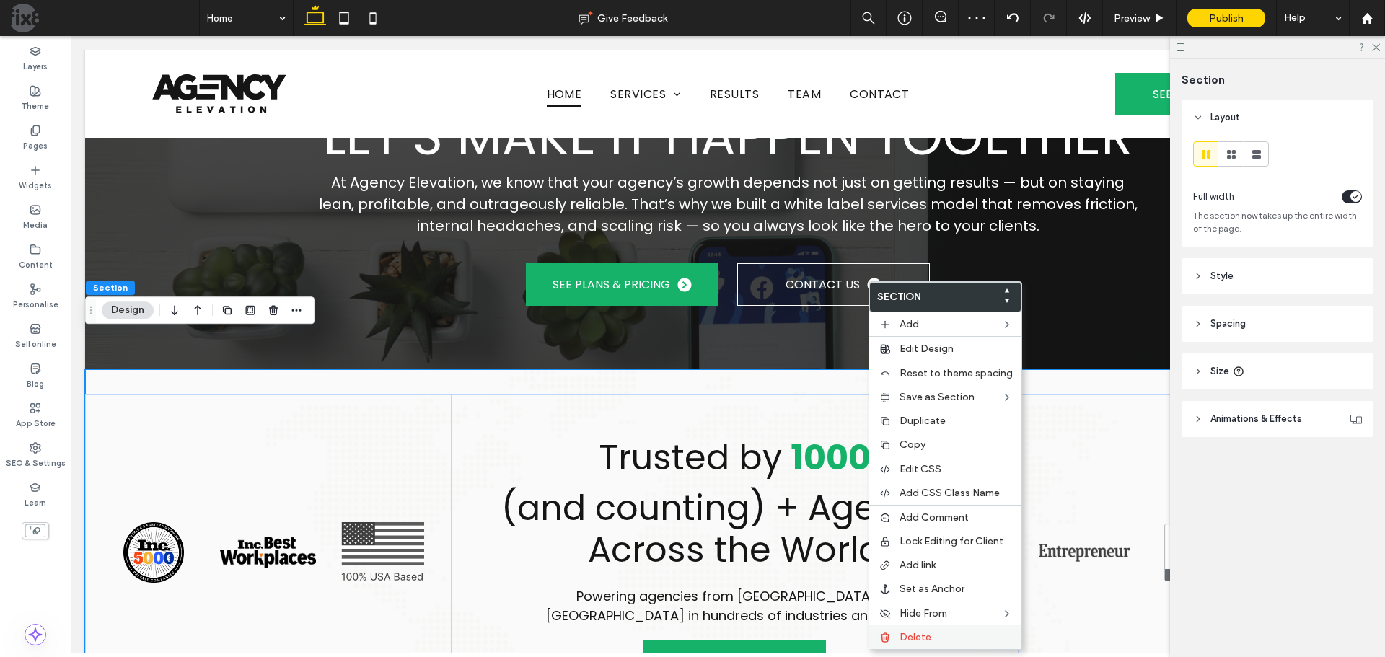
click at [912, 640] on span "Delete" at bounding box center [915, 637] width 32 height 12
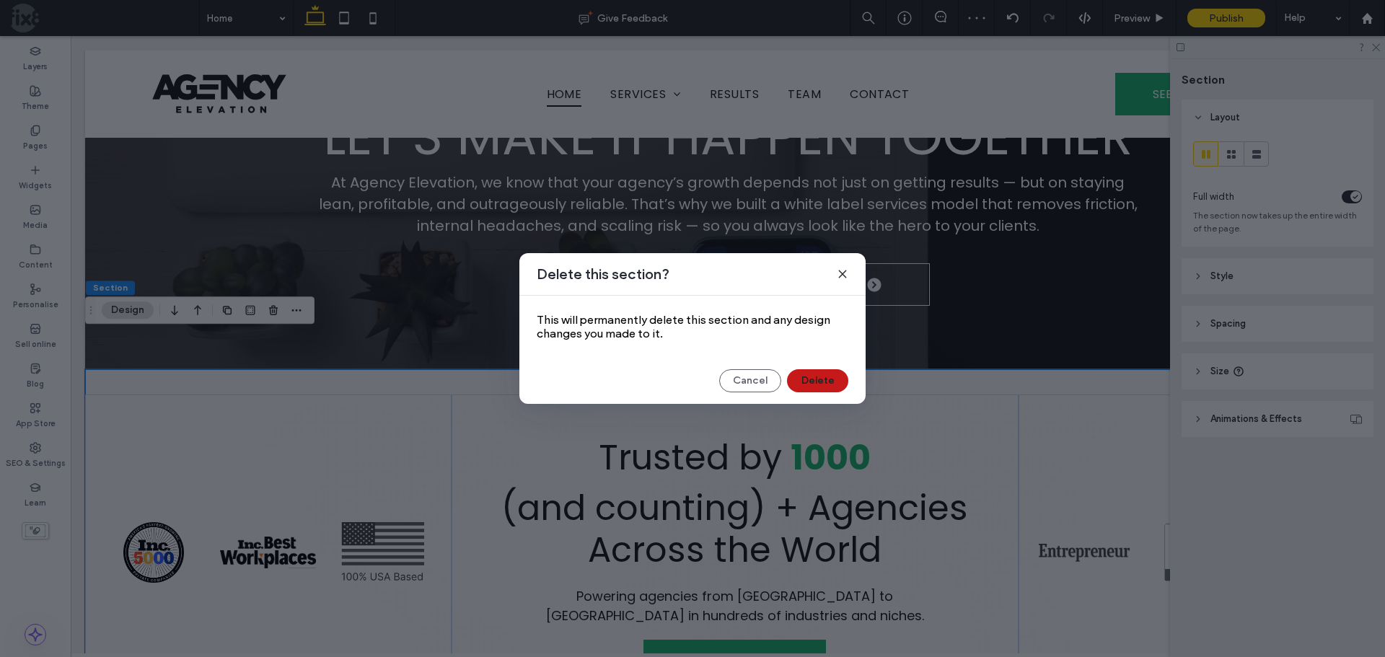
click at [822, 379] on button "Delete" at bounding box center [817, 380] width 61 height 23
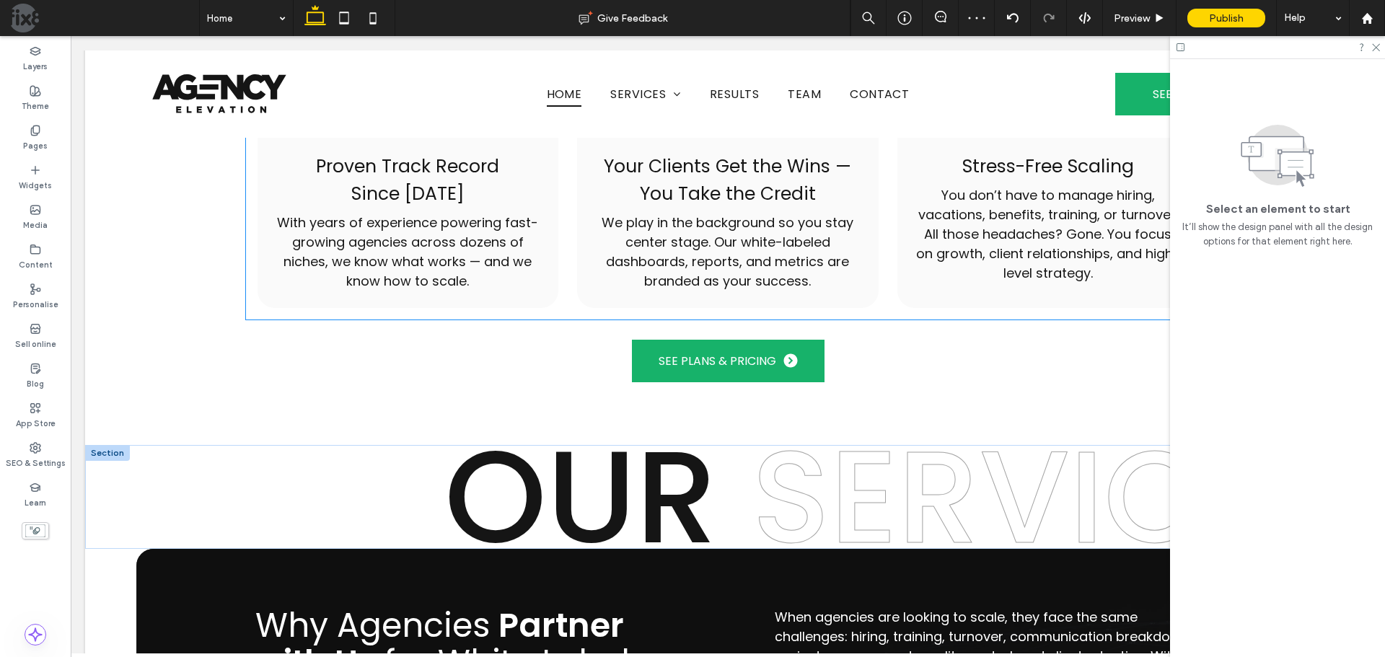
scroll to position [4721, 0]
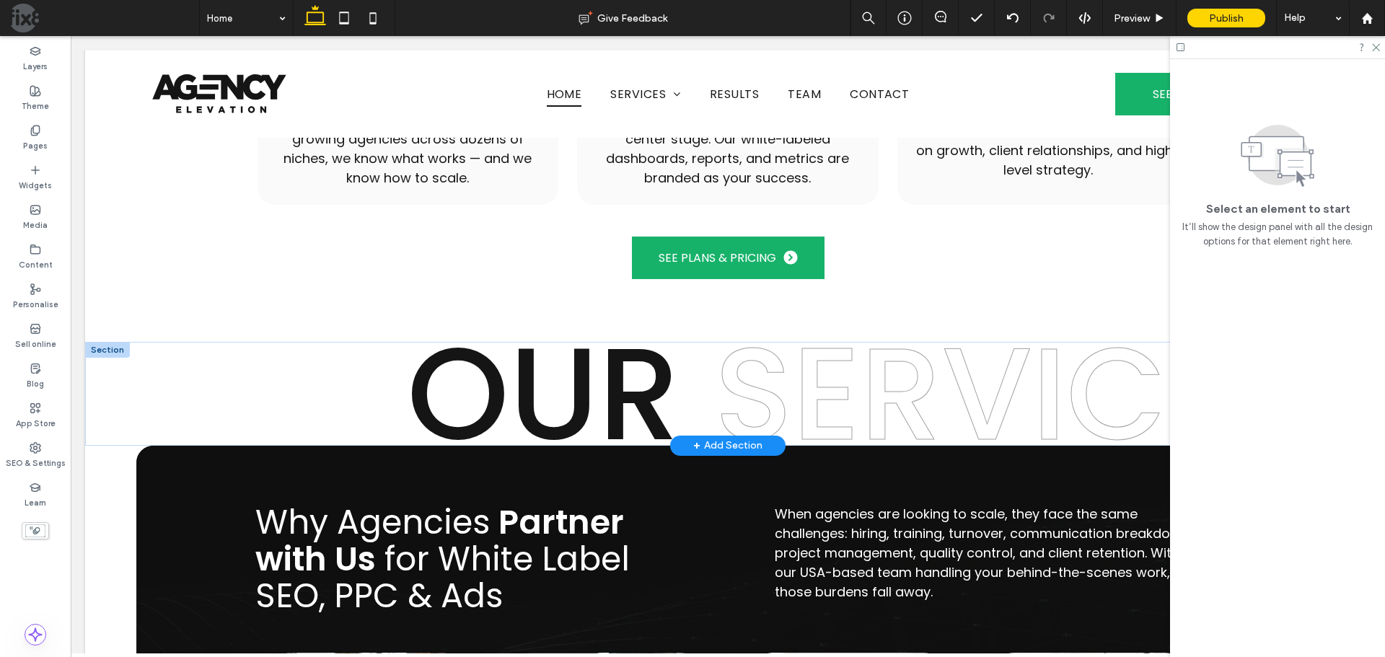
drag, startPoint x: 124, startPoint y: 369, endPoint x: 554, endPoint y: 345, distance: 430.6
click at [561, 343] on span "OUR" at bounding box center [543, 394] width 273 height 182
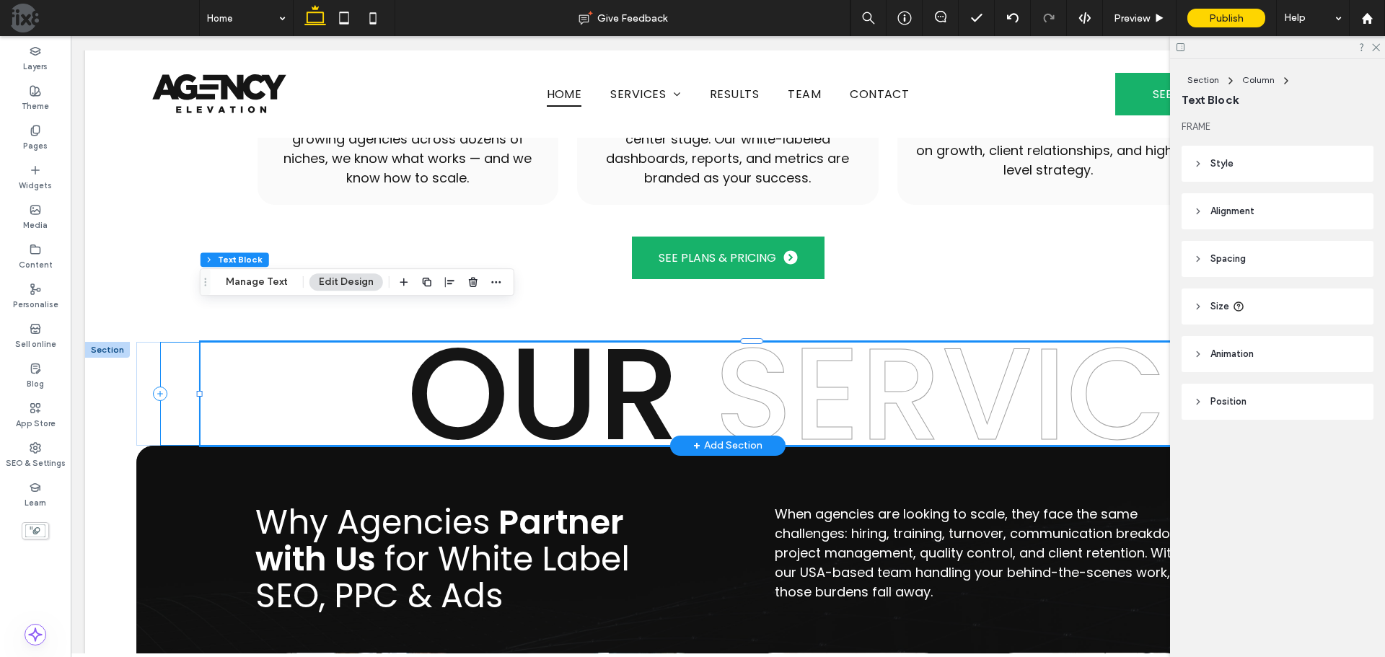
click at [180, 342] on div "OUR SERVICES" at bounding box center [727, 394] width 1135 height 104
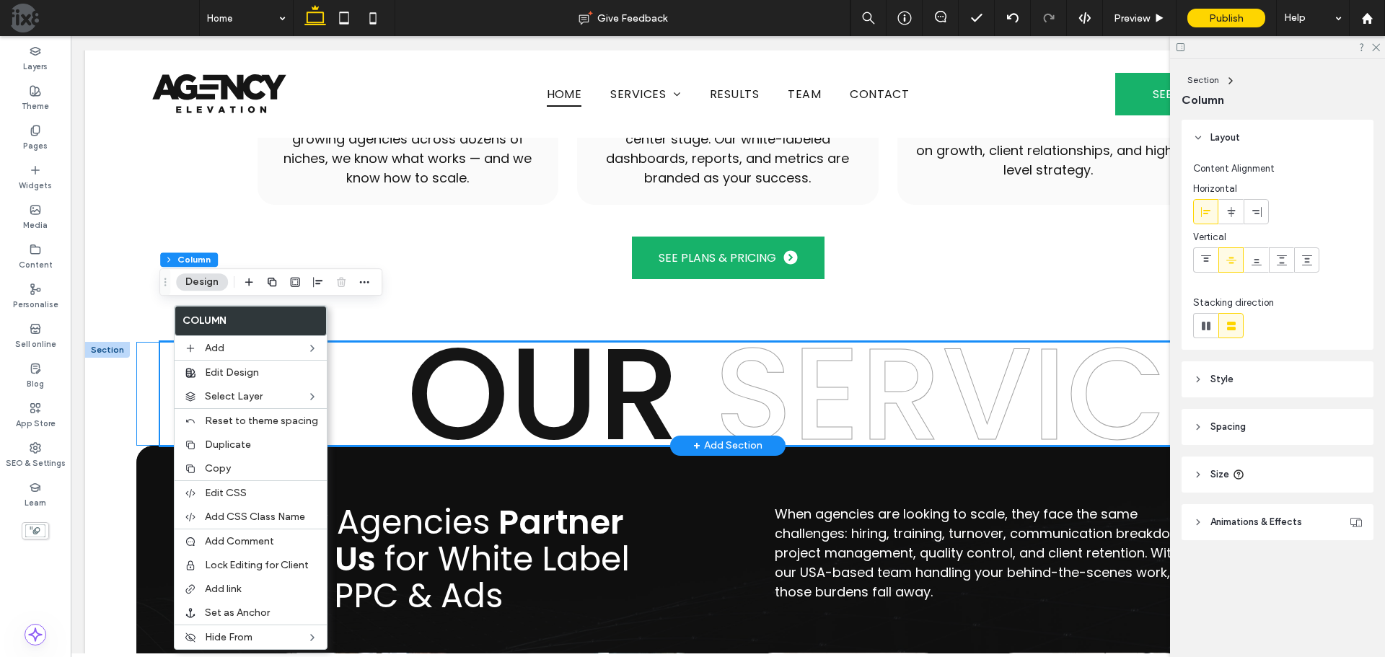
click at [155, 347] on div "OUR SERVICES" at bounding box center [727, 394] width 1182 height 104
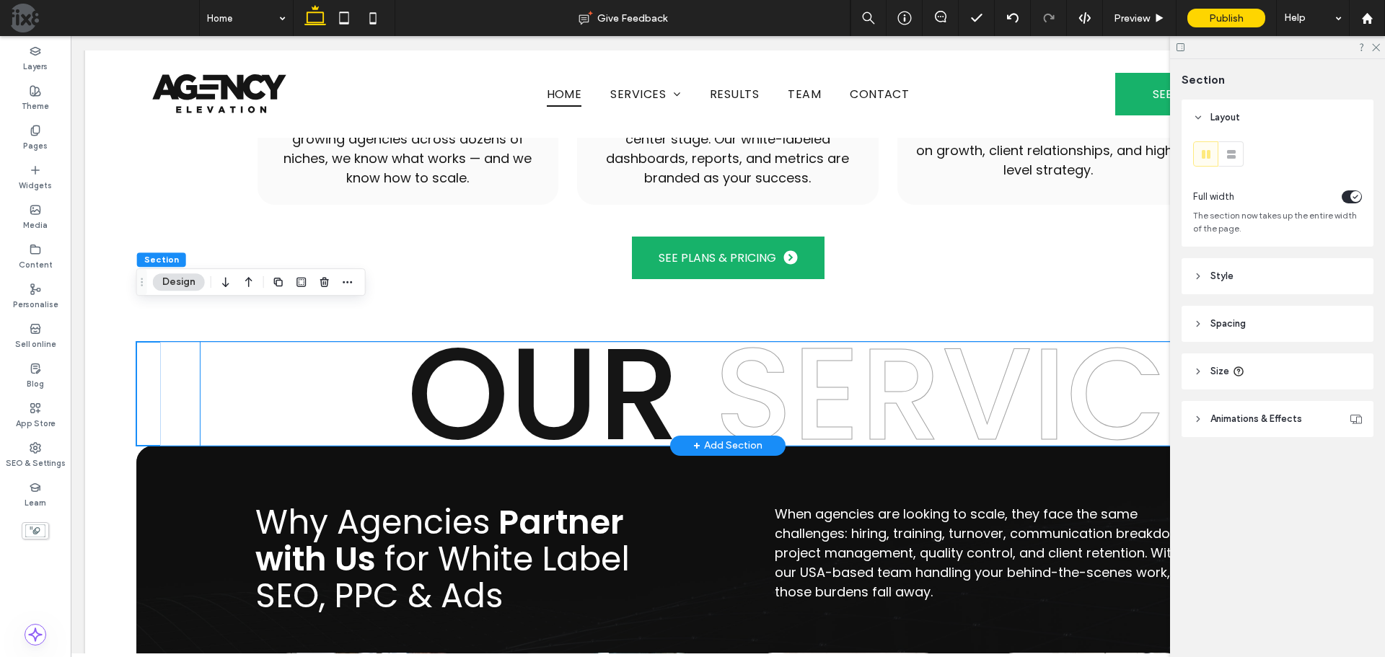
click at [456, 355] on span "OUR" at bounding box center [543, 394] width 273 height 182
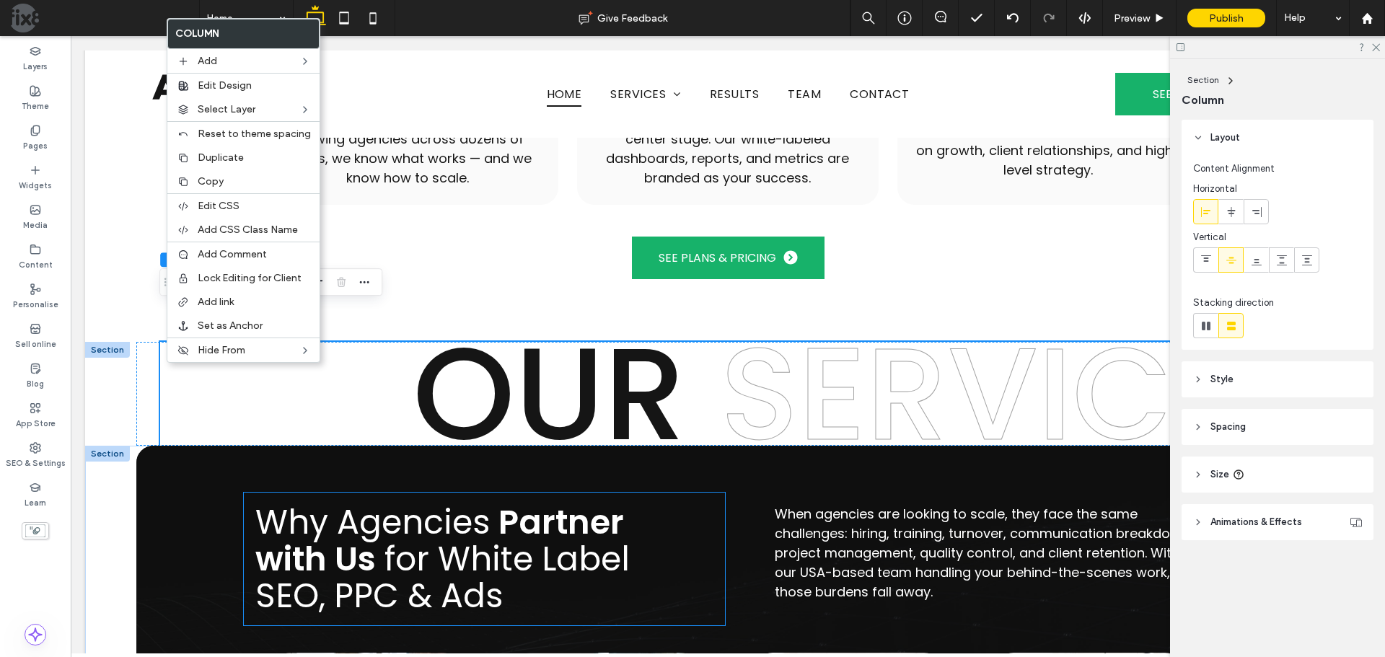
scroll to position [4793, 0]
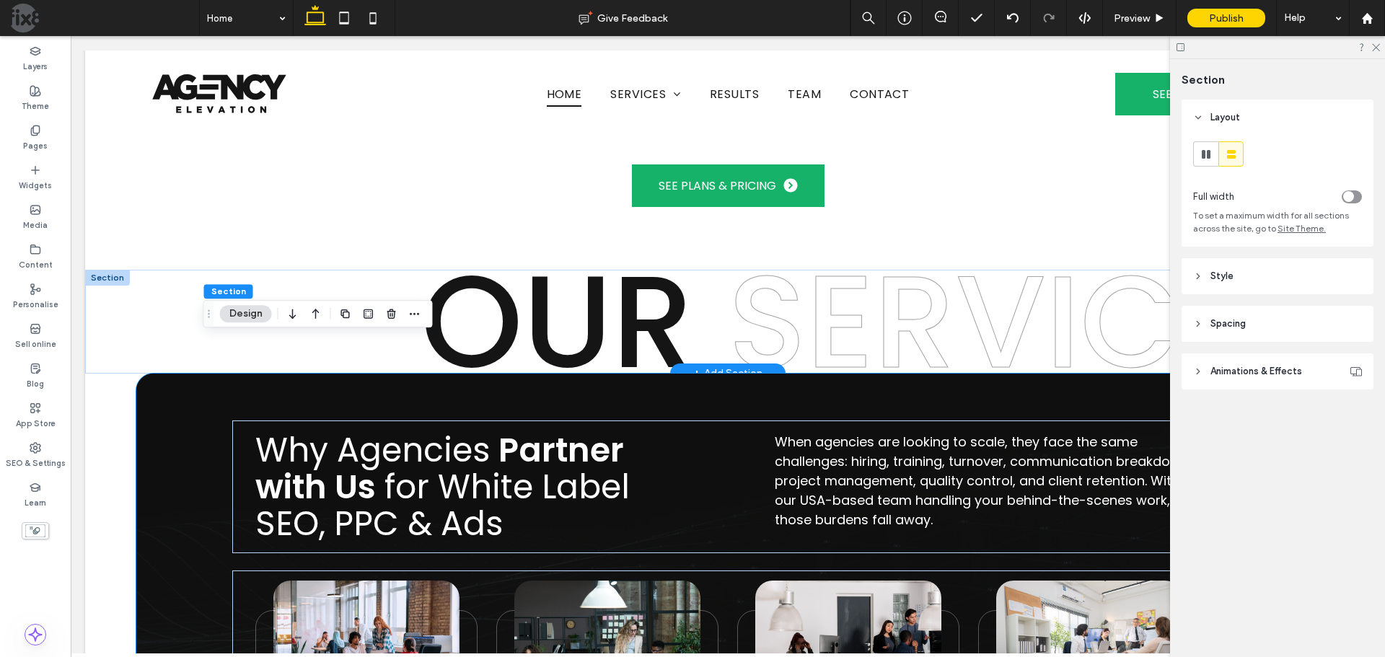
click at [108, 286] on div "OUR SERVICES Section + Add Section" at bounding box center [727, 322] width 1285 height 104
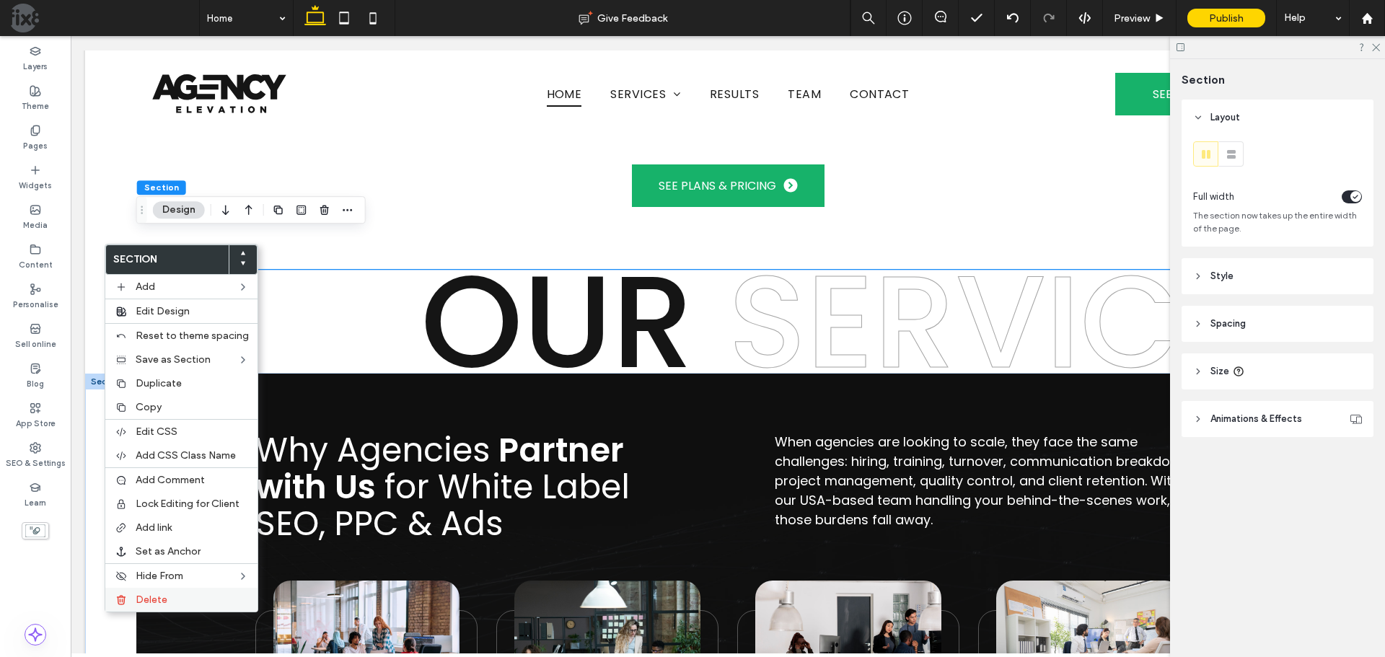
click at [169, 598] on label "Delete" at bounding box center [192, 600] width 113 height 12
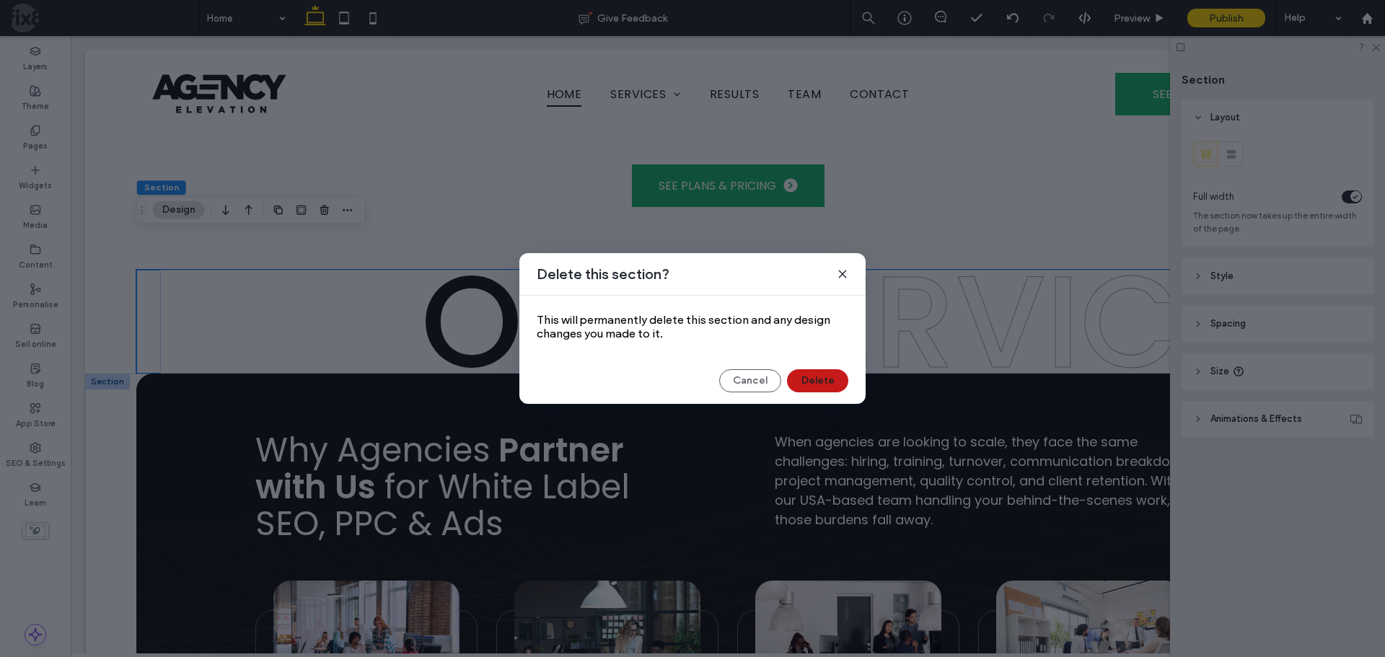
drag, startPoint x: 811, startPoint y: 376, endPoint x: 740, endPoint y: 340, distance: 79.4
click at [811, 376] on button "Delete" at bounding box center [817, 380] width 61 height 23
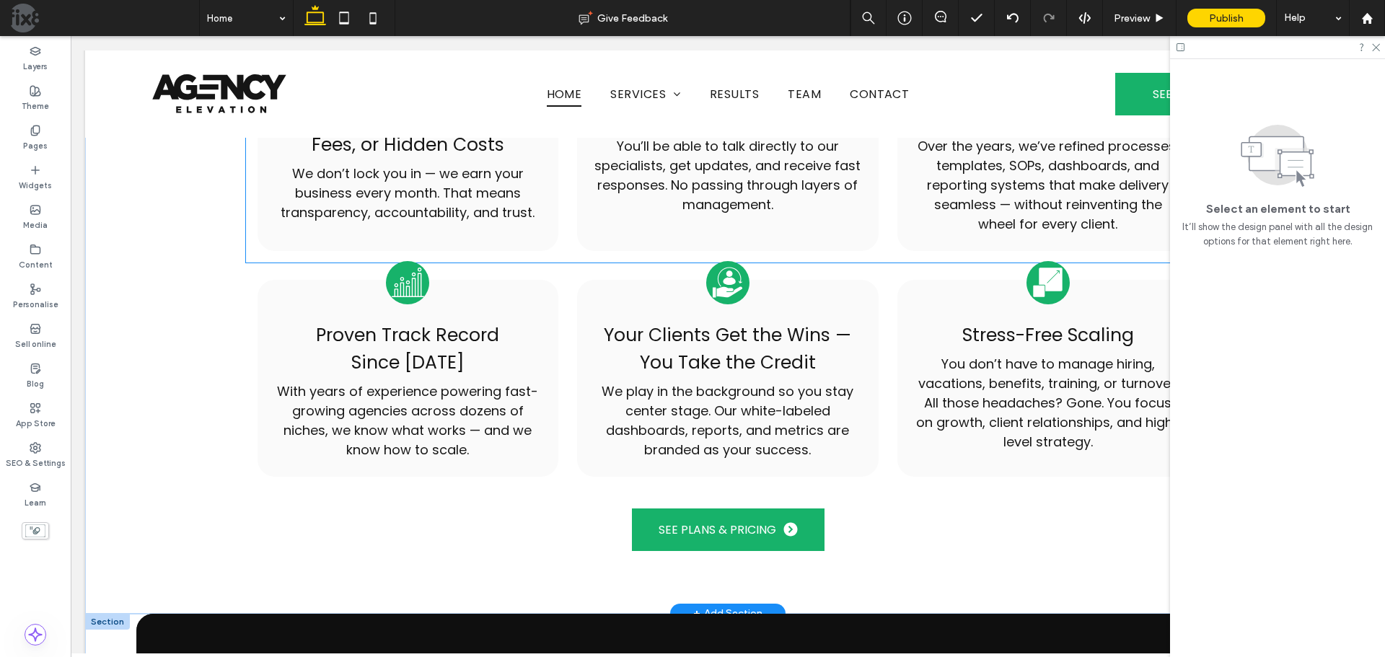
scroll to position [4480, 0]
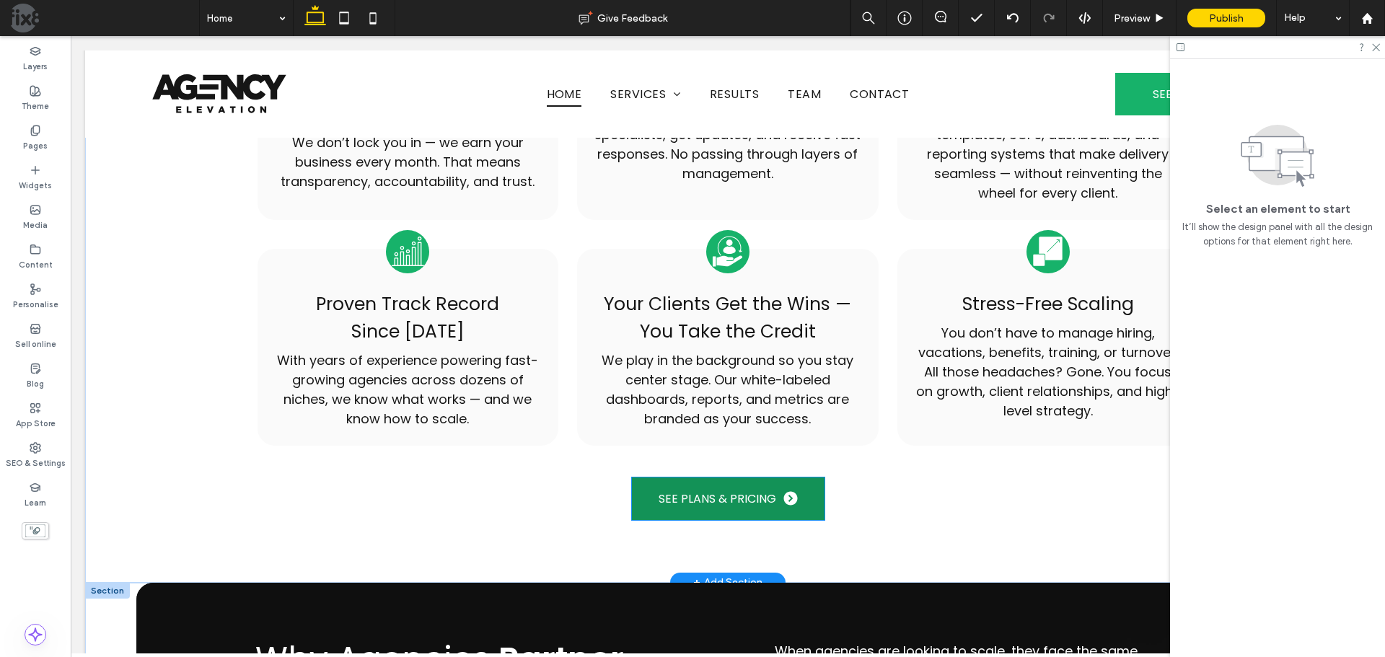
click at [783, 491] on span at bounding box center [790, 498] width 14 height 14
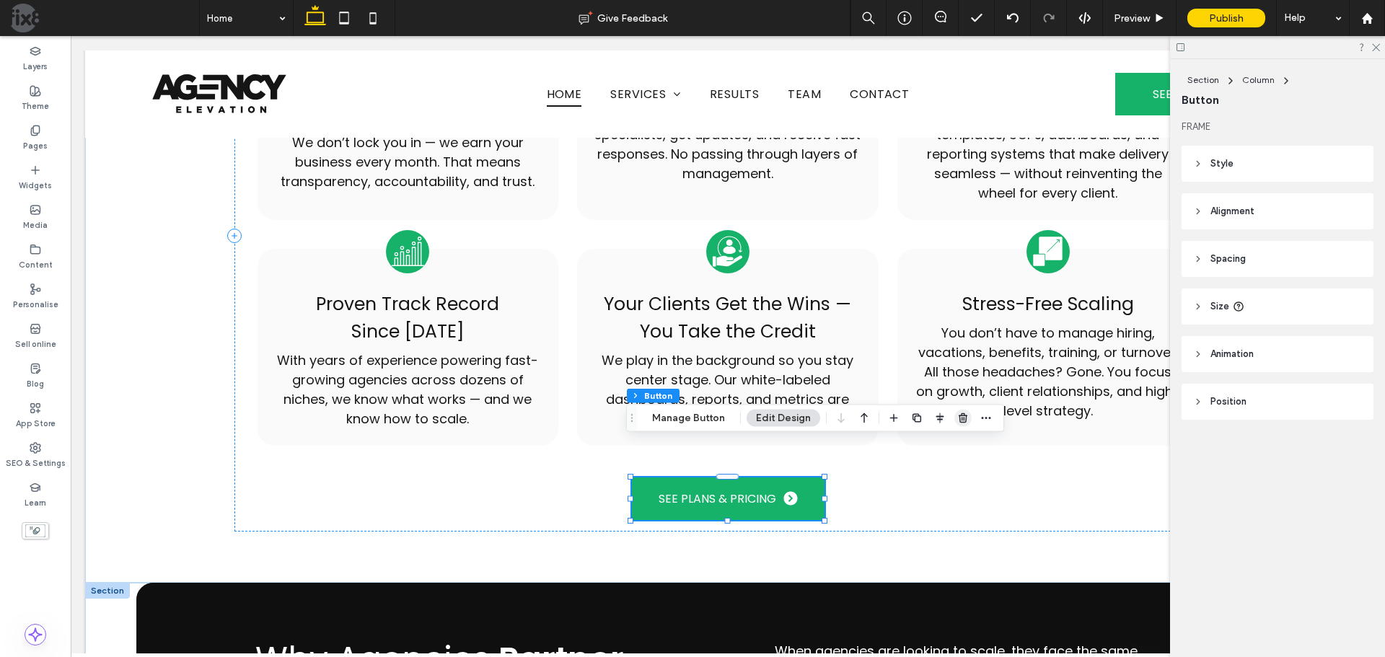
click at [960, 418] on icon "button" at bounding box center [963, 419] width 12 height 12
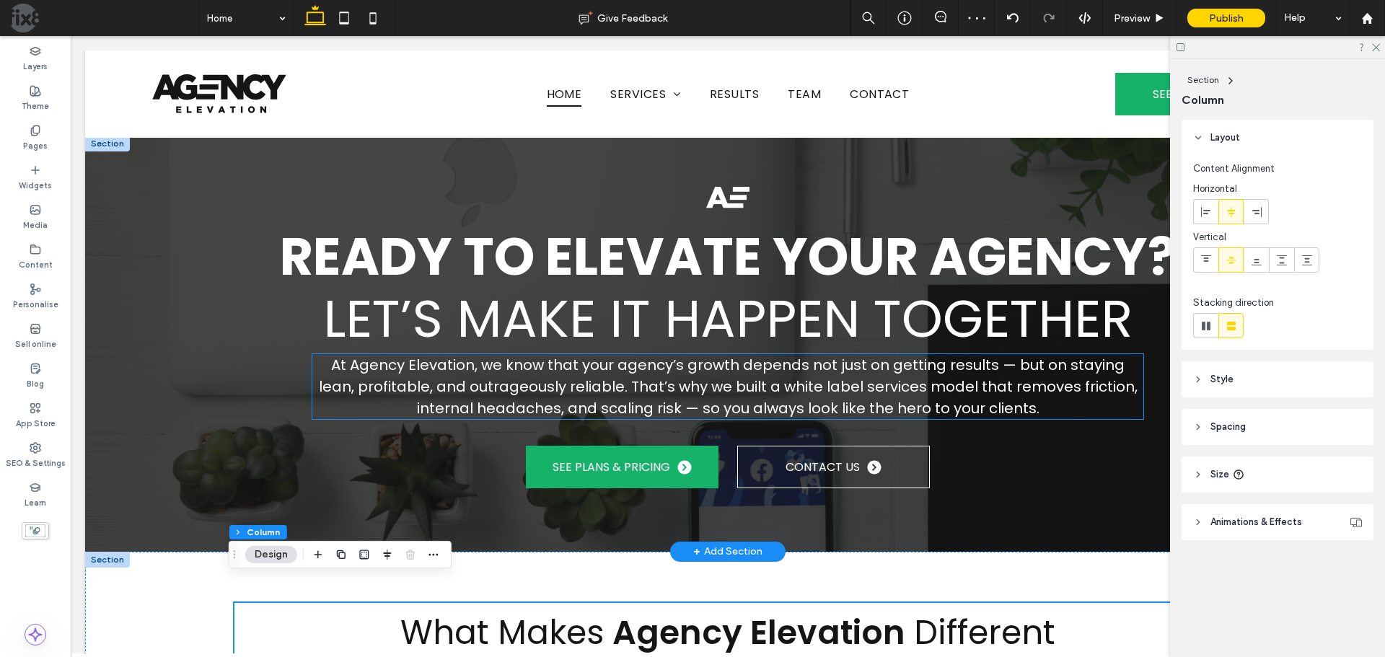
scroll to position [3831, 0]
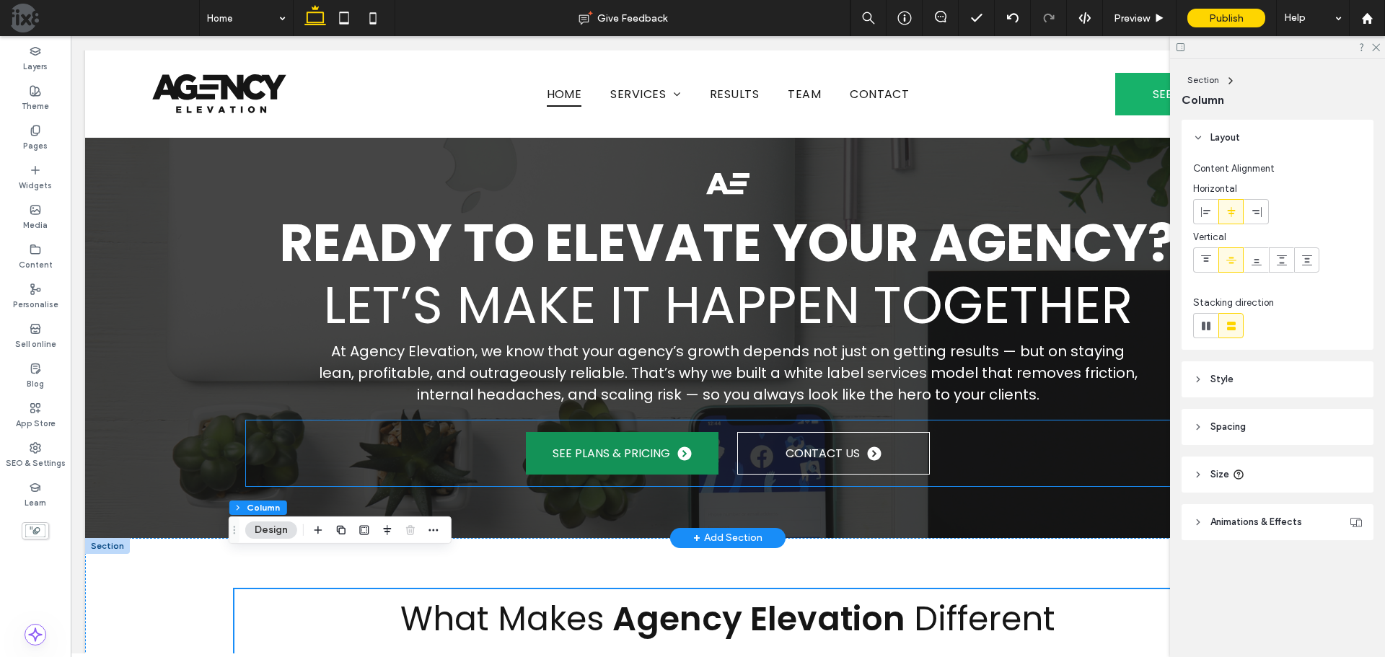
click at [643, 444] on span "SEE PLANS & PRICING" at bounding box center [611, 453] width 118 height 18
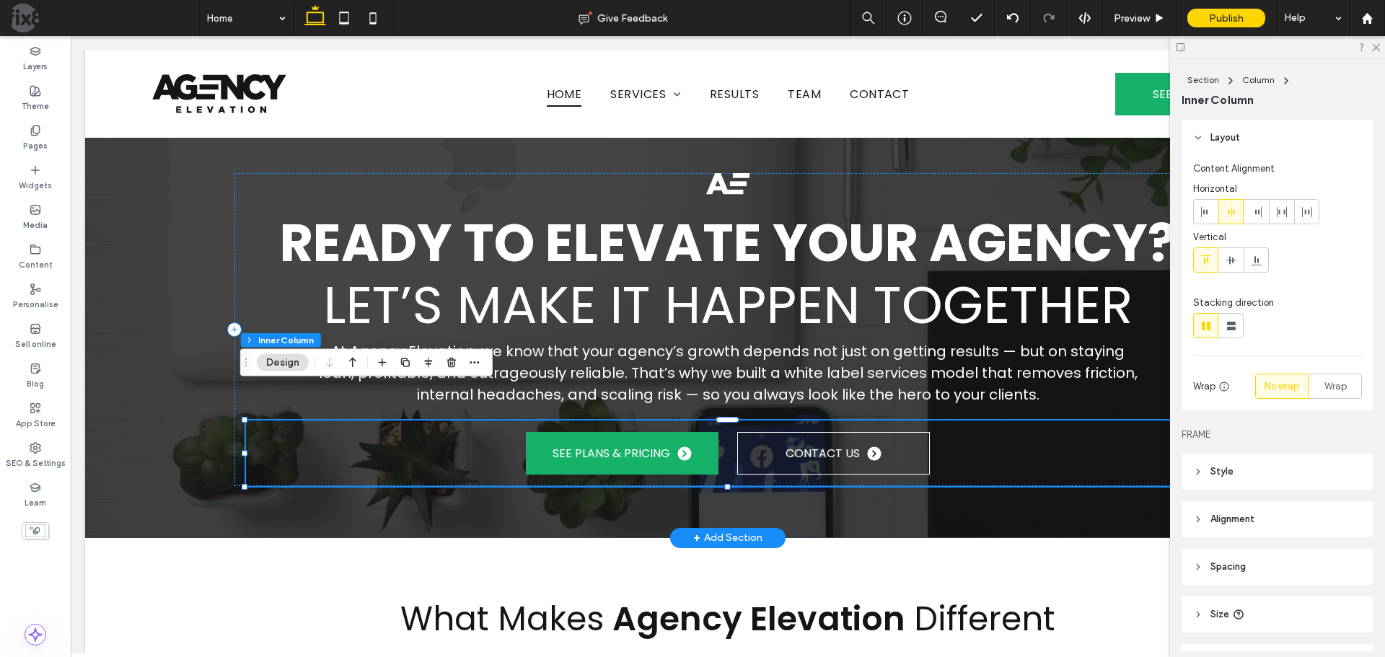
click at [384, 420] on div "SEE PLANS & PRICING CONTACT US" at bounding box center [728, 453] width 964 height 66
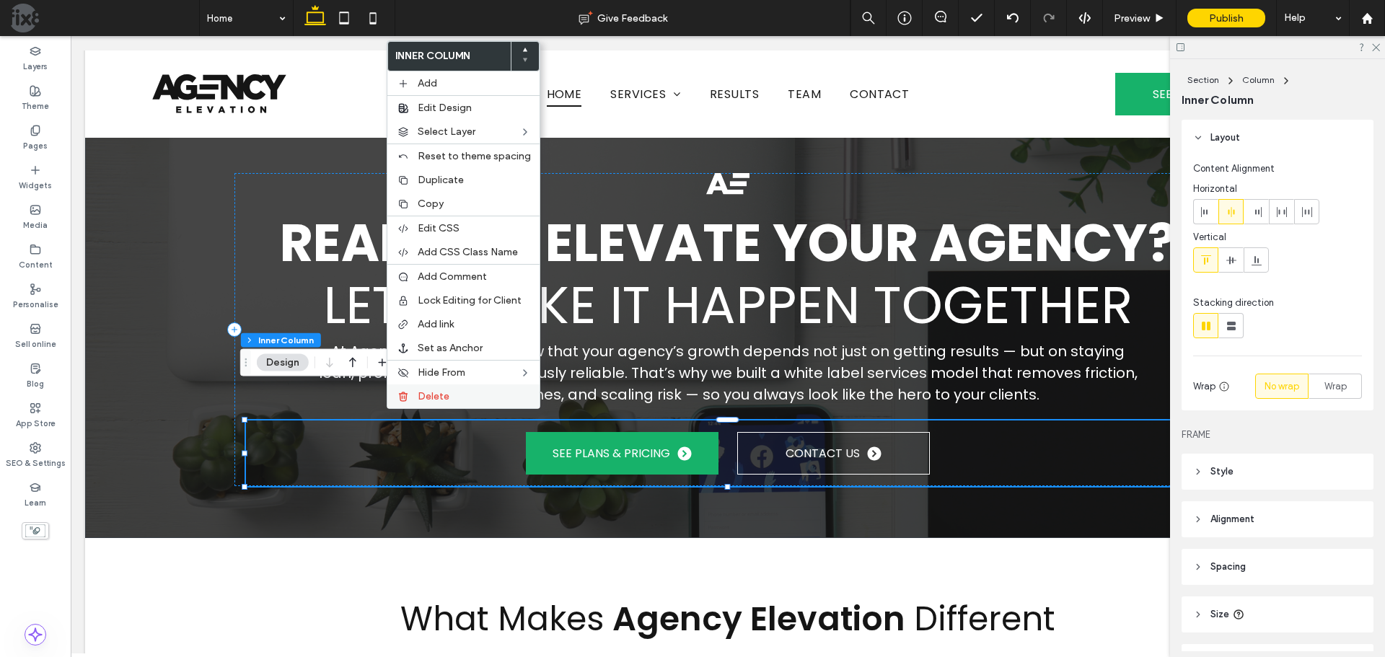
click at [464, 395] on label "Delete" at bounding box center [474, 396] width 113 height 12
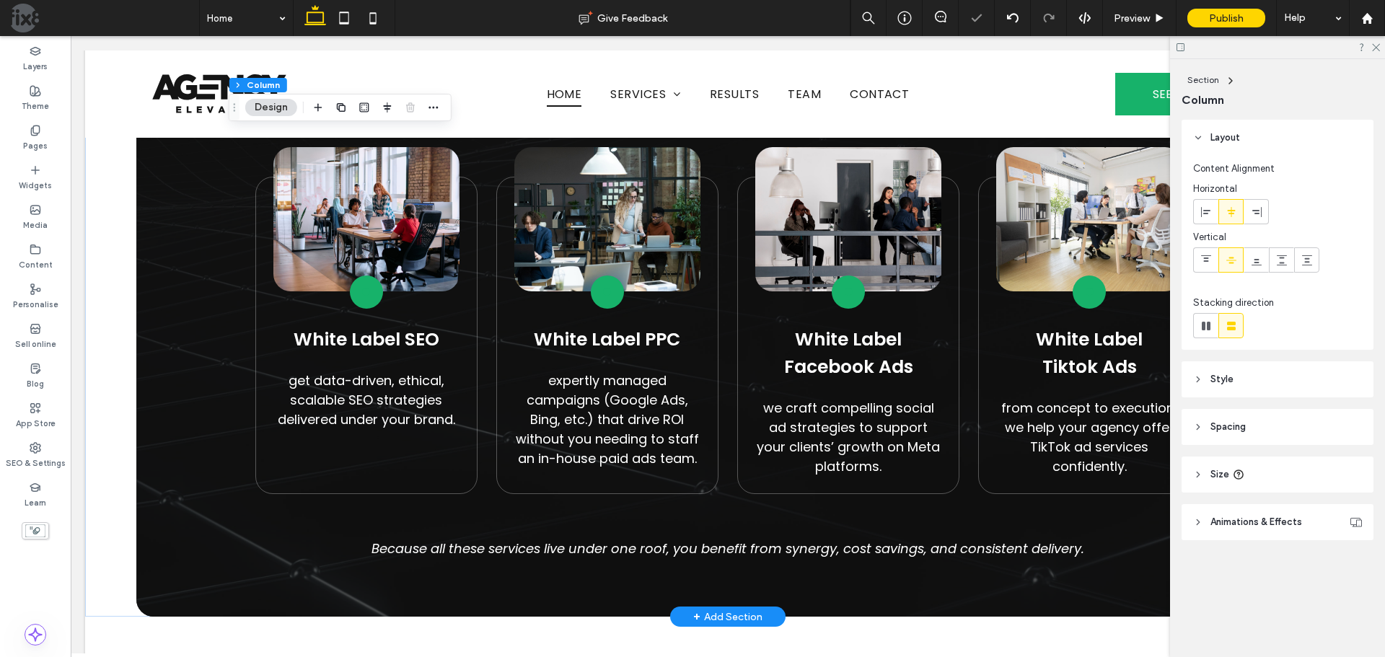
scroll to position [5490, 0]
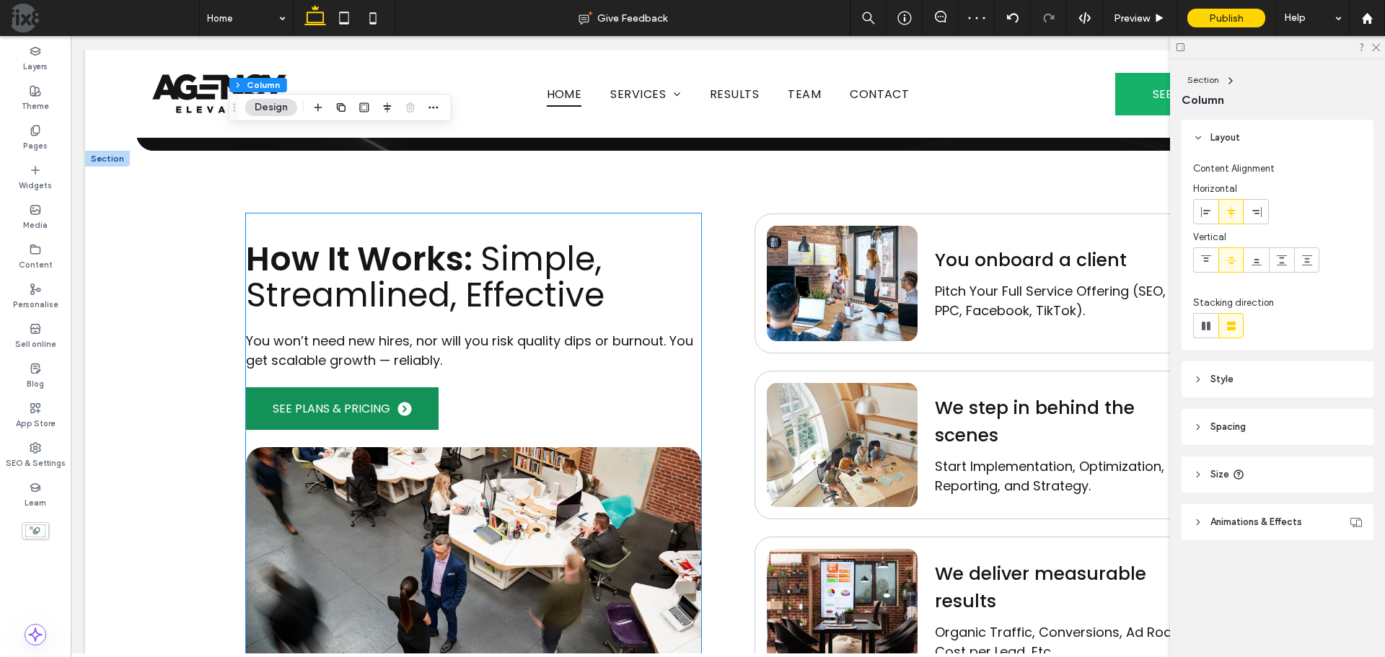
click at [368, 400] on span "SEE PLANS & PRICING" at bounding box center [332, 409] width 118 height 18
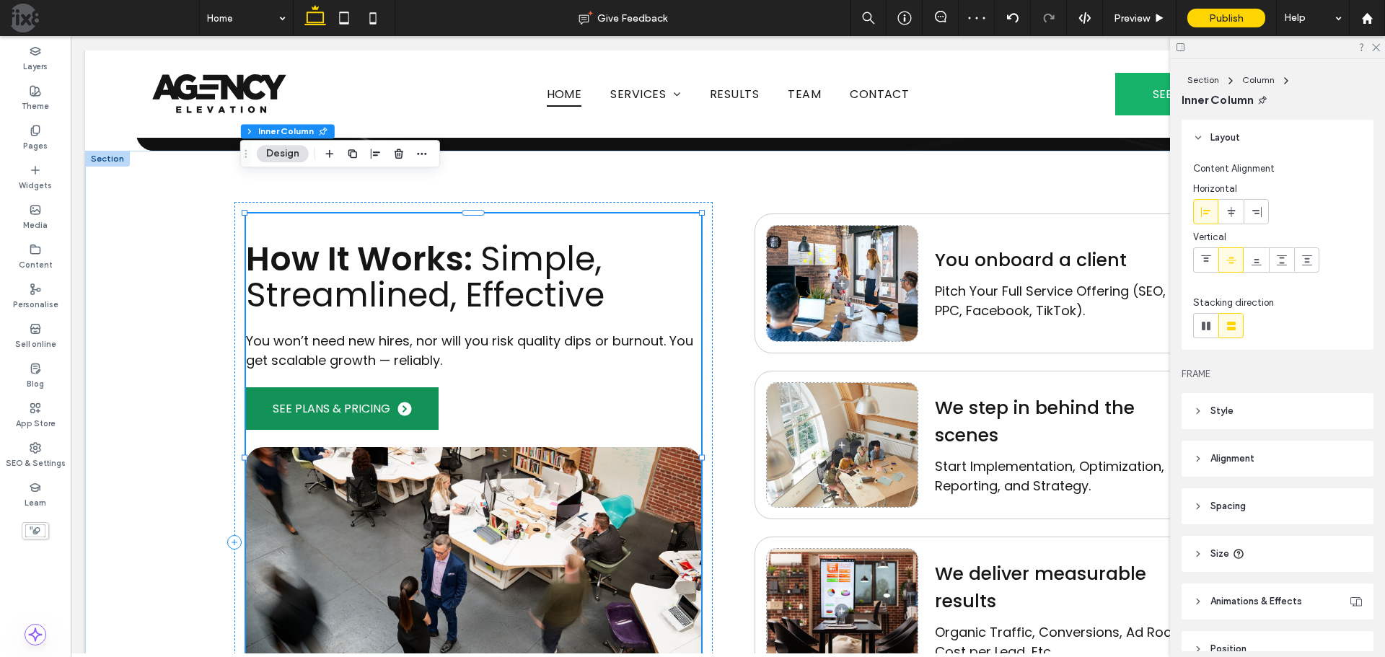
click at [368, 400] on span "SEE PLANS & PRICING" at bounding box center [332, 409] width 118 height 18
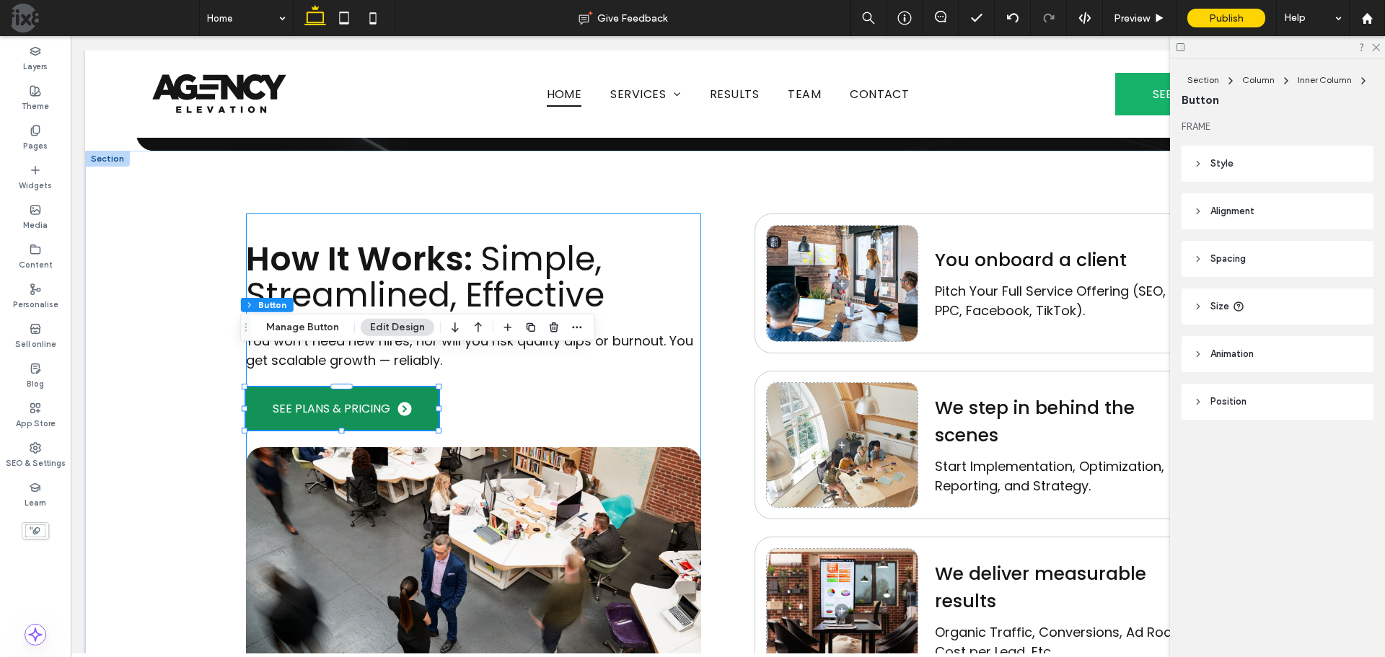
type input "**"
click at [553, 327] on icon "button" at bounding box center [554, 328] width 12 height 12
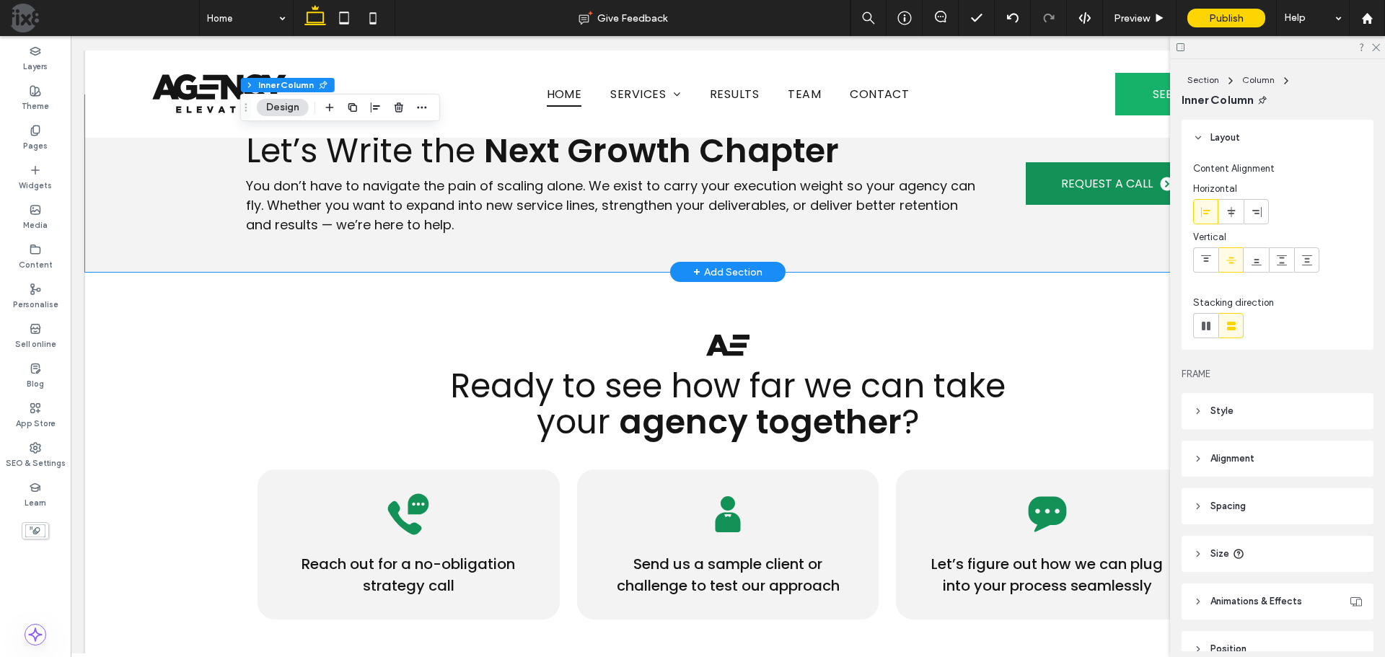
scroll to position [7149, 0]
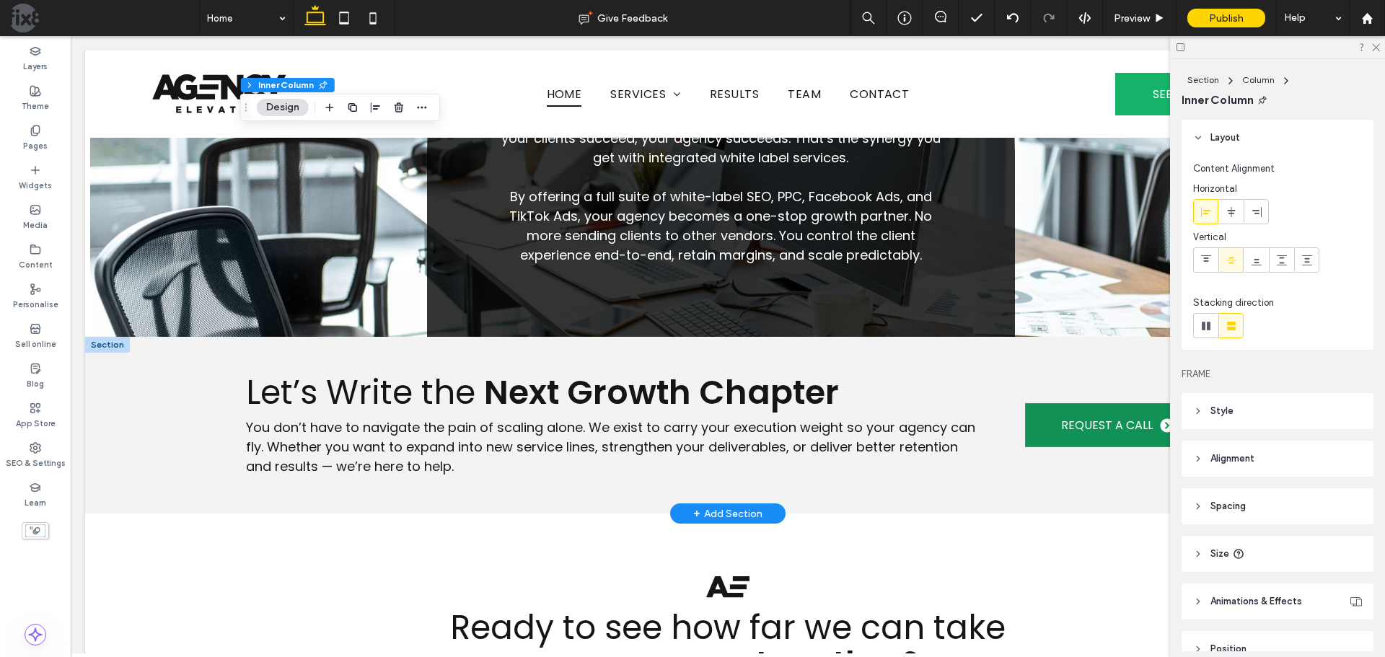
click at [1039, 404] on link "REQUEST A CALL" at bounding box center [1118, 425] width 184 height 43
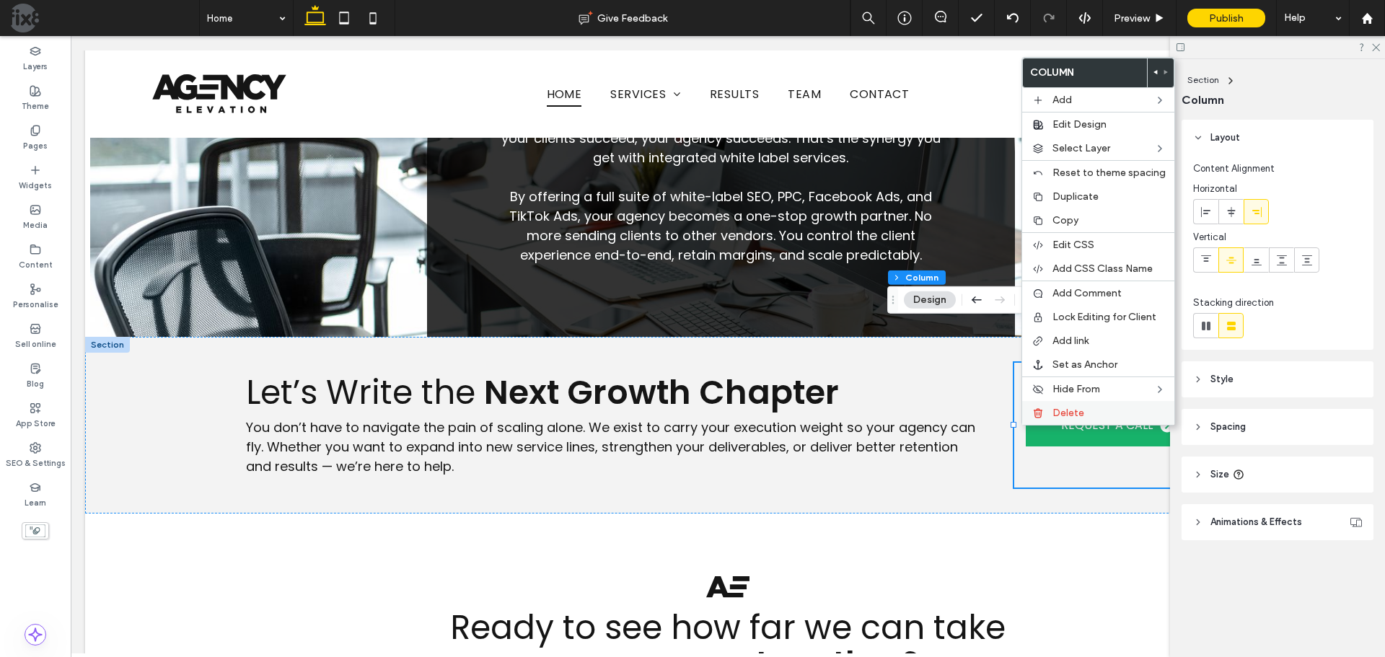
click at [1038, 415] on icon at bounding box center [1038, 414] width 12 height 12
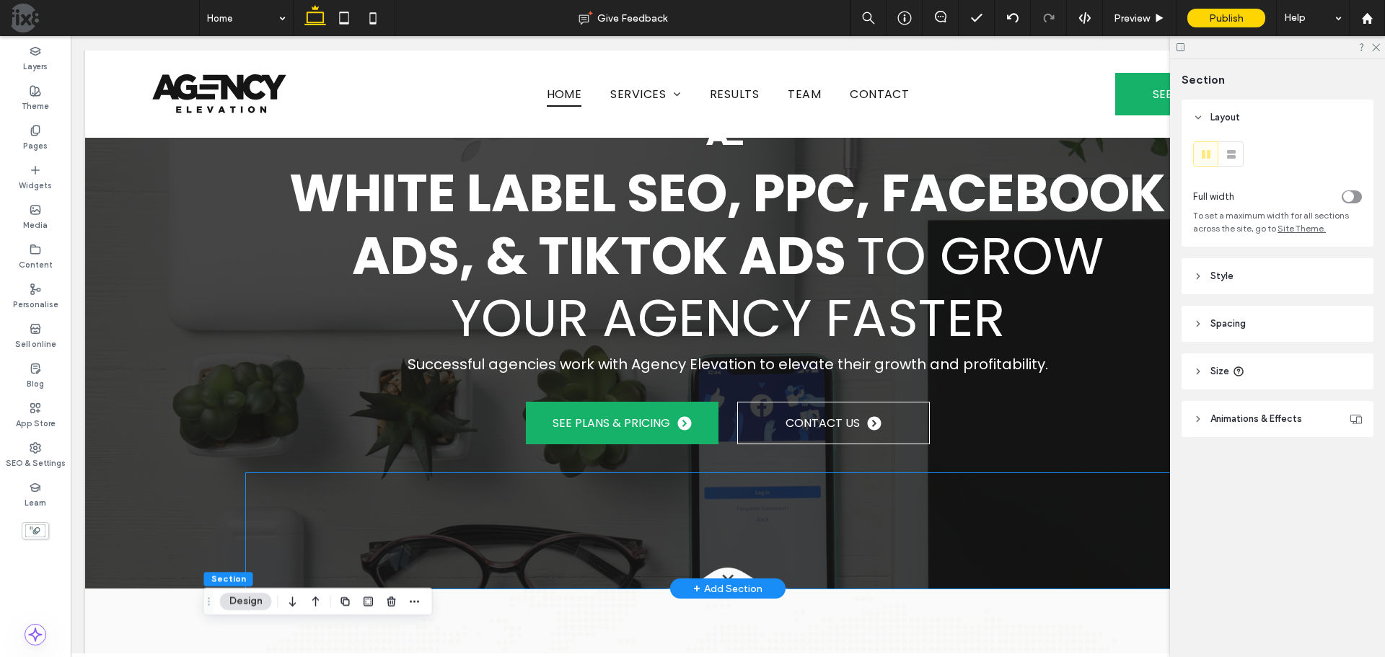
scroll to position [0, 0]
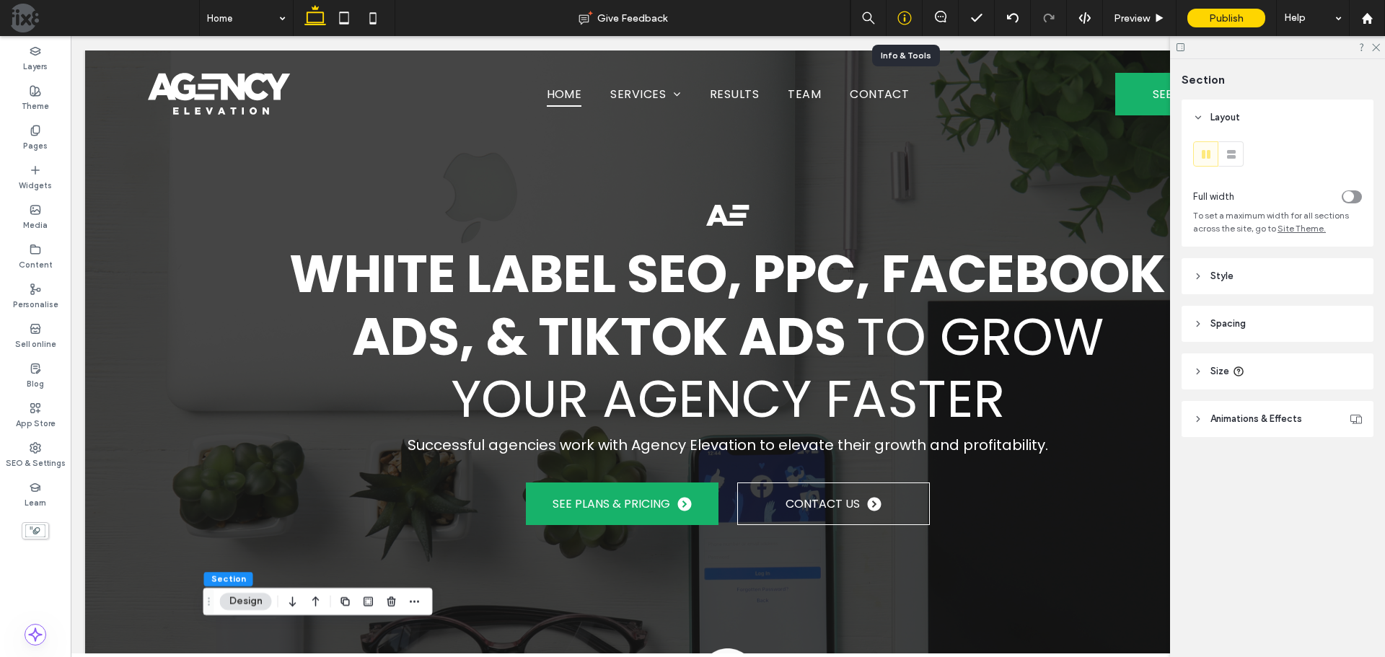
click at [903, 13] on icon at bounding box center [904, 18] width 14 height 14
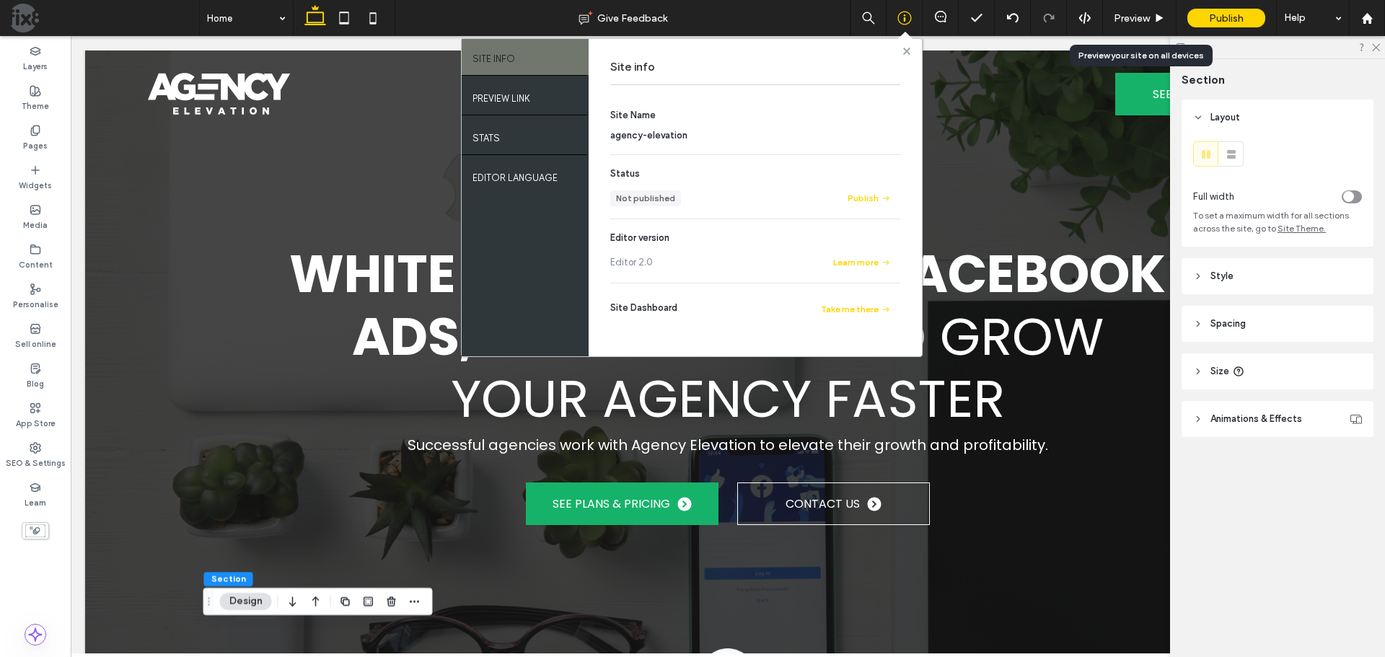
click at [905, 52] on use at bounding box center [905, 50] width 7 height 7
